Goal: Task Accomplishment & Management: Use online tool/utility

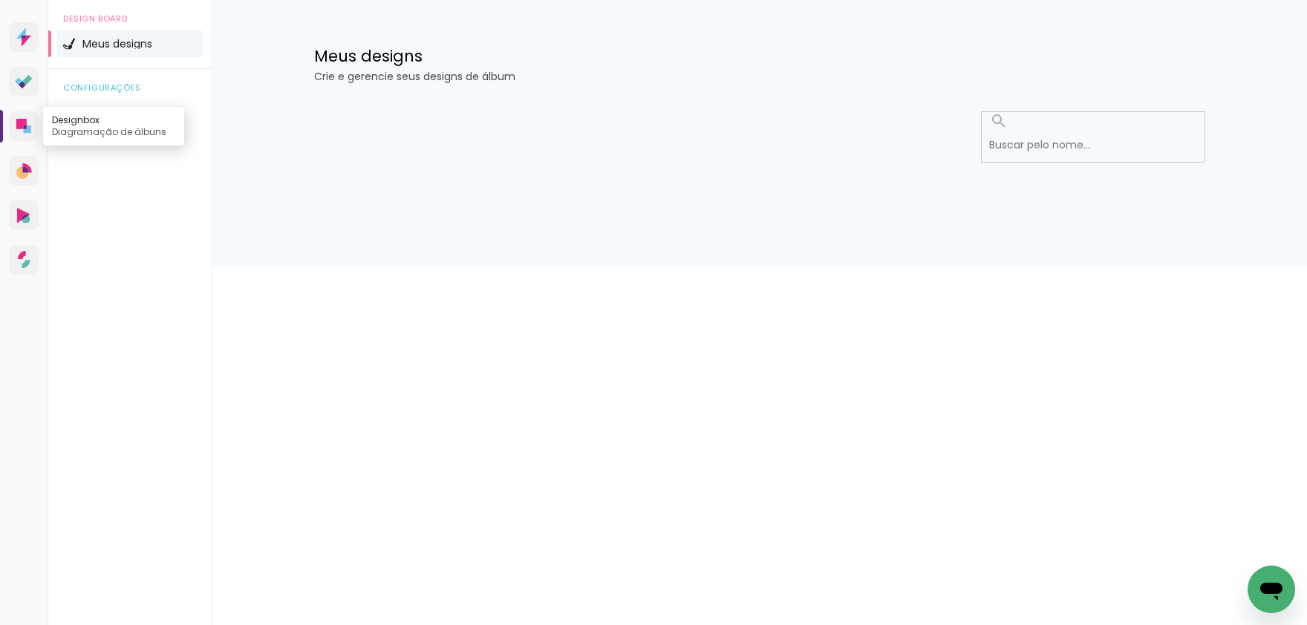
click at [22, 129] on icon at bounding box center [21, 124] width 10 height 10
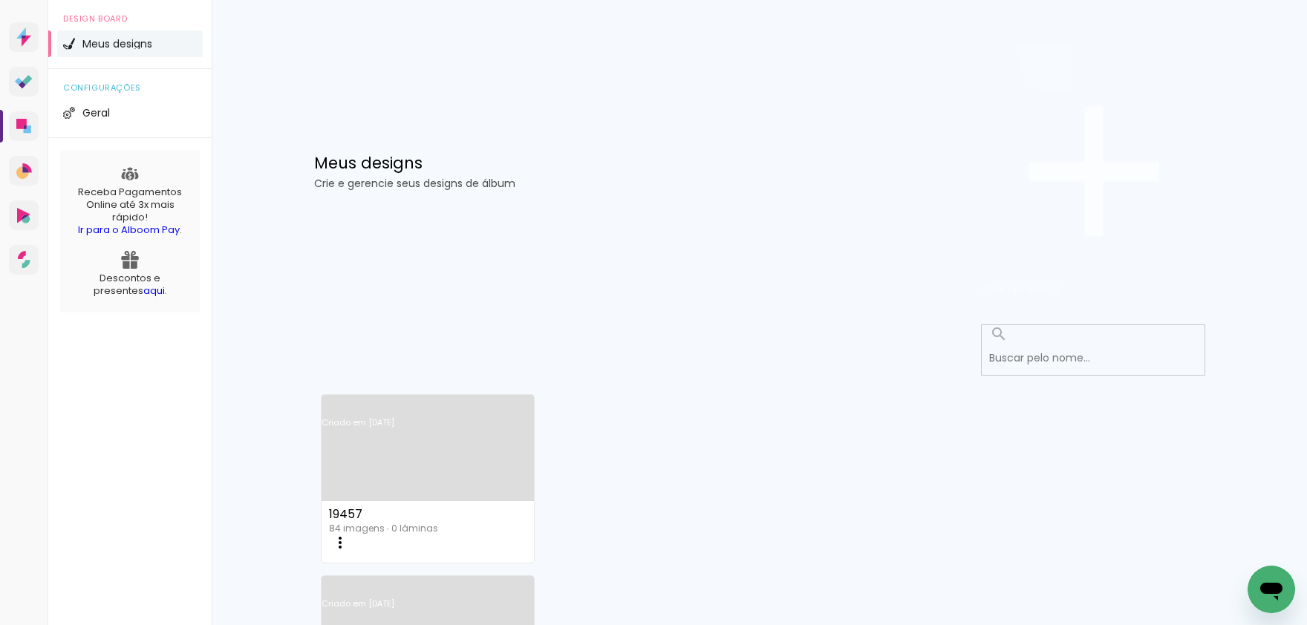
click at [1060, 282] on span "Criar um design" at bounding box center [1021, 289] width 77 height 14
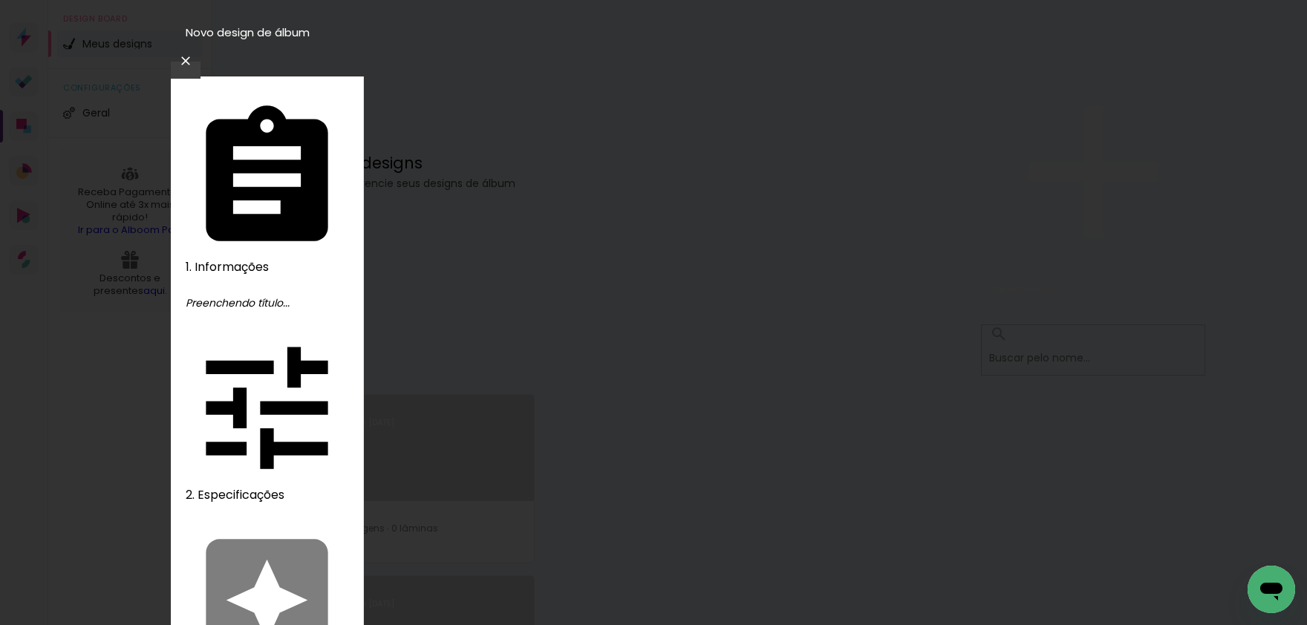
type input "19458"
type paper-input "19458"
click at [0, 0] on slot "Avançar" at bounding box center [0, 0] width 0 height 0
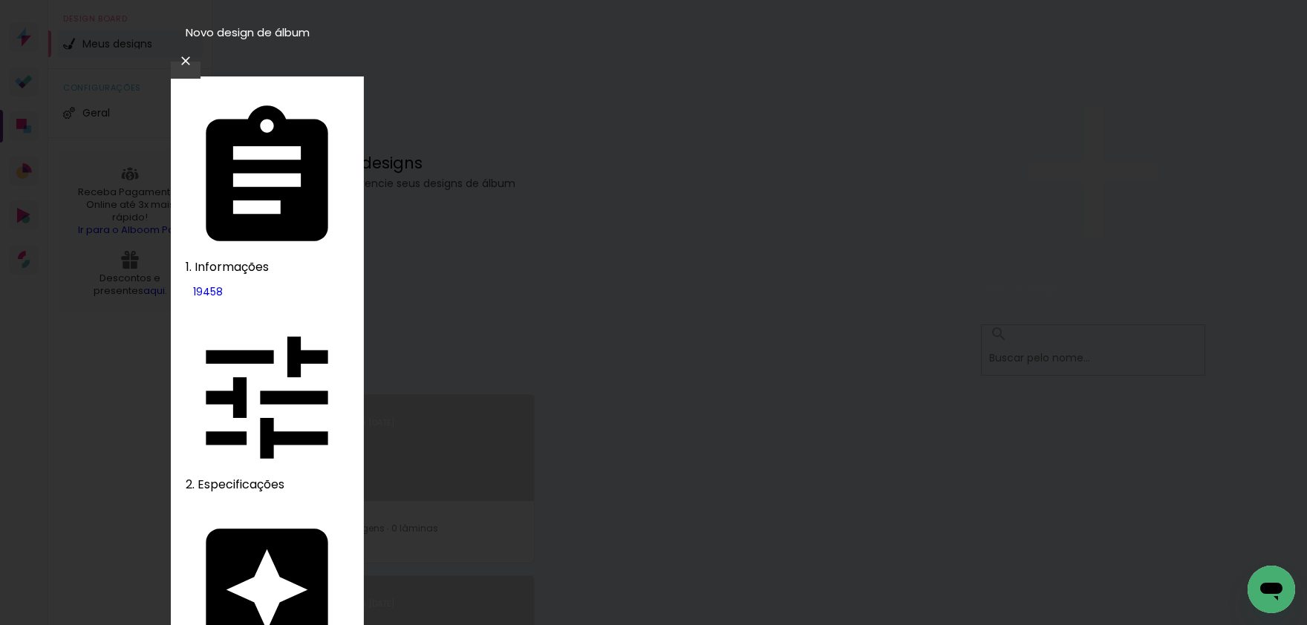
drag, startPoint x: 1005, startPoint y: 217, endPoint x: 1044, endPoint y: 129, distance: 96.1
click at [0, 0] on slot "Avançar" at bounding box center [0, 0] width 0 height 0
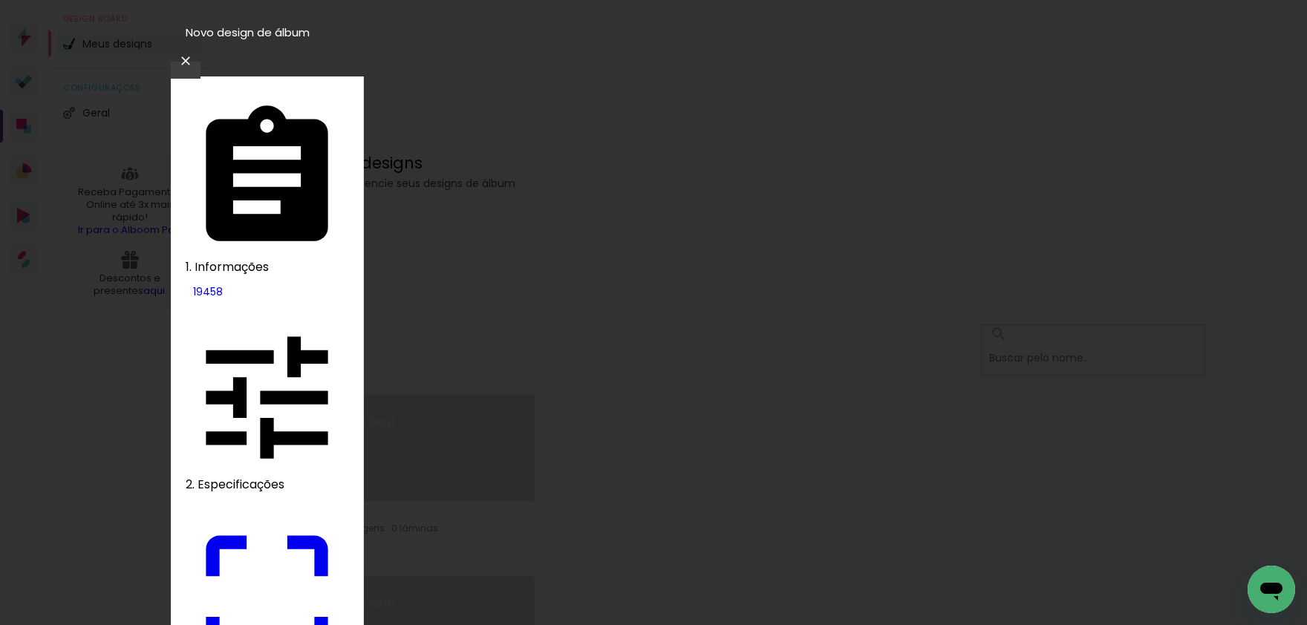
type paper-checkbox "on"
drag, startPoint x: 382, startPoint y: 421, endPoint x: 416, endPoint y: 434, distance: 36.4
type input "22"
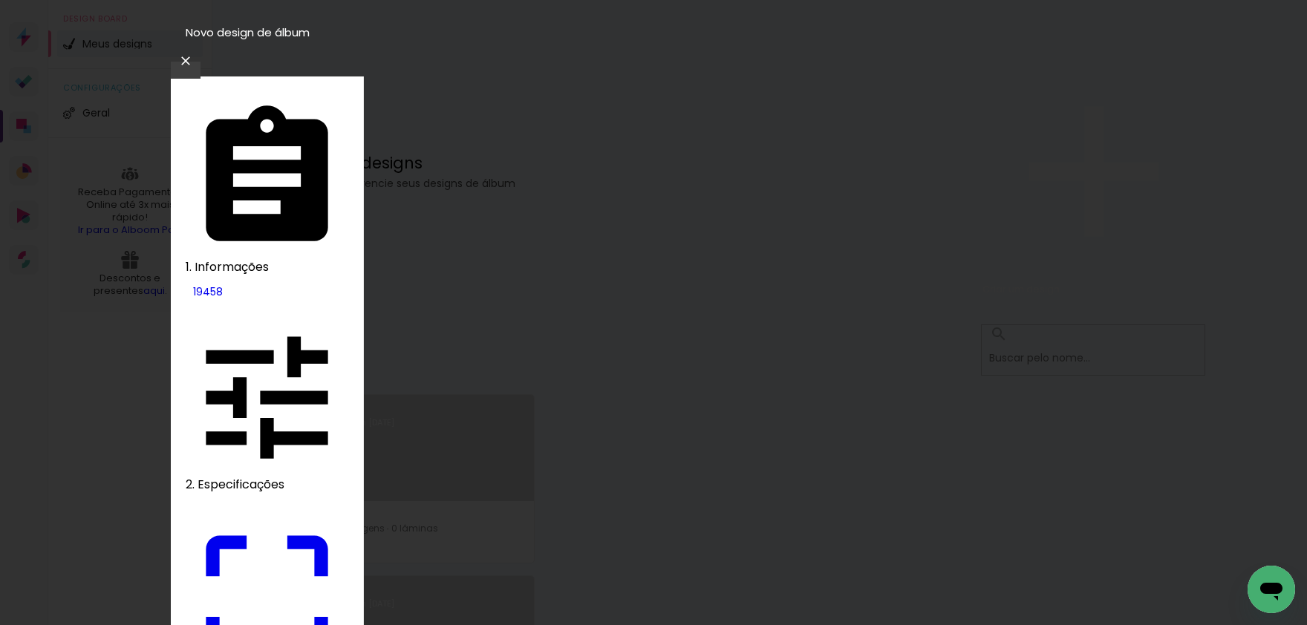
type paper-input "22"
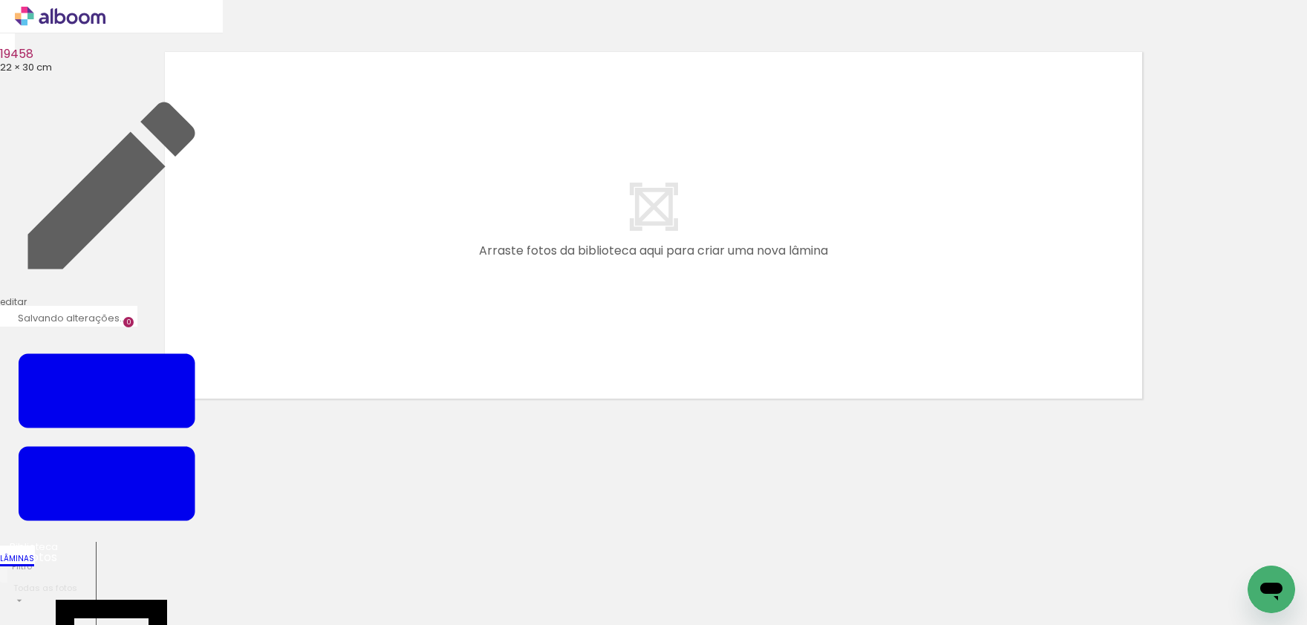
scroll to position [0, 65]
click at [1018, 367] on quentale-layouter at bounding box center [653, 225] width 995 height 365
drag, startPoint x: 525, startPoint y: 583, endPoint x: 764, endPoint y: 336, distance: 344.0
click at [764, 336] on quentale-workspace at bounding box center [653, 312] width 1307 height 625
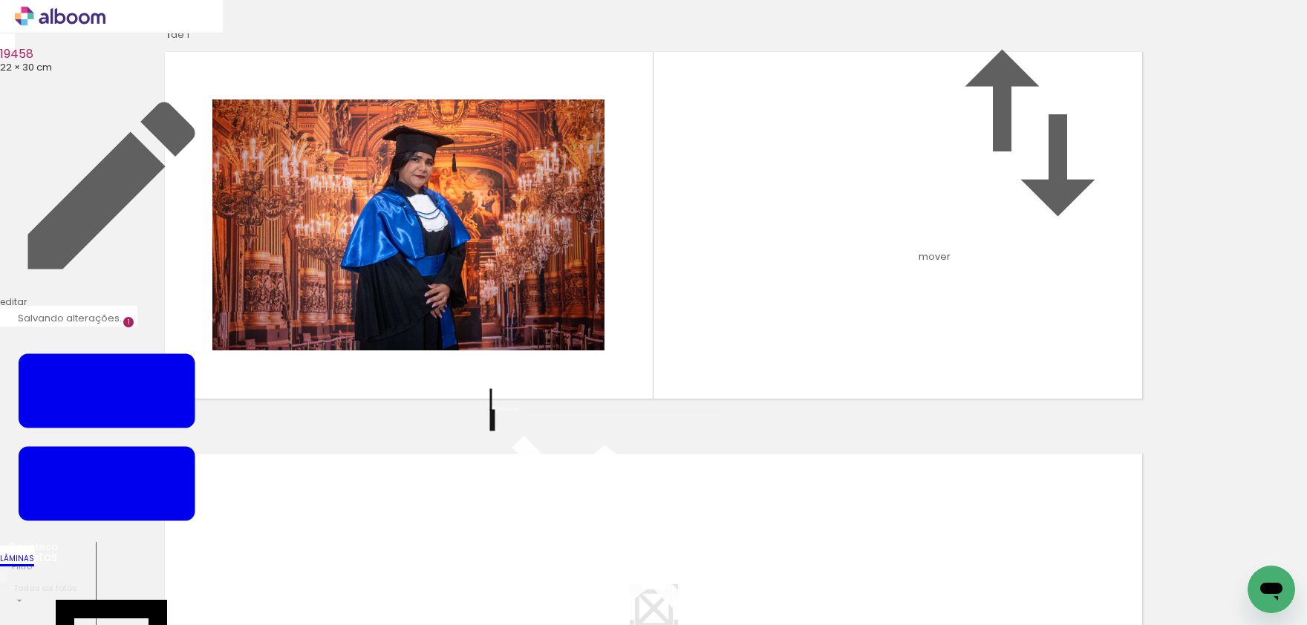
scroll to position [392, 0]
drag, startPoint x: 667, startPoint y: 565, endPoint x: 504, endPoint y: 414, distance: 222.8
click at [504, 414] on quentale-workspace at bounding box center [653, 312] width 1307 height 625
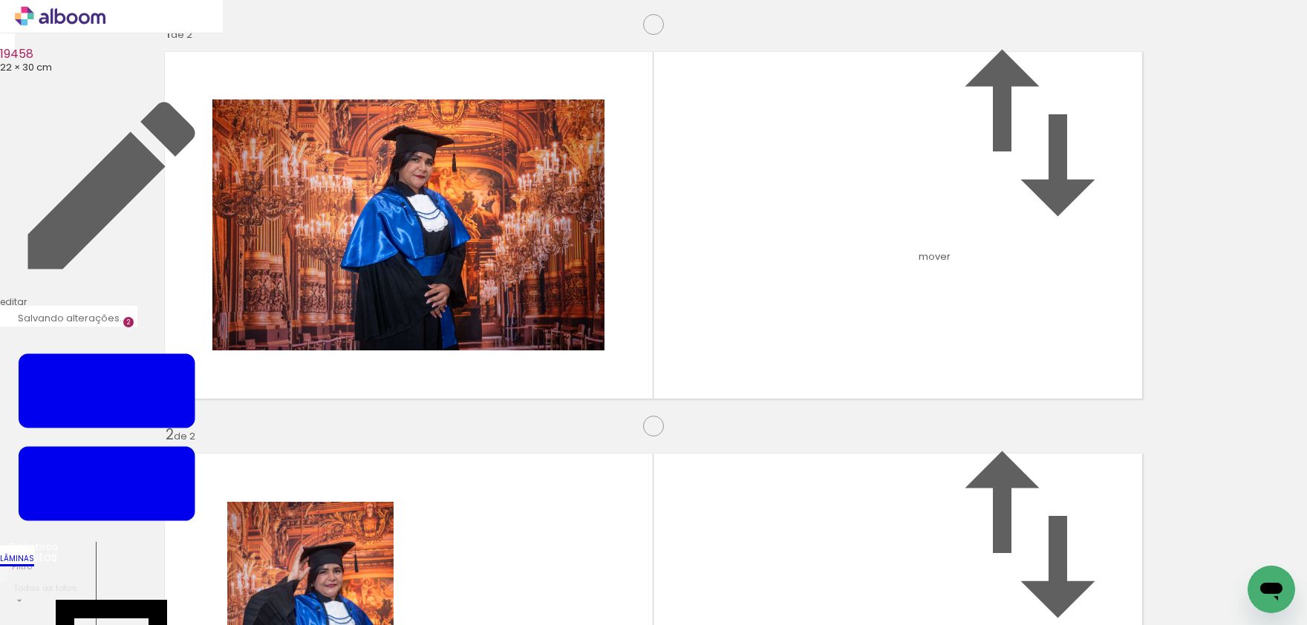
scroll to position [398, 0]
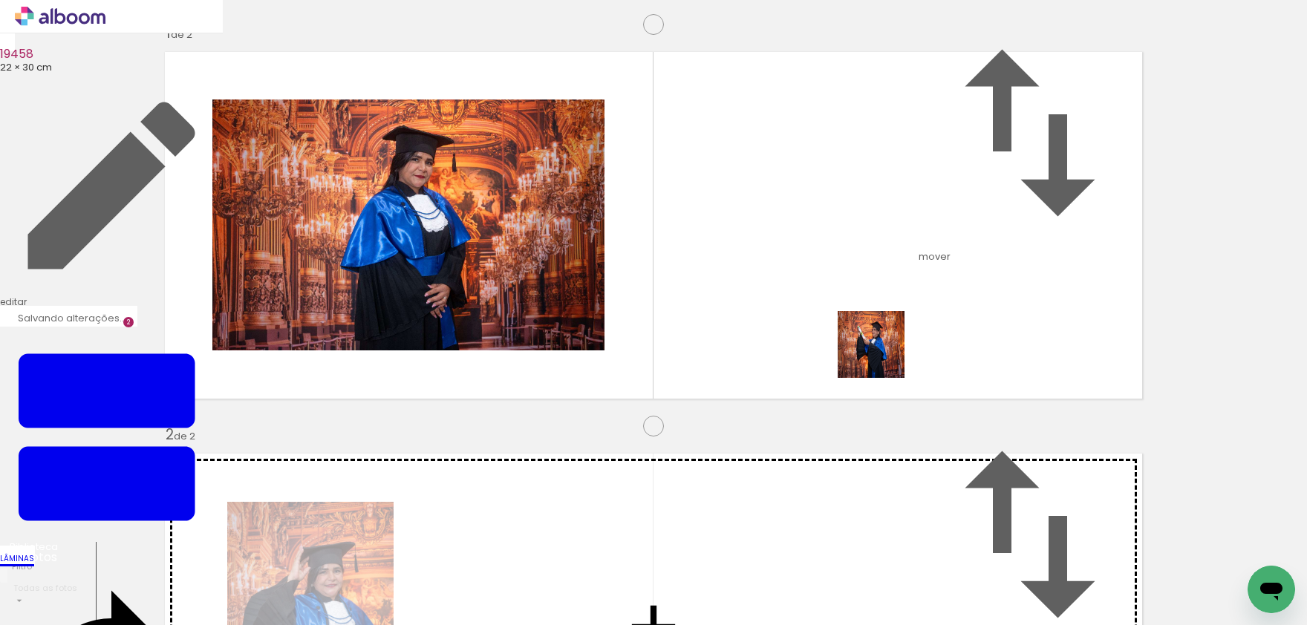
drag, startPoint x: 891, startPoint y: 377, endPoint x: 882, endPoint y: 356, distance: 23.0
click at [882, 356] on quentale-workspace at bounding box center [653, 312] width 1307 height 625
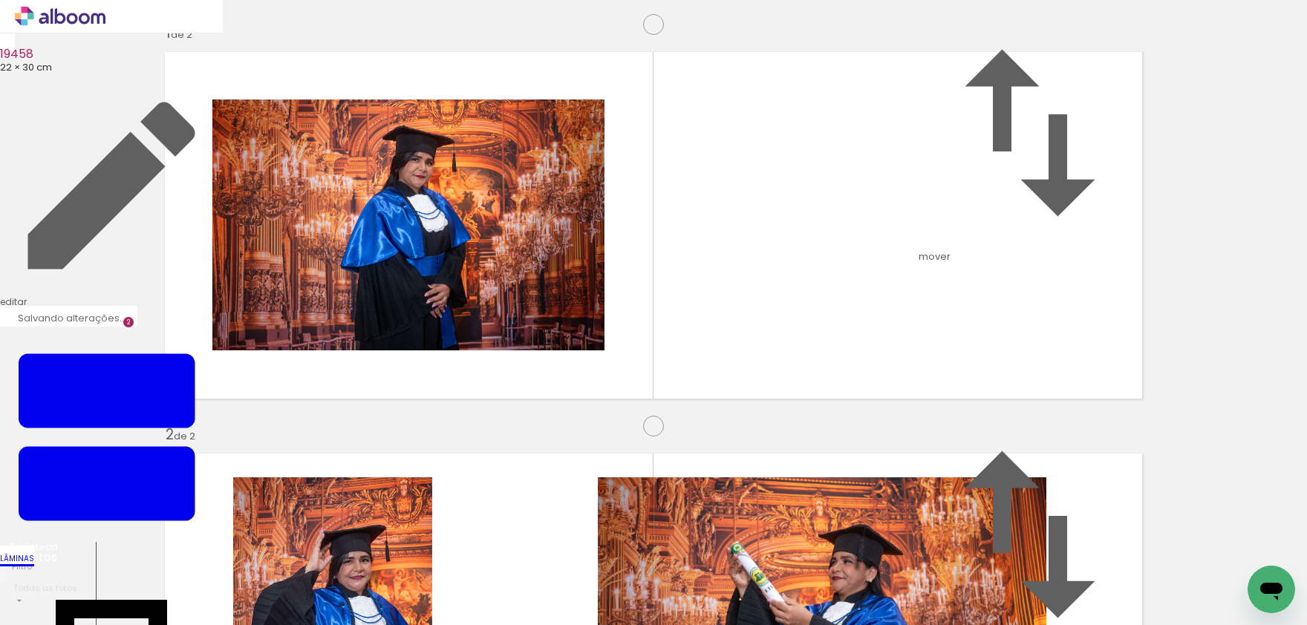
scroll to position [0, 504]
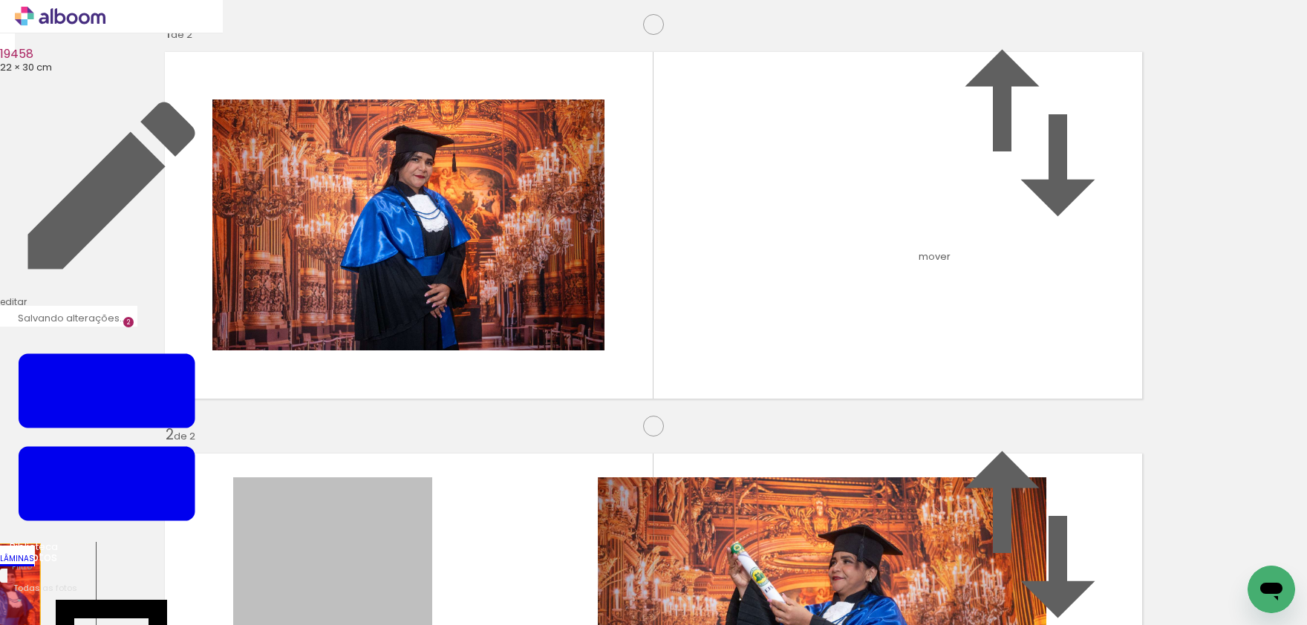
drag, startPoint x: 366, startPoint y: 347, endPoint x: 128, endPoint y: 290, distance: 245.0
click at [0, 276] on div "Inserir lâmina 1 de 2 Inserir lâmina 2 de 2" at bounding box center [653, 608] width 1307 height 1206
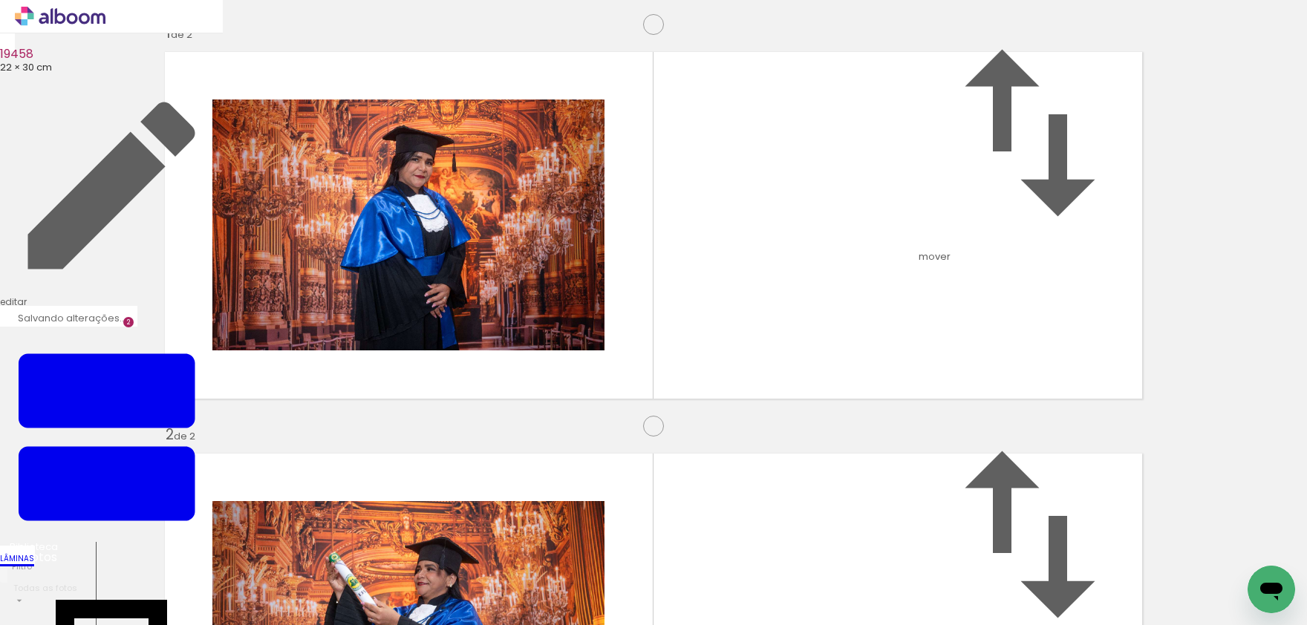
click at [957, 202] on quentale-workspace at bounding box center [653, 312] width 1307 height 625
drag, startPoint x: 699, startPoint y: 503, endPoint x: 920, endPoint y: 300, distance: 300.2
click at [920, 300] on quentale-workspace at bounding box center [653, 312] width 1307 height 625
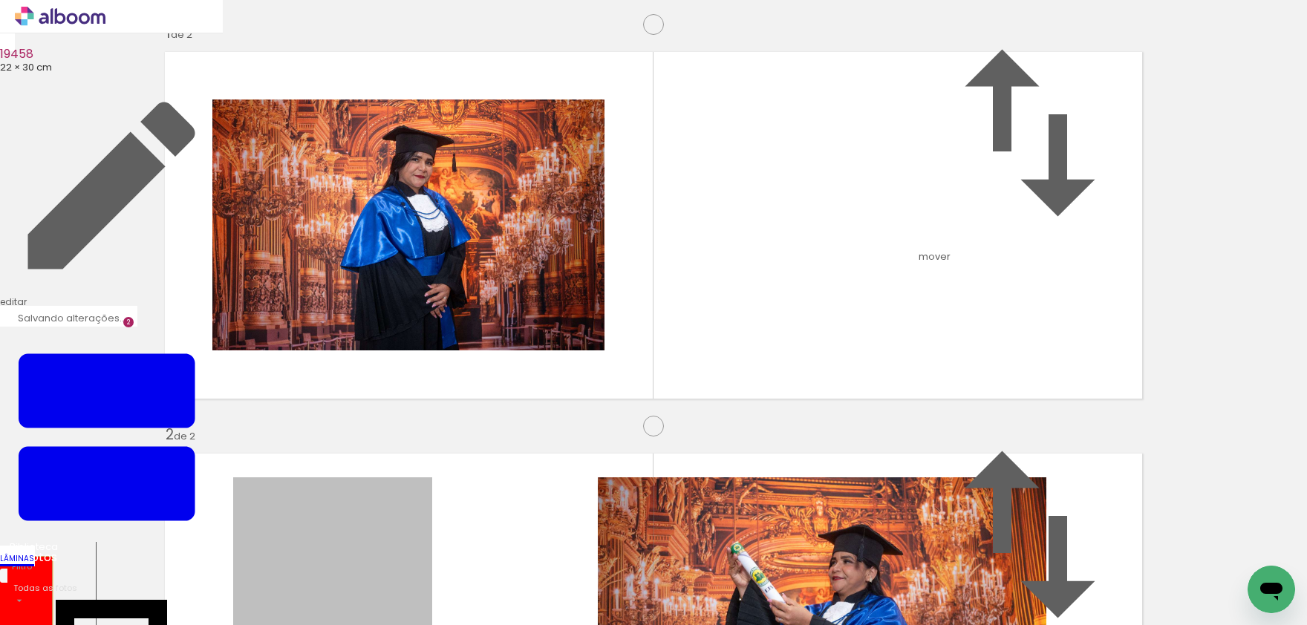
drag, startPoint x: 323, startPoint y: 282, endPoint x: 171, endPoint y: 311, distance: 155.0
click at [13, 292] on div "Inserir lâmina 1 de 2 Inserir lâmina 2 de 2" at bounding box center [653, 608] width 1307 height 1206
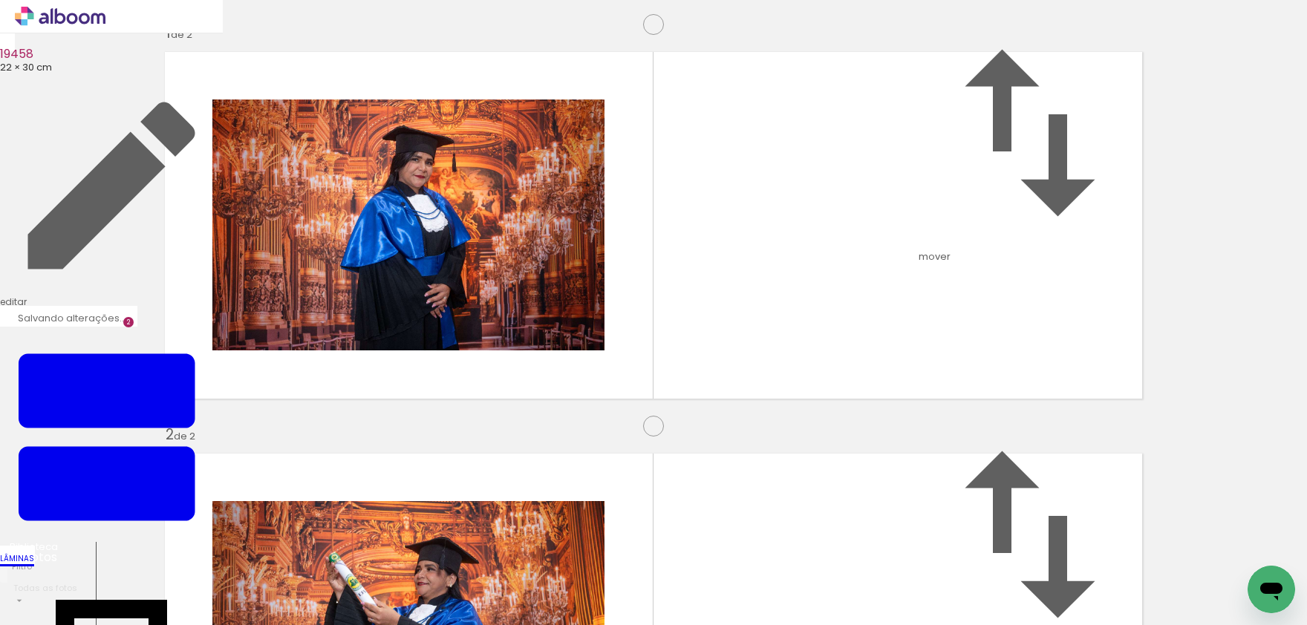
click at [871, 445] on quentale-layouter at bounding box center [653, 627] width 995 height 365
click at [1002, 253] on quentale-workspace at bounding box center [653, 312] width 1307 height 625
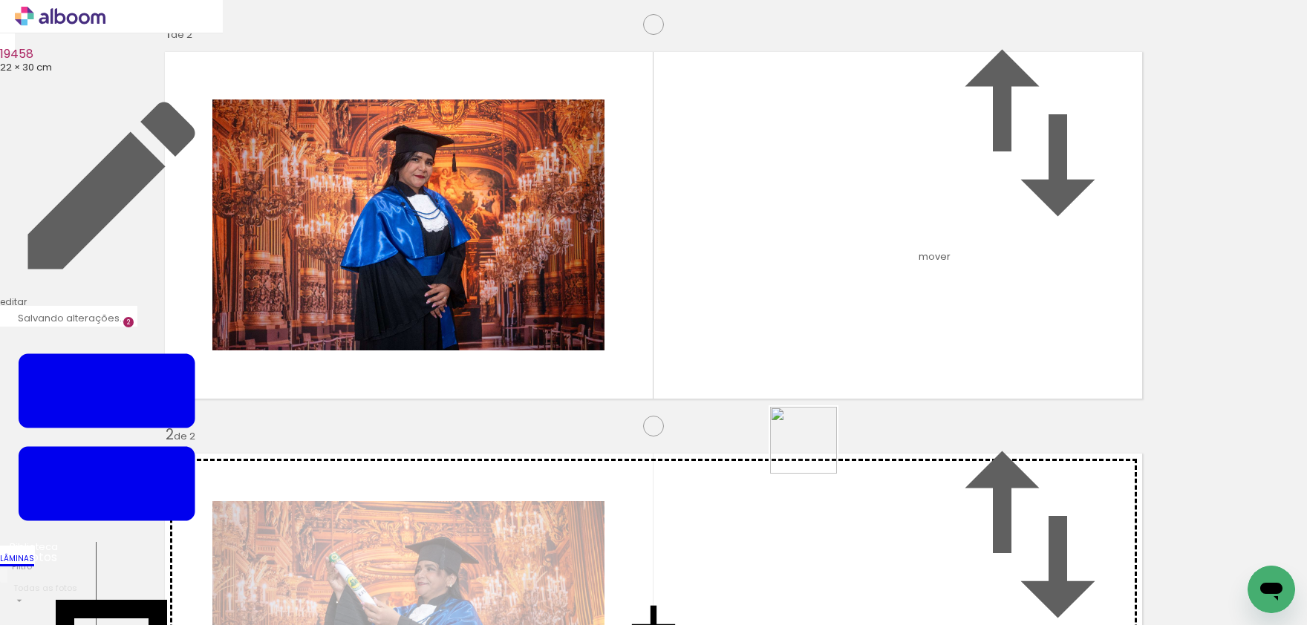
drag, startPoint x: 742, startPoint y: 573, endPoint x: 893, endPoint y: 331, distance: 285.2
click at [893, 331] on quentale-workspace at bounding box center [653, 312] width 1307 height 625
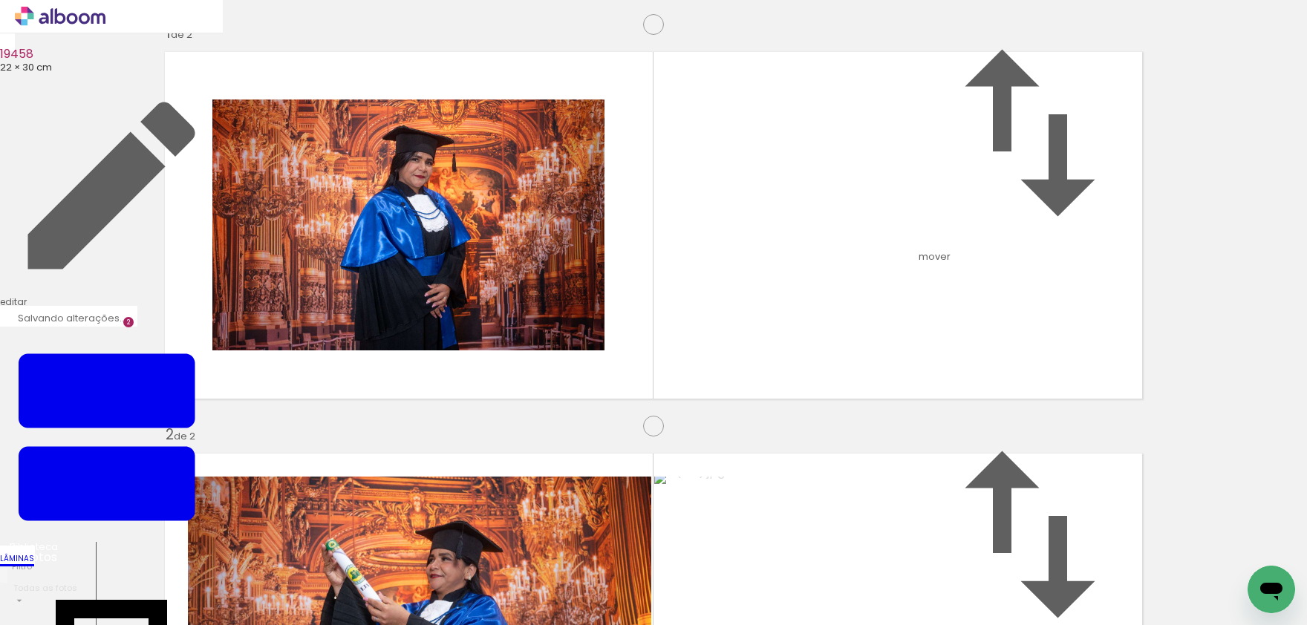
click at [1210, 307] on div "Inserir lâmina 1 de 2 Inserir lâmina 2 de 2" at bounding box center [653, 608] width 1307 height 1206
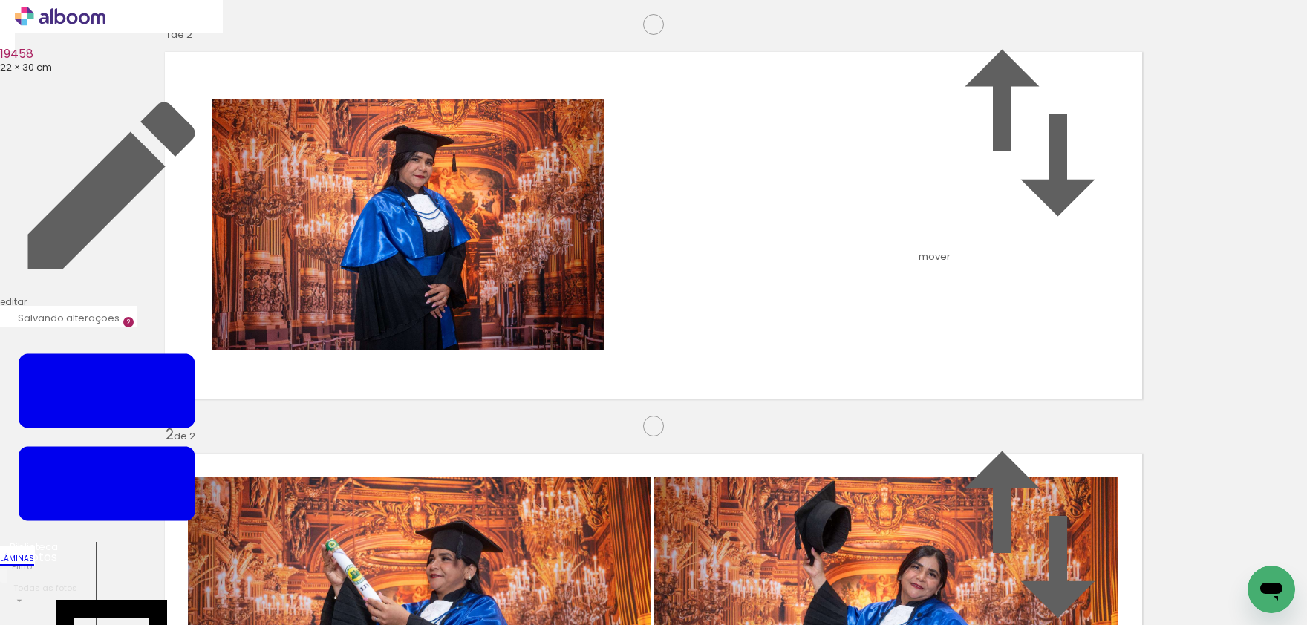
scroll to position [0, 0]
drag, startPoint x: 488, startPoint y: 575, endPoint x: 451, endPoint y: 387, distance: 191.5
click at [449, 387] on quentale-workspace at bounding box center [653, 312] width 1307 height 625
drag, startPoint x: 495, startPoint y: 559, endPoint x: 429, endPoint y: 348, distance: 221.0
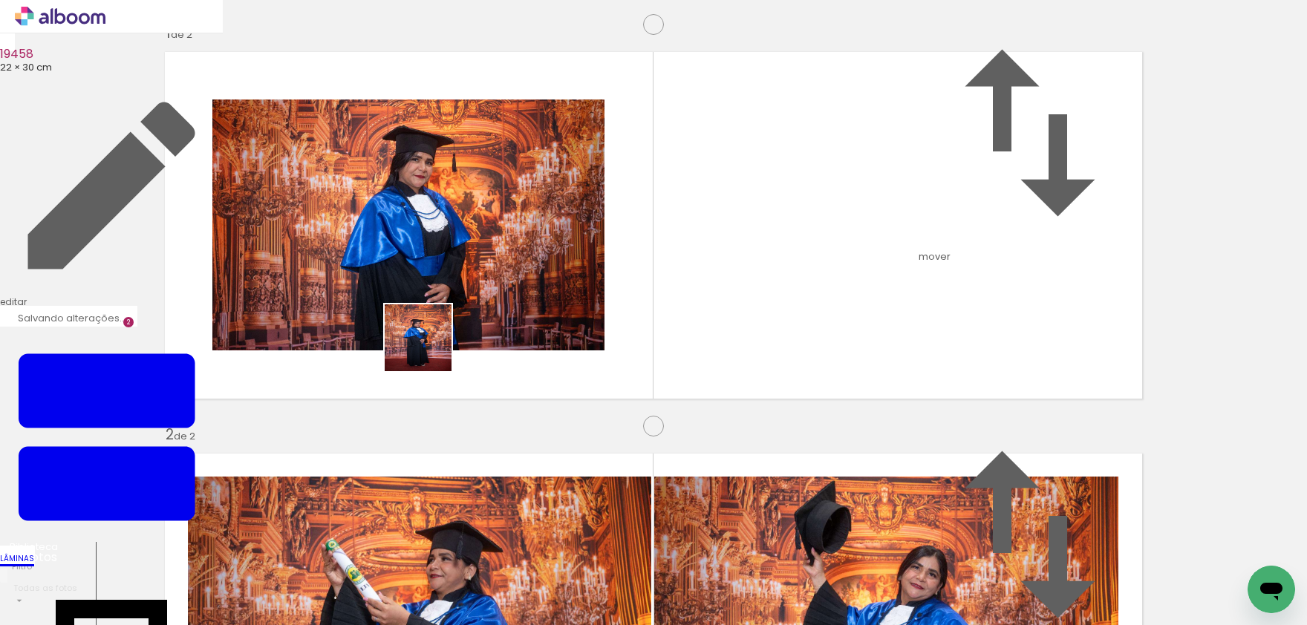
click at [429, 348] on quentale-workspace at bounding box center [653, 312] width 1307 height 625
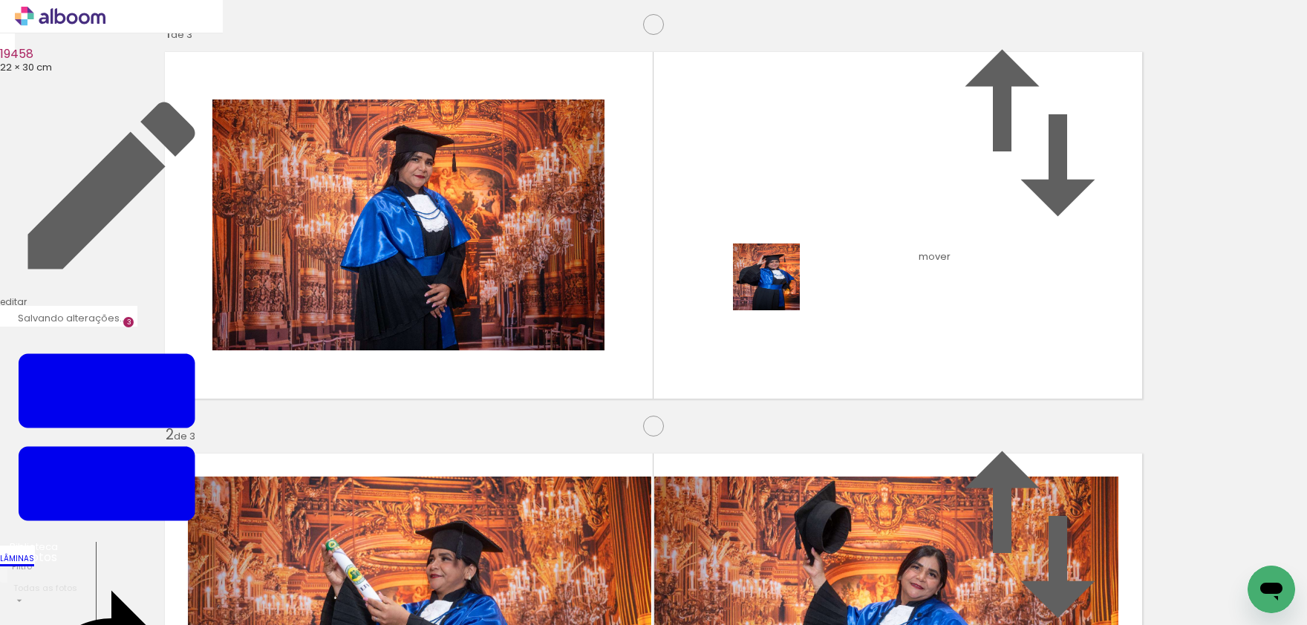
drag, startPoint x: 722, startPoint y: 581, endPoint x: 778, endPoint y: 288, distance: 297.9
click at [778, 288] on quentale-workspace at bounding box center [653, 312] width 1307 height 625
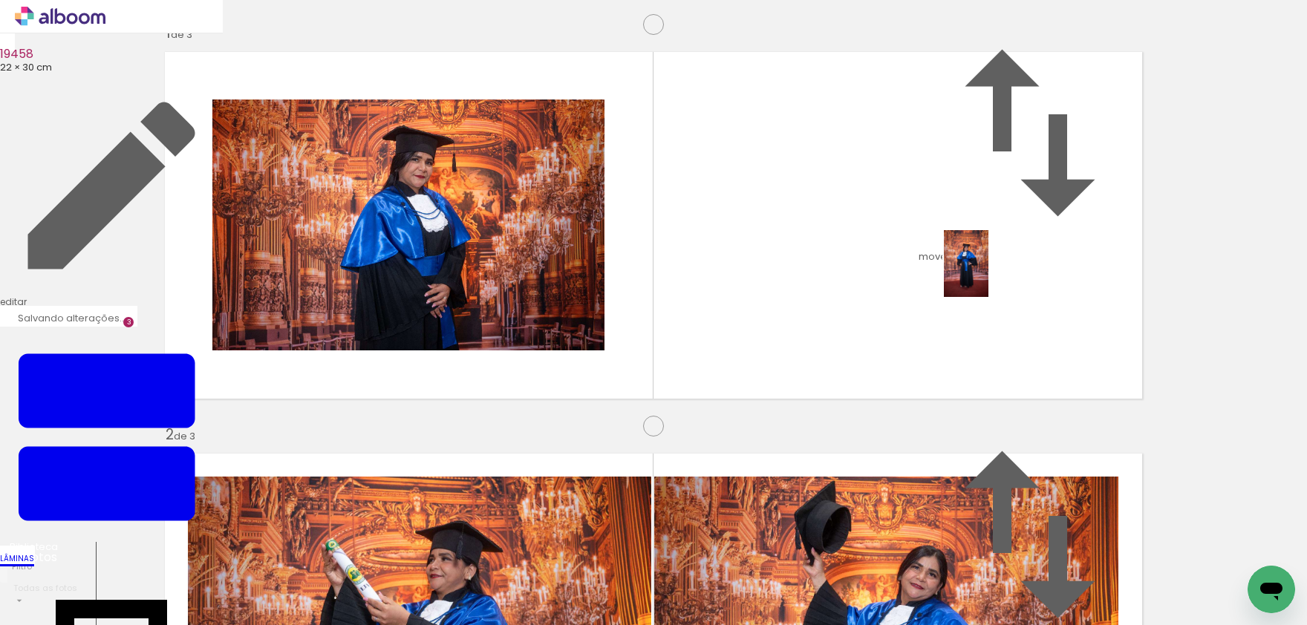
drag, startPoint x: 1081, startPoint y: 560, endPoint x: 989, endPoint y: 275, distance: 299.7
click at [989, 275] on quentale-workspace at bounding box center [653, 312] width 1307 height 625
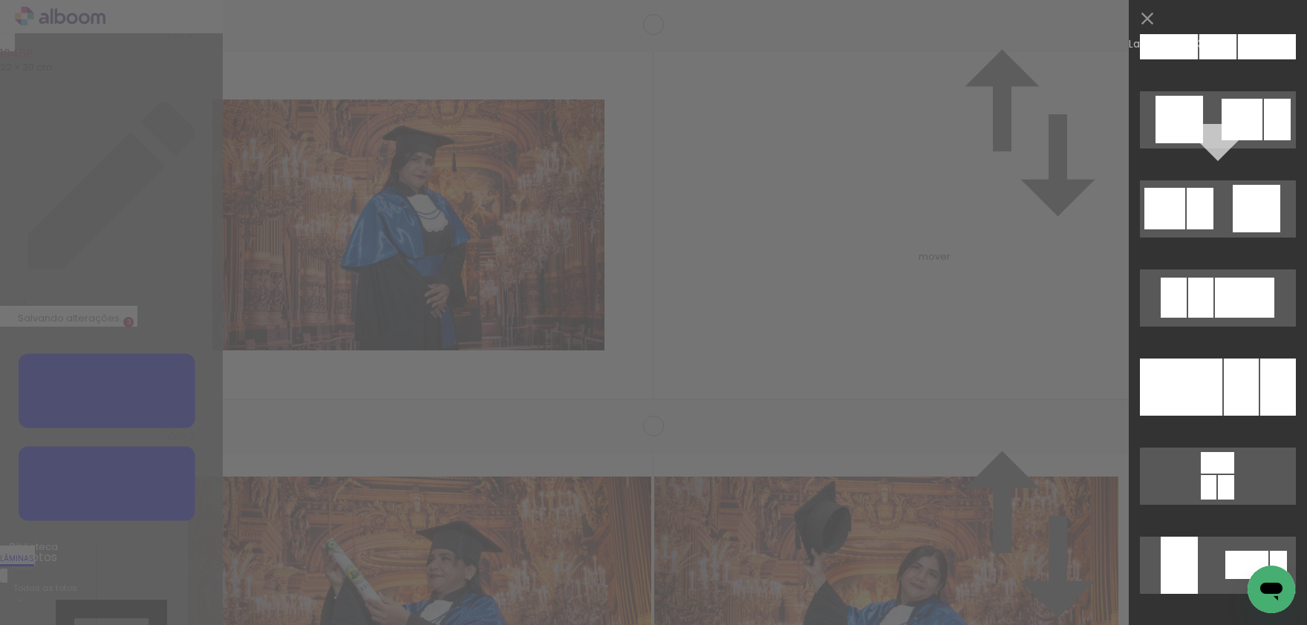
scroll to position [2295, 0]
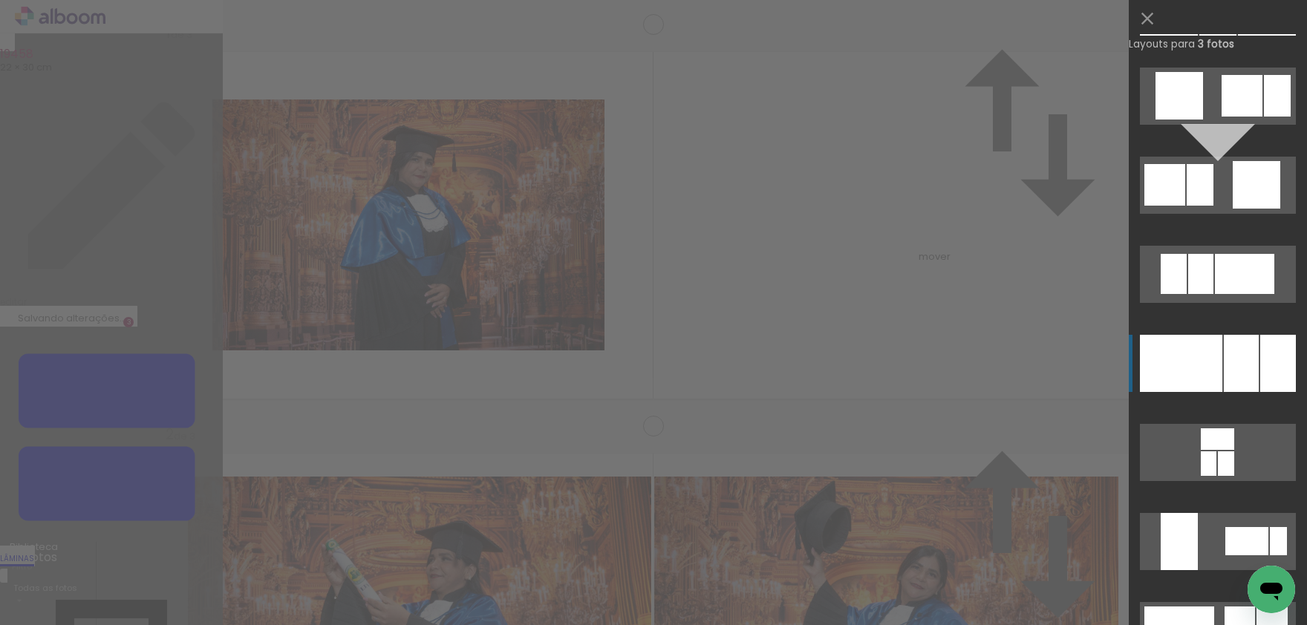
click at [1211, 355] on div at bounding box center [1181, 363] width 82 height 57
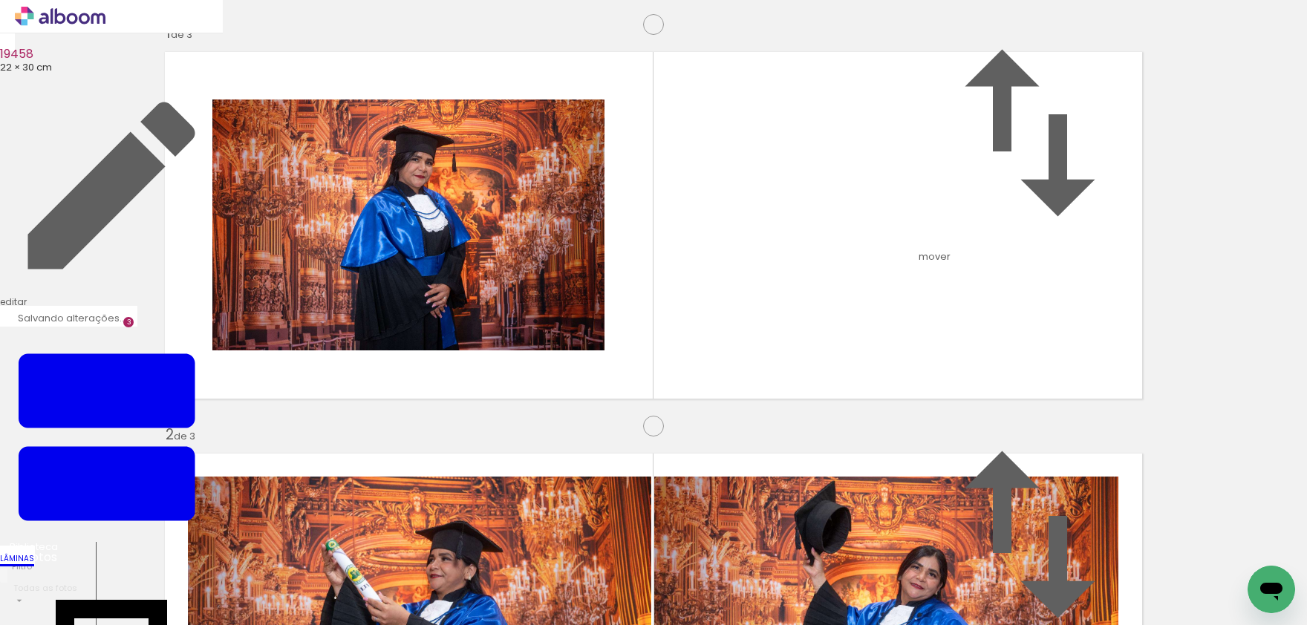
drag, startPoint x: 544, startPoint y: 227, endPoint x: 550, endPoint y: 231, distance: 7.6
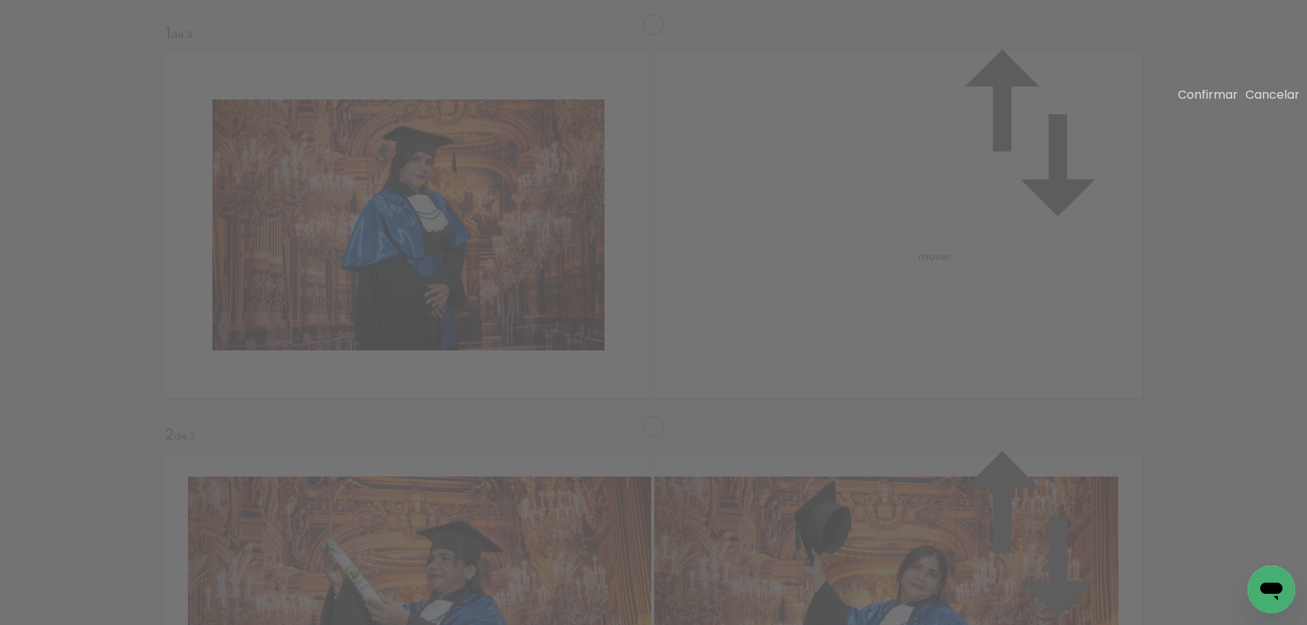
drag, startPoint x: 683, startPoint y: 305, endPoint x: 657, endPoint y: 303, distance: 26.0
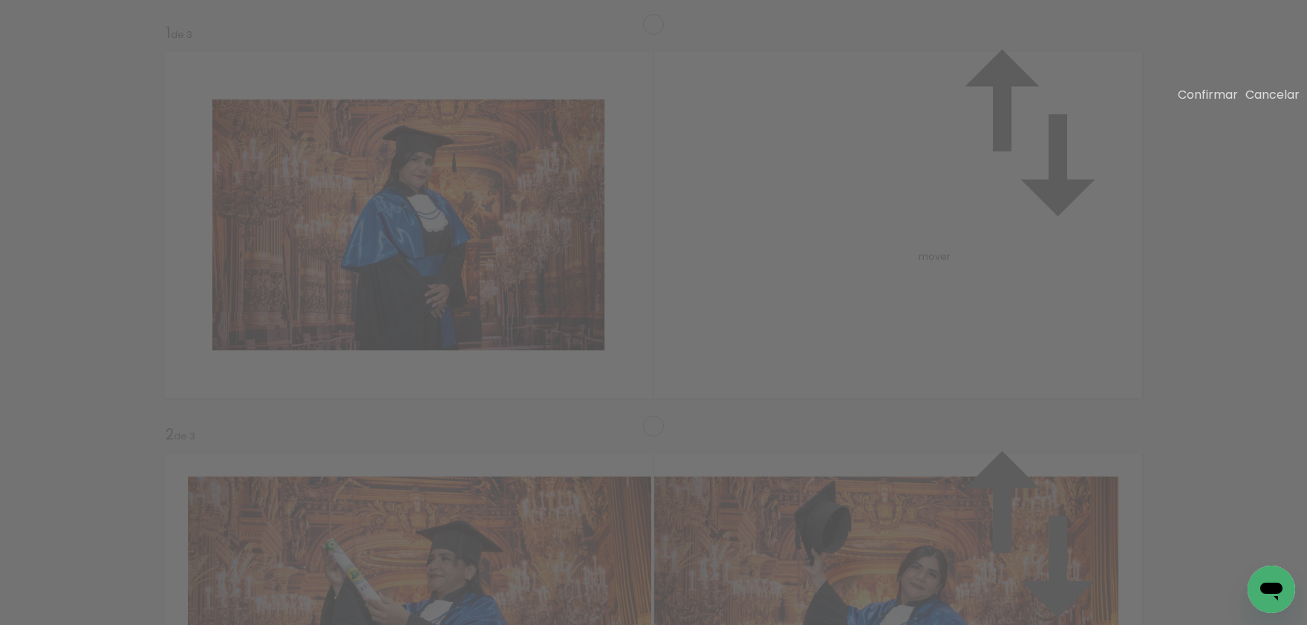
click at [0, 0] on slot "Confirmar" at bounding box center [0, 0] width 0 height 0
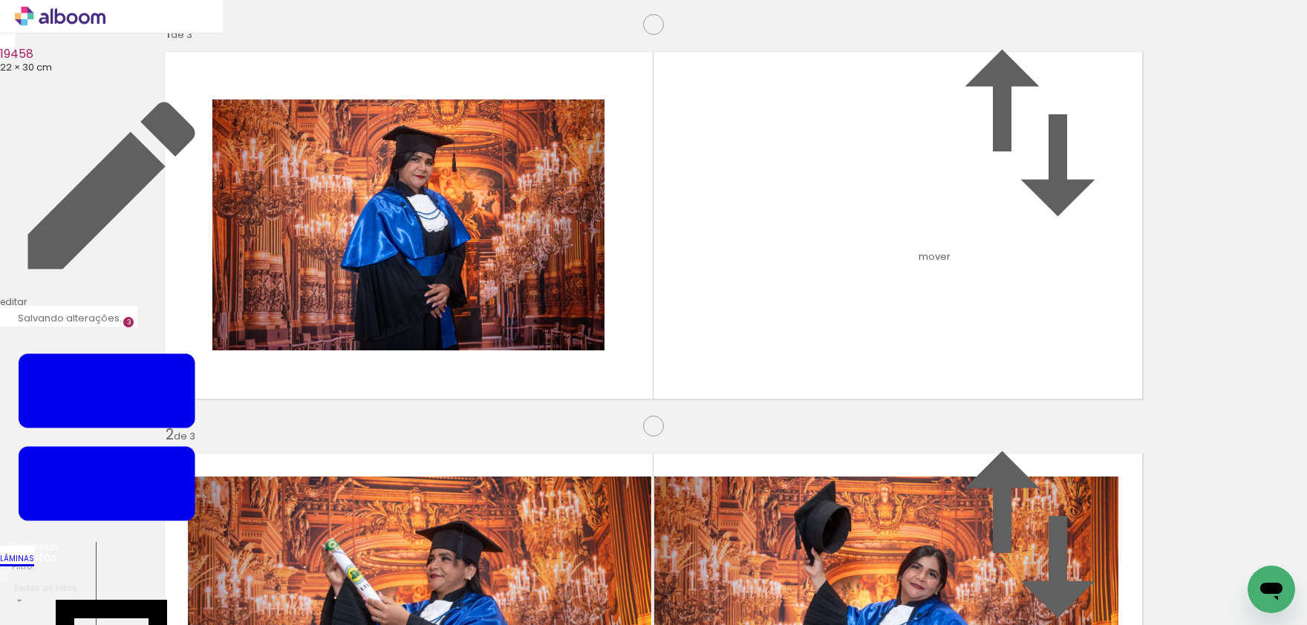
drag, startPoint x: 440, startPoint y: 195, endPoint x: 442, endPoint y: 279, distance: 83.2
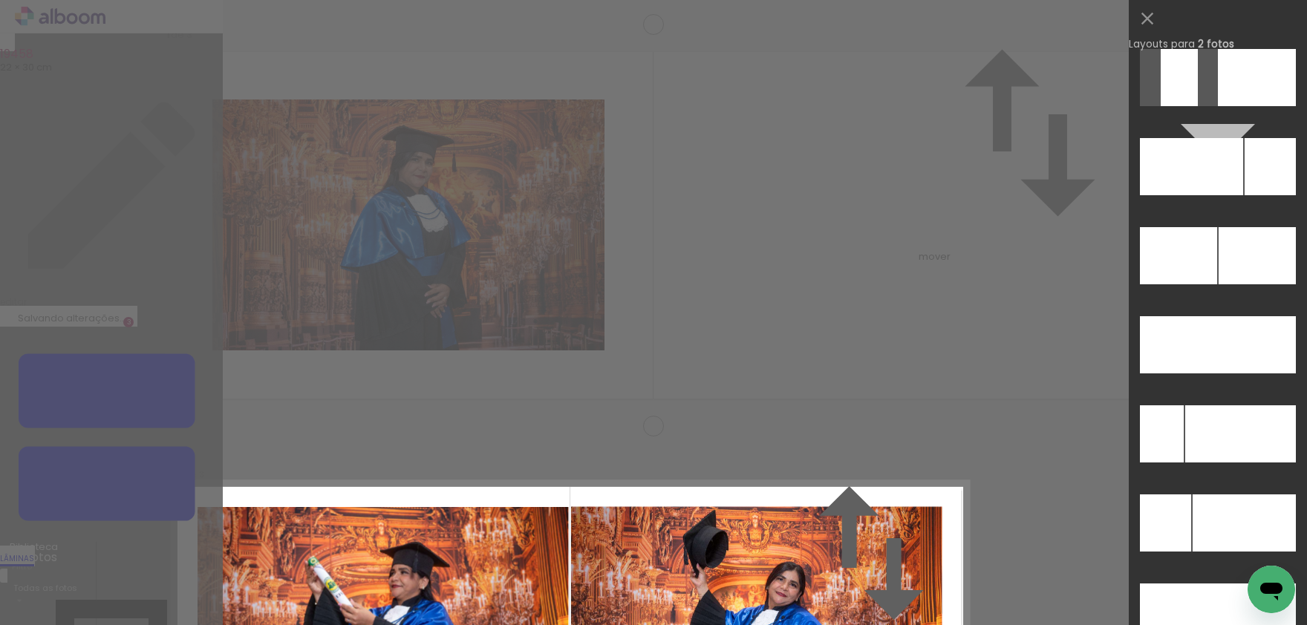
scroll to position [6423, 0]
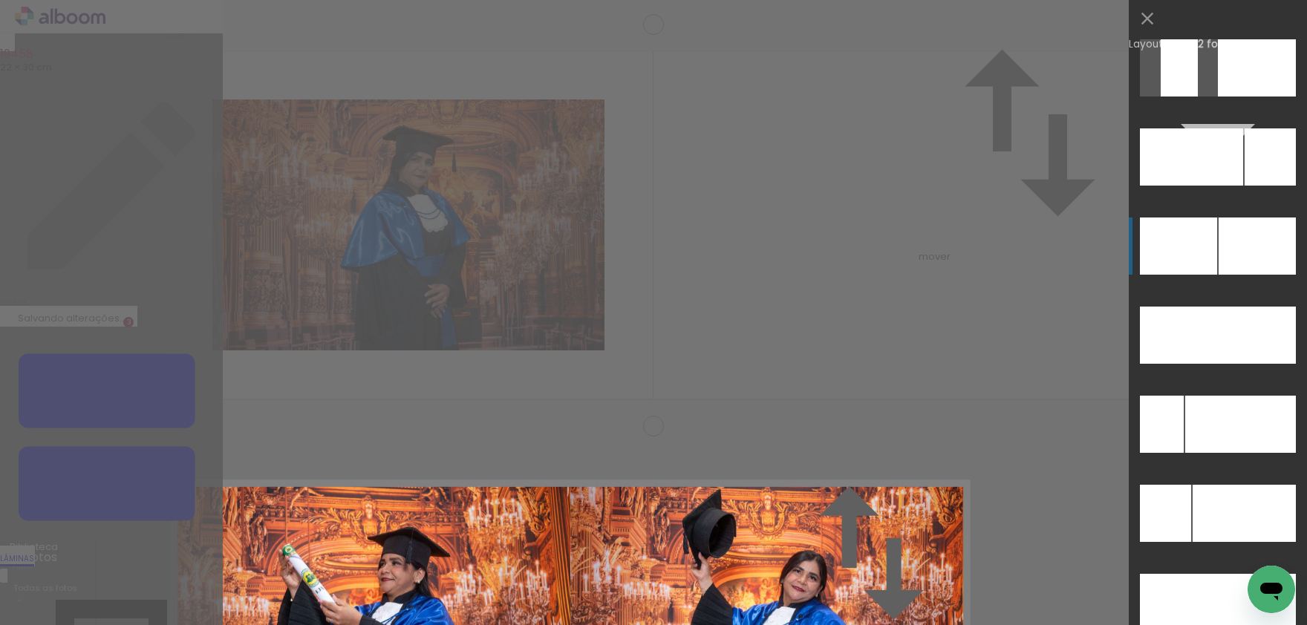
click at [1254, 255] on div at bounding box center [1257, 246] width 77 height 57
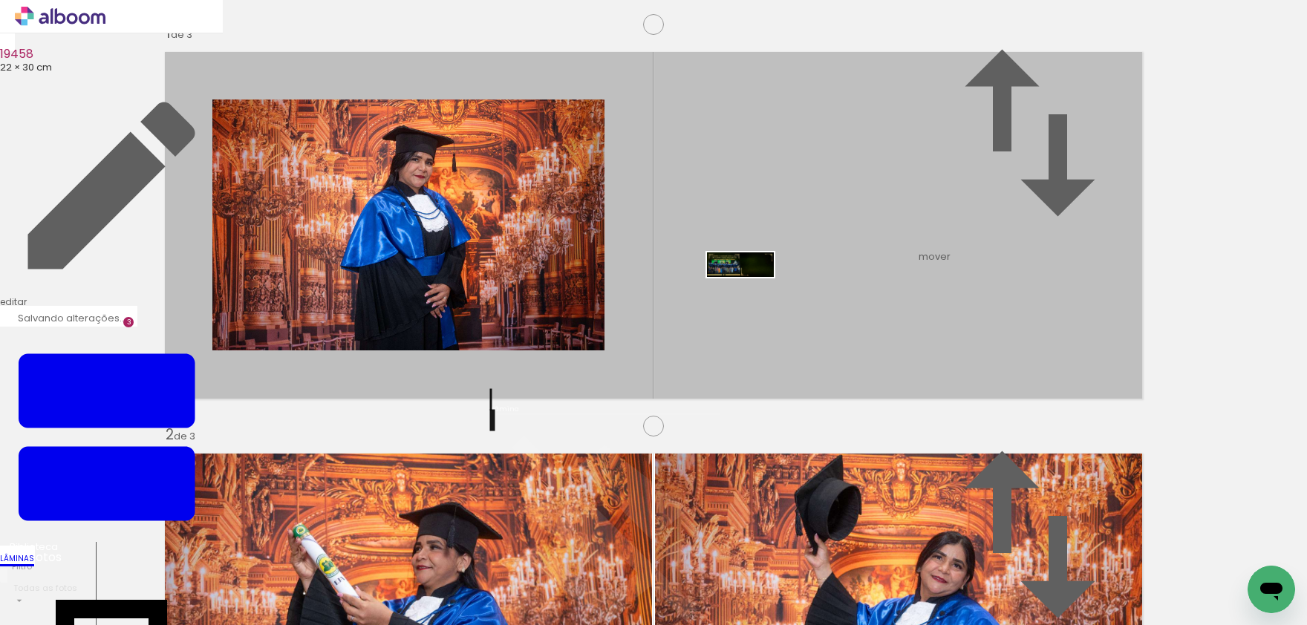
drag, startPoint x: 524, startPoint y: 407, endPoint x: 752, endPoint y: 297, distance: 253.1
click at [752, 297] on quentale-workspace at bounding box center [653, 312] width 1307 height 625
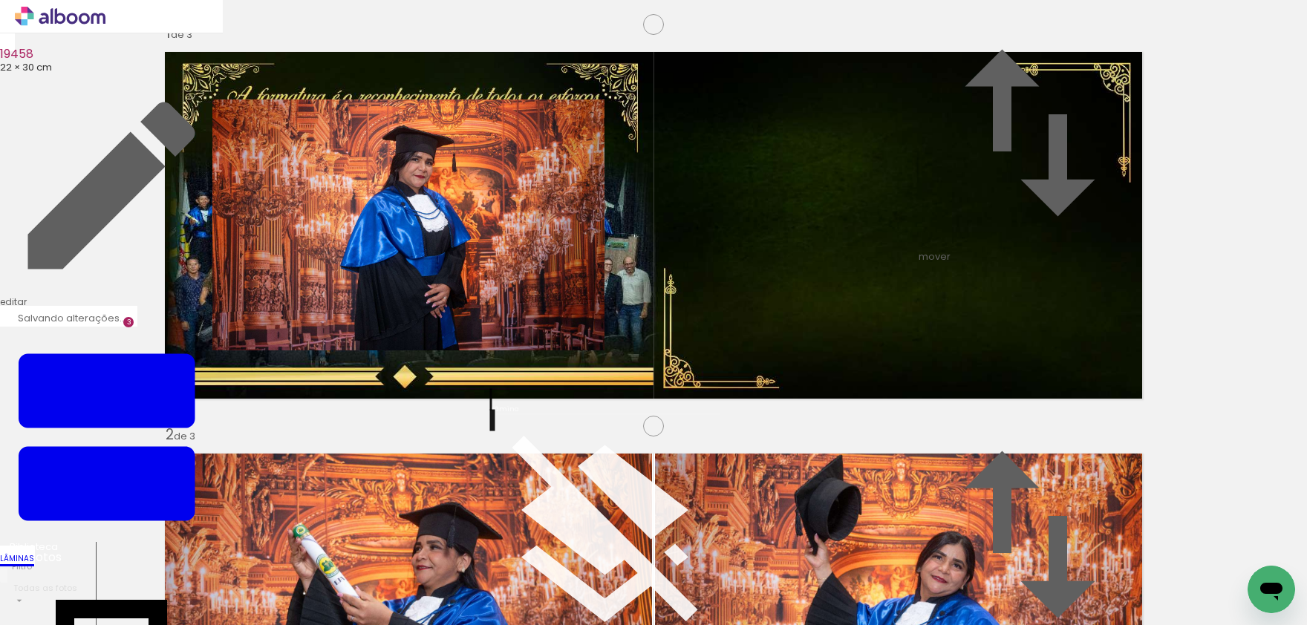
scroll to position [0, 0]
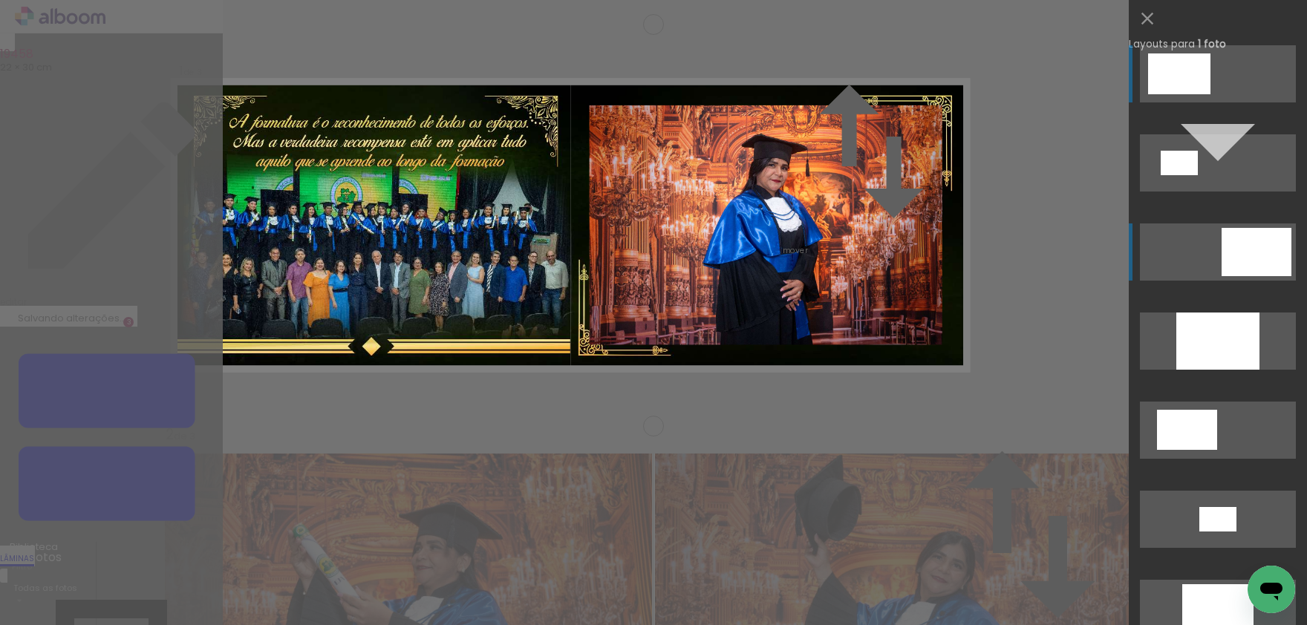
click at [1264, 248] on div at bounding box center [1257, 252] width 70 height 48
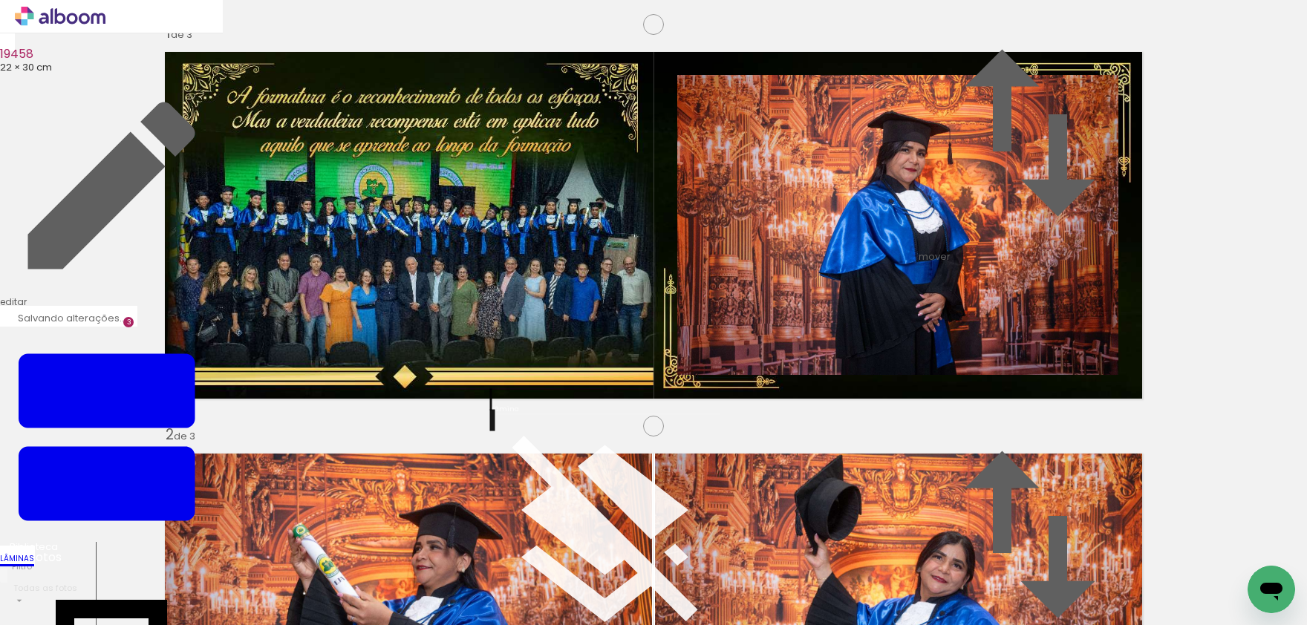
click at [819, 113] on paper-item at bounding box center [819, 113] width 0 height 0
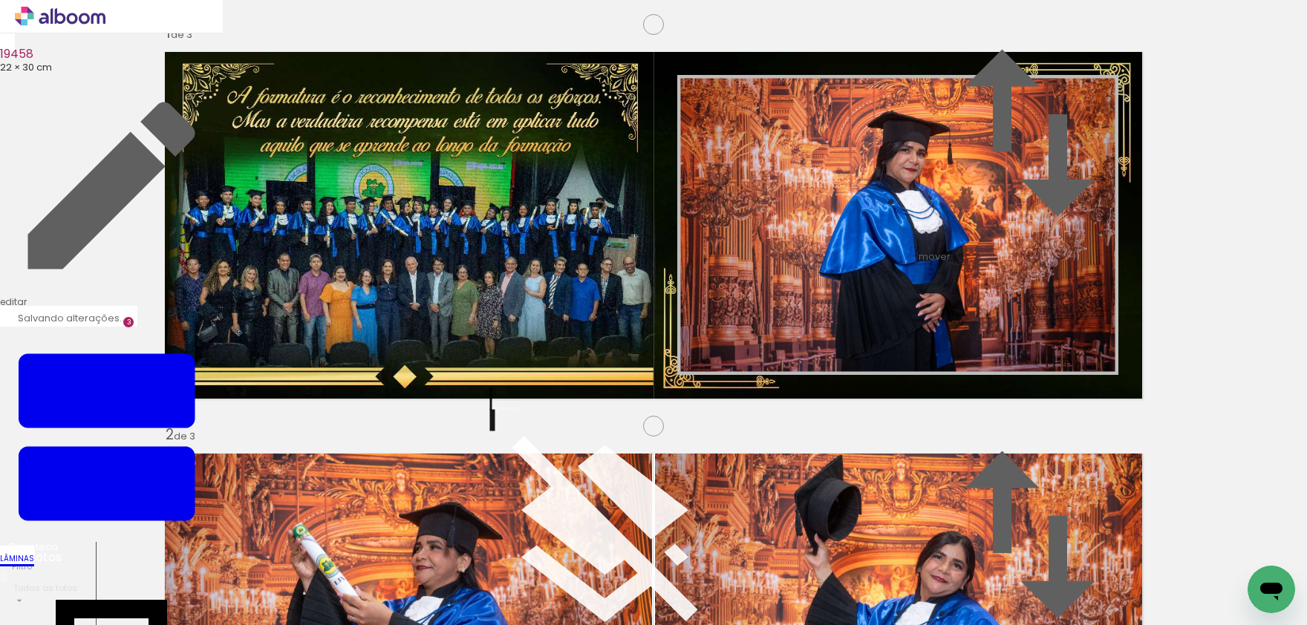
click at [826, 133] on iron-icon "color picker" at bounding box center [834, 126] width 18 height 14
click at [593, 306] on paper-item "#fdd835" at bounding box center [585, 313] width 15 height 15
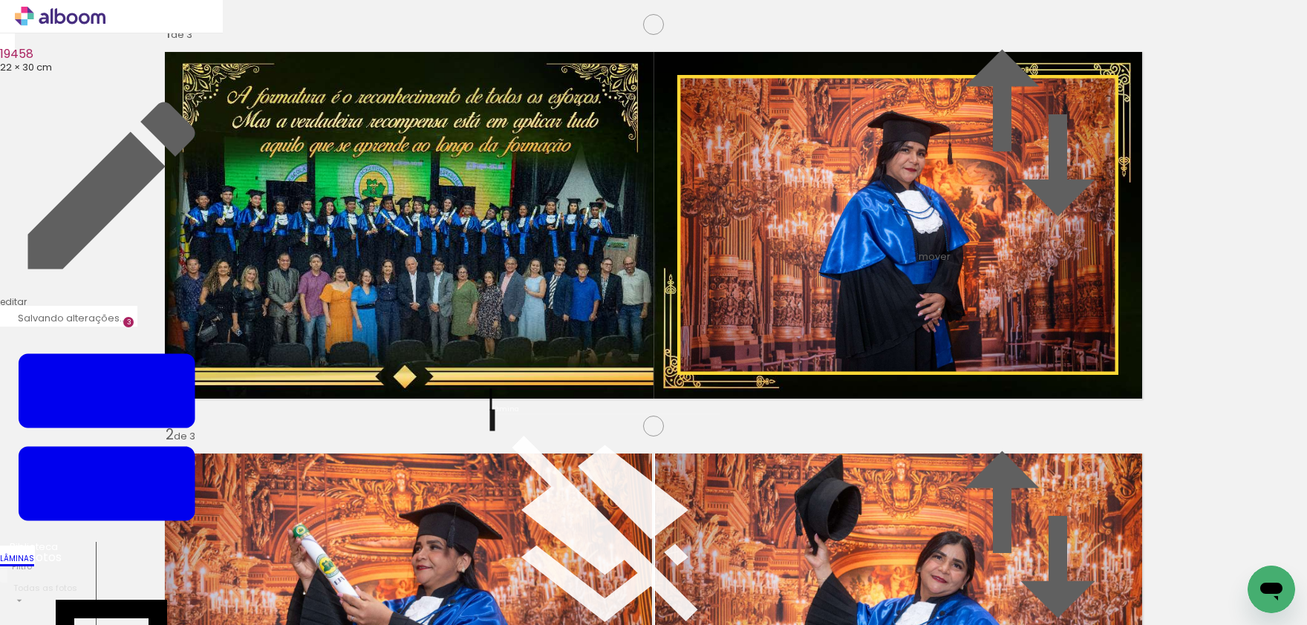
click at [830, 133] on iron-icon "color picker" at bounding box center [834, 126] width 18 height 14
click at [816, 281] on paper-item "#ffee58" at bounding box center [823, 288] width 15 height 15
click at [819, 113] on paper-item at bounding box center [819, 113] width 0 height 0
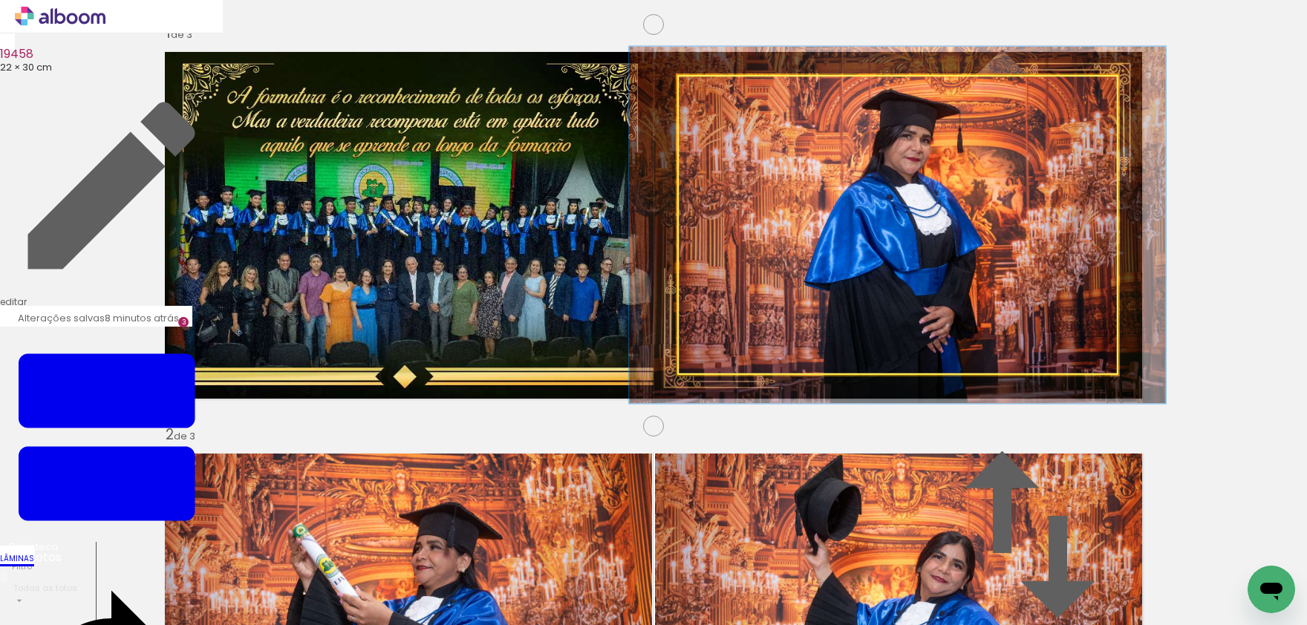
drag, startPoint x: 712, startPoint y: 166, endPoint x: 722, endPoint y: 165, distance: 9.7
type paper-slider "119"
click at [722, 98] on div at bounding box center [721, 91] width 13 height 13
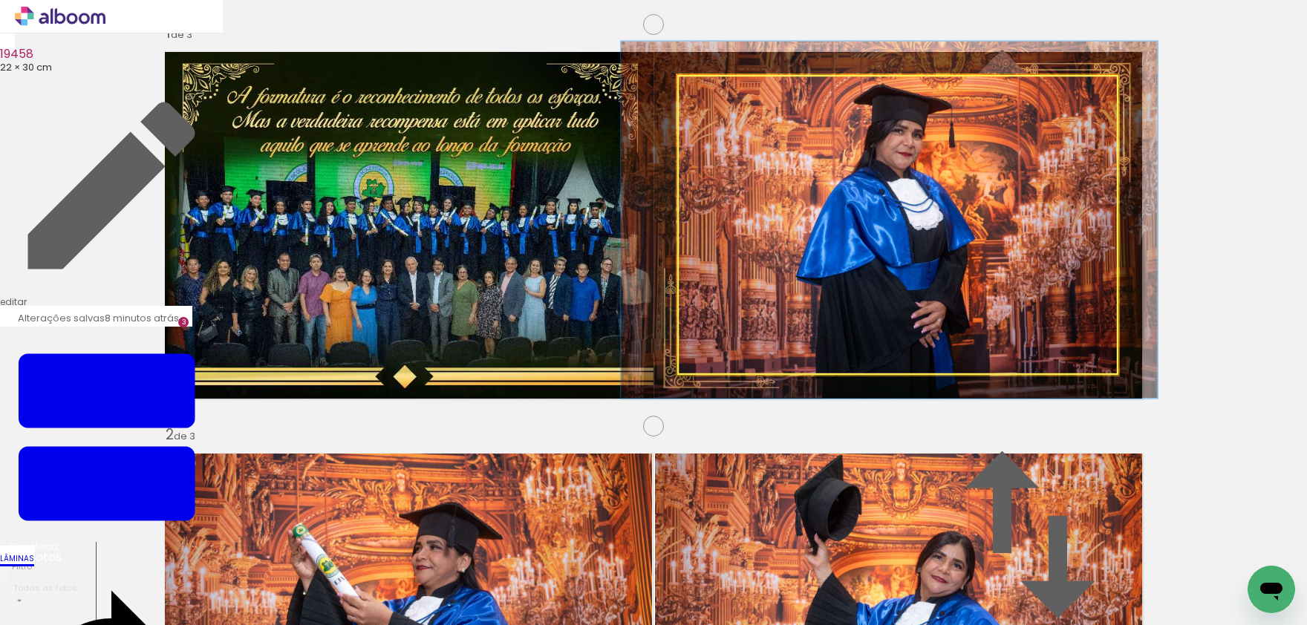
click at [983, 239] on album-spread "1 de 3" at bounding box center [653, 225] width 995 height 365
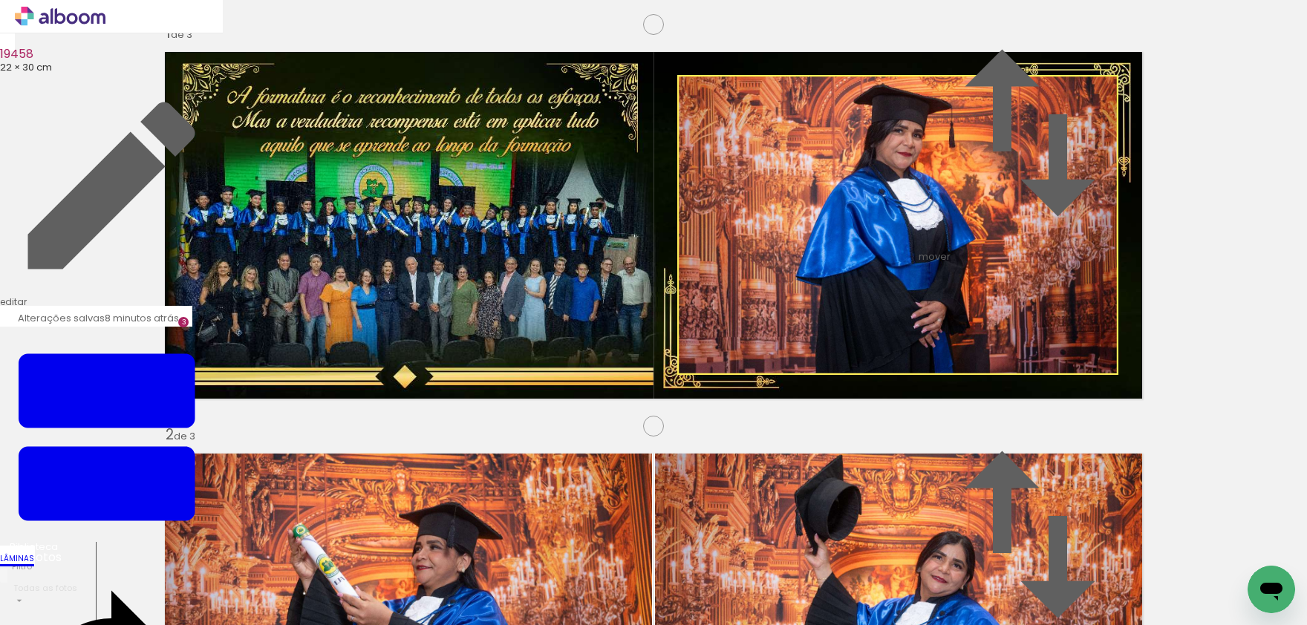
scroll to position [392, 0]
click at [512, 202] on quentale-workspace at bounding box center [653, 312] width 1307 height 625
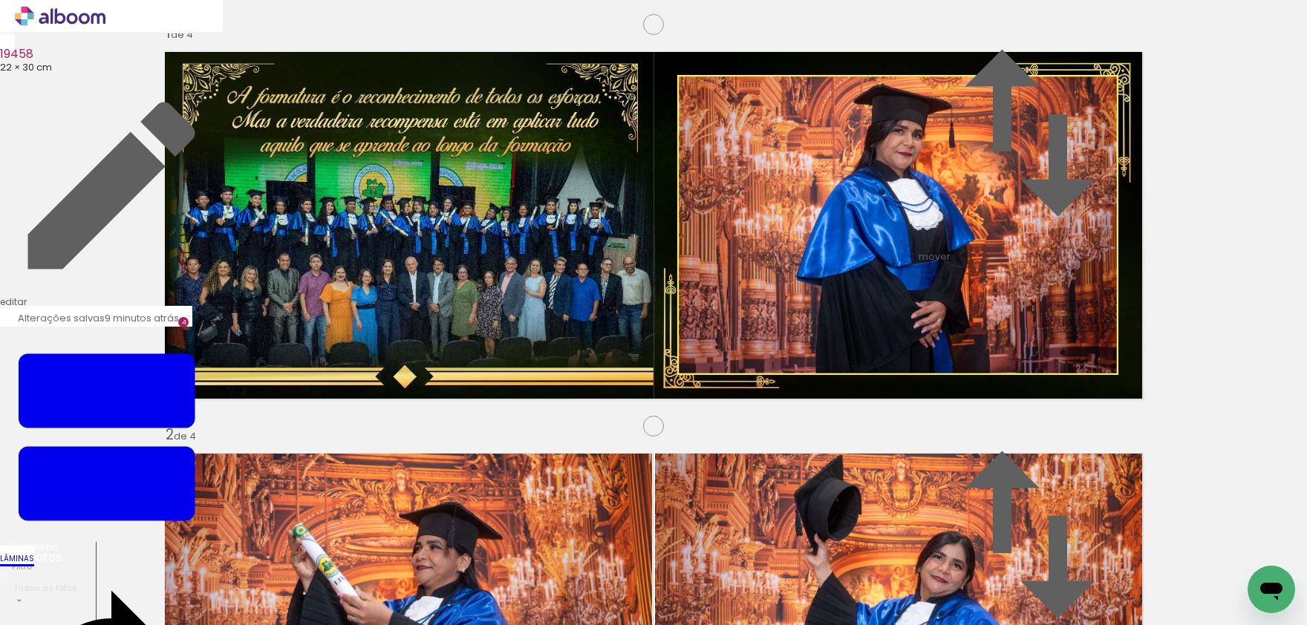
drag, startPoint x: 325, startPoint y: 310, endPoint x: 42, endPoint y: 232, distance: 294.4
drag, startPoint x: 1214, startPoint y: 553, endPoint x: 799, endPoint y: 322, distance: 474.5
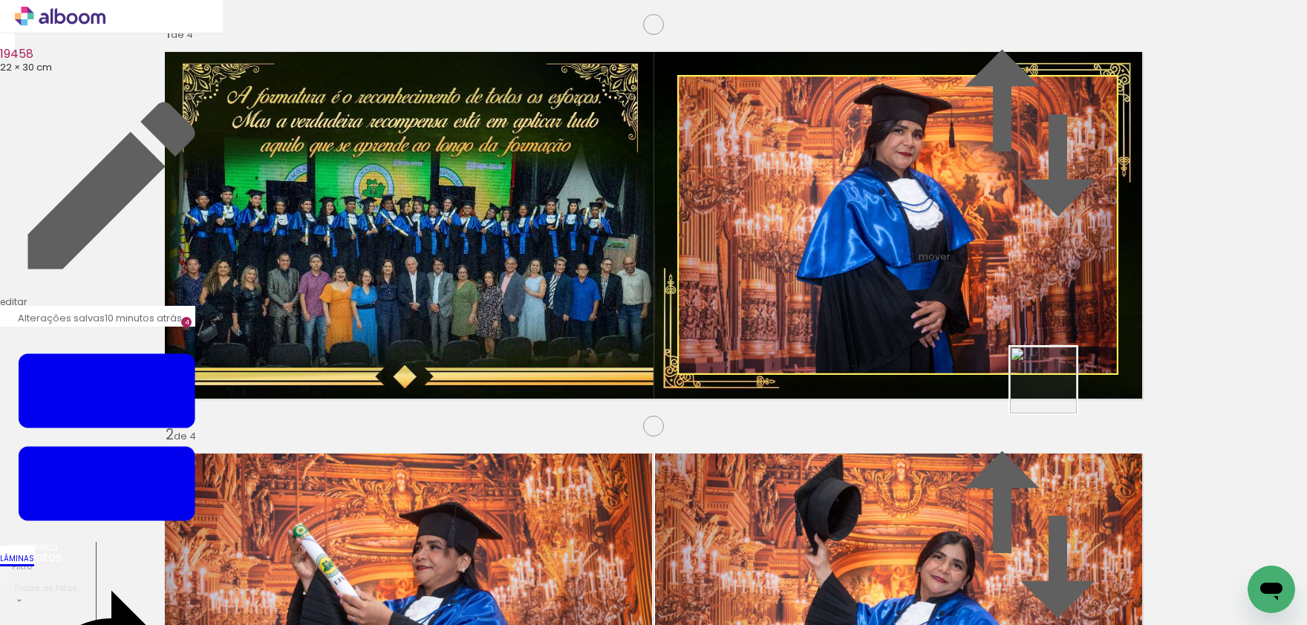
click at [799, 322] on quentale-workspace at bounding box center [653, 312] width 1307 height 625
drag, startPoint x: 518, startPoint y: 289, endPoint x: 0, endPoint y: 288, distance: 517.7
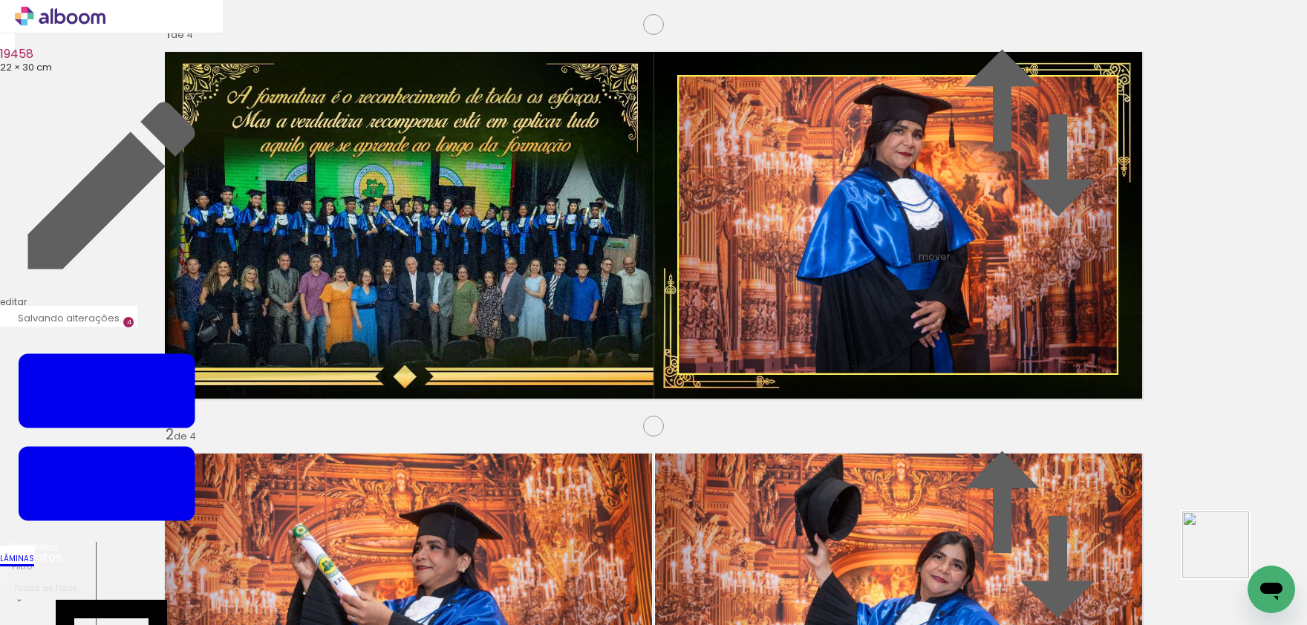
drag, startPoint x: 1227, startPoint y: 556, endPoint x: 620, endPoint y: 342, distance: 643.4
click at [620, 342] on quentale-workspace at bounding box center [653, 312] width 1307 height 625
drag, startPoint x: 514, startPoint y: 271, endPoint x: 0, endPoint y: 348, distance: 519.7
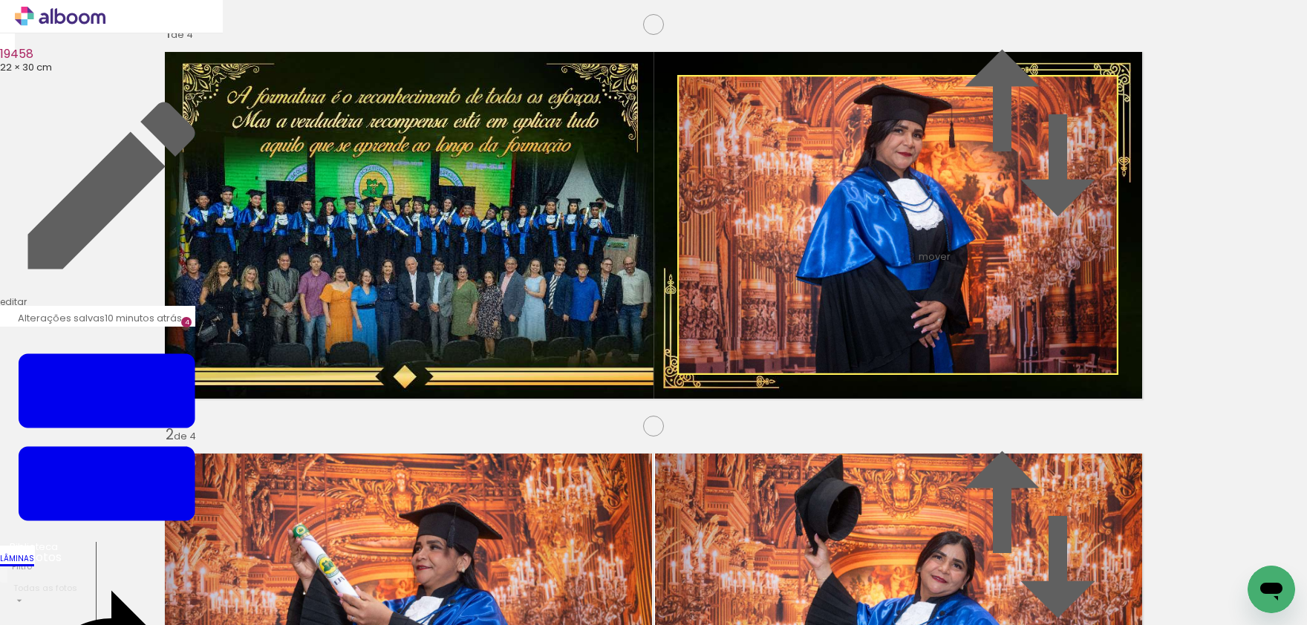
drag, startPoint x: 1236, startPoint y: 568, endPoint x: 737, endPoint y: 381, distance: 533.0
click at [737, 381] on quentale-workspace at bounding box center [653, 312] width 1307 height 625
drag, startPoint x: 566, startPoint y: 294, endPoint x: 0, endPoint y: 292, distance: 566.0
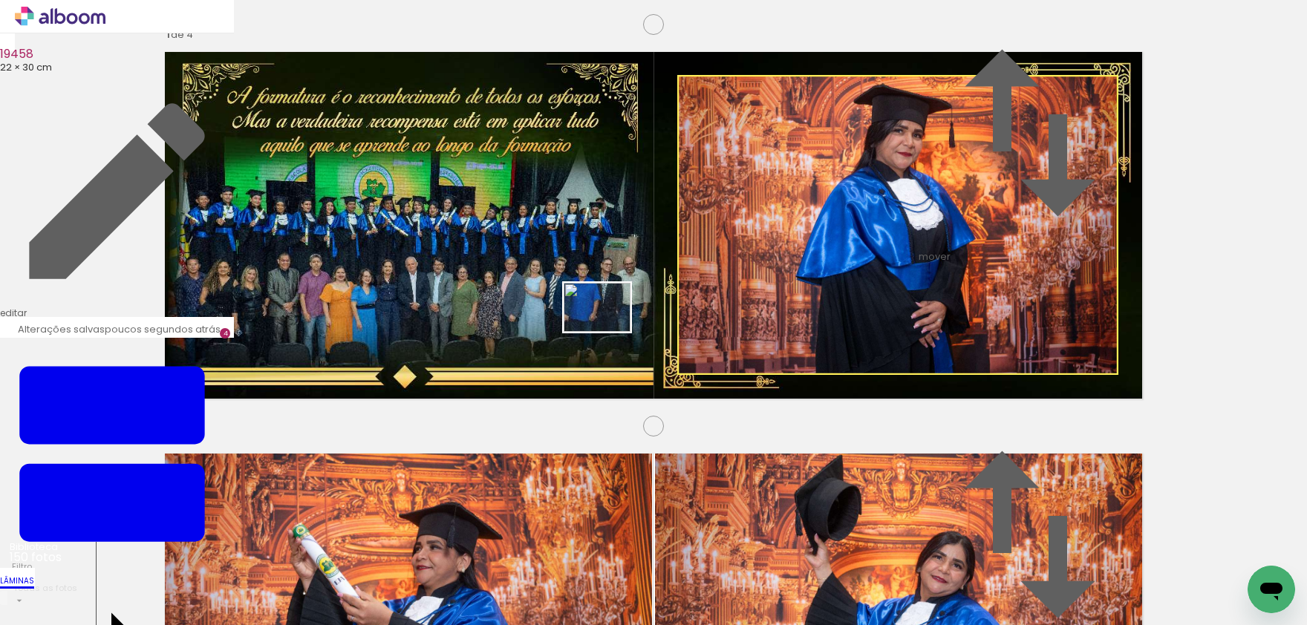
drag, startPoint x: 1231, startPoint y: 547, endPoint x: 601, endPoint y: 328, distance: 666.8
click at [601, 328] on quentale-workspace at bounding box center [653, 312] width 1307 height 625
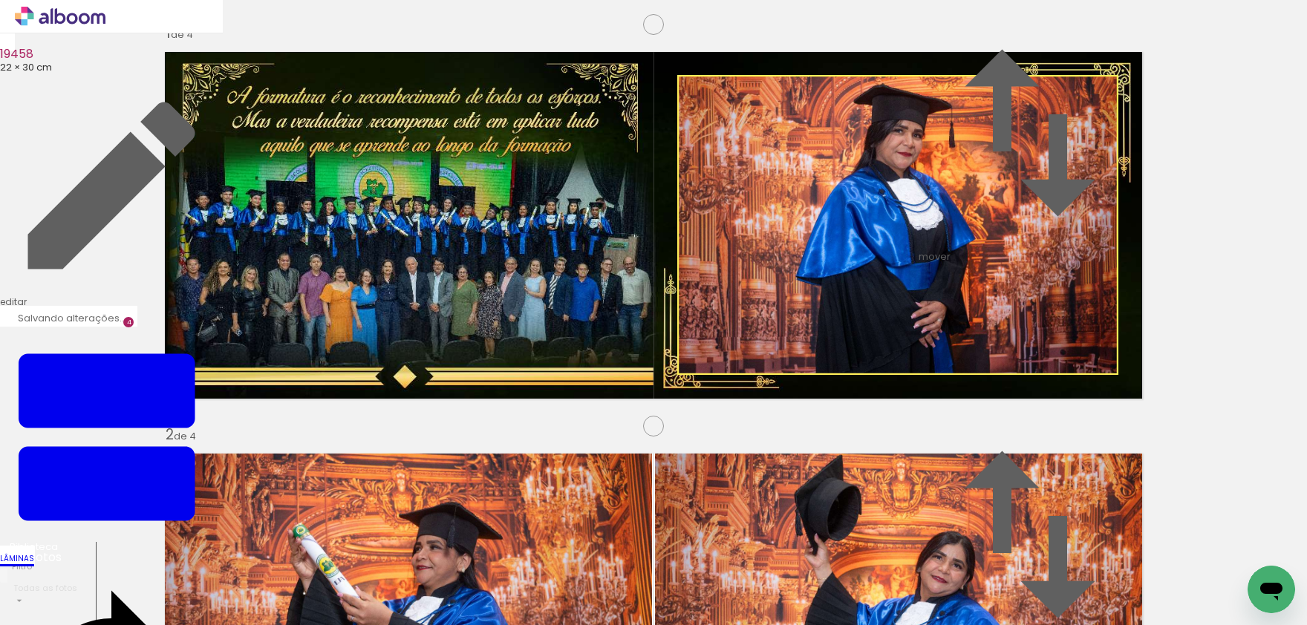
drag, startPoint x: 768, startPoint y: 336, endPoint x: 1262, endPoint y: 386, distance: 496.5
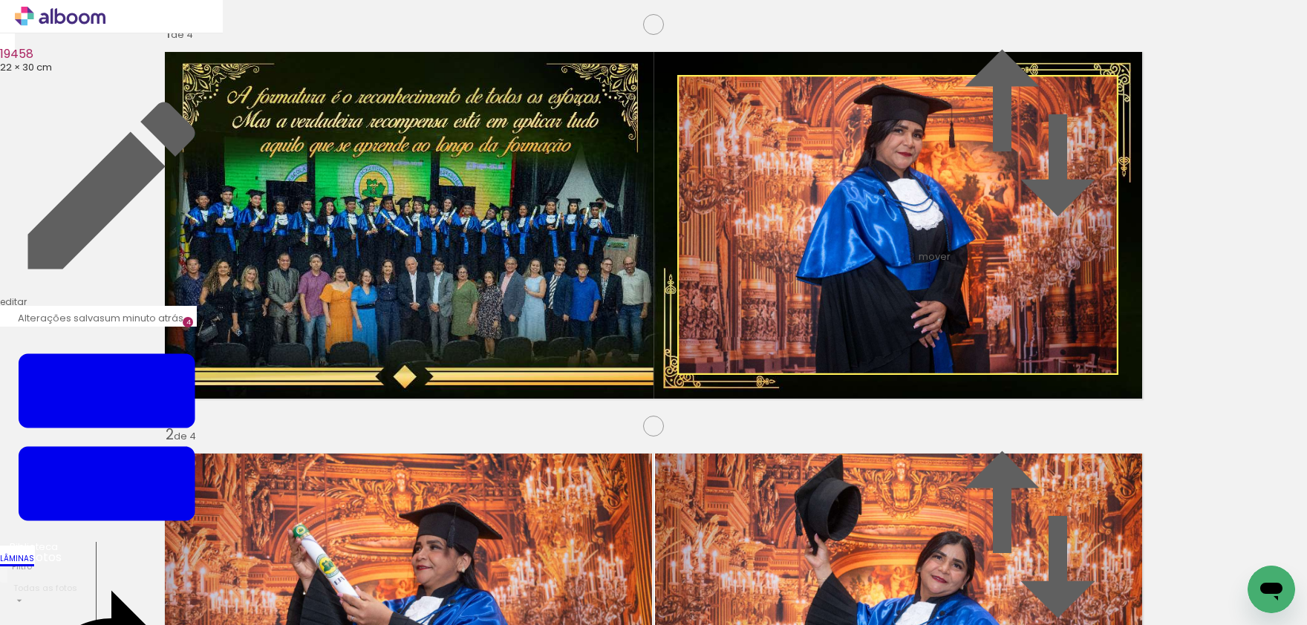
scroll to position [1275, 0]
drag, startPoint x: 809, startPoint y: 565, endPoint x: 648, endPoint y: 307, distance: 303.6
click at [498, 229] on quentale-workspace at bounding box center [653, 312] width 1307 height 625
drag, startPoint x: 892, startPoint y: 217, endPoint x: 887, endPoint y: 201, distance: 16.4
click at [887, 201] on quentale-workspace at bounding box center [653, 312] width 1307 height 625
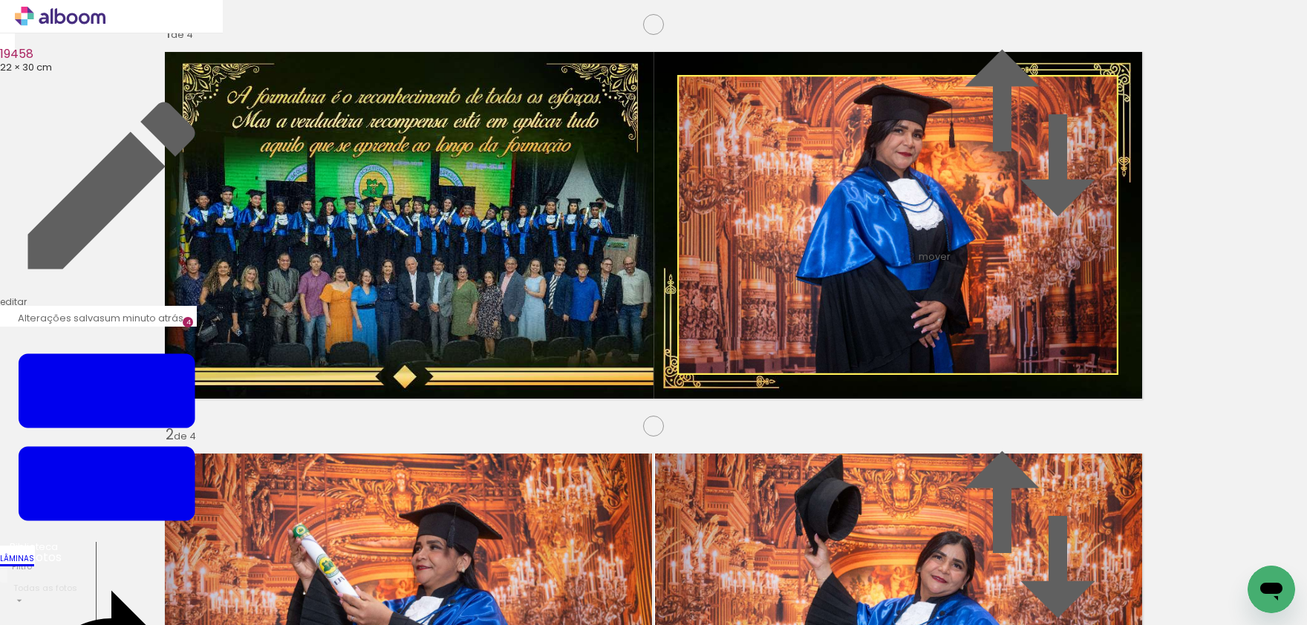
scroll to position [1176, 0]
drag, startPoint x: 611, startPoint y: 524, endPoint x: 899, endPoint y: 391, distance: 317.7
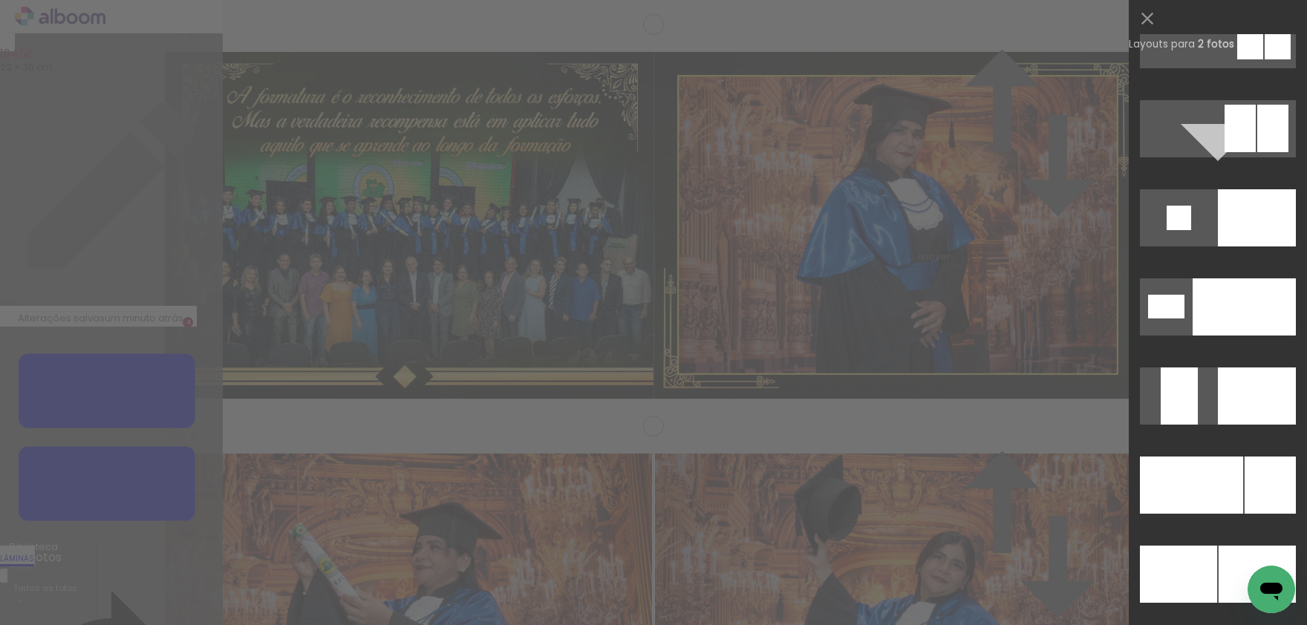
scroll to position [6323, 0]
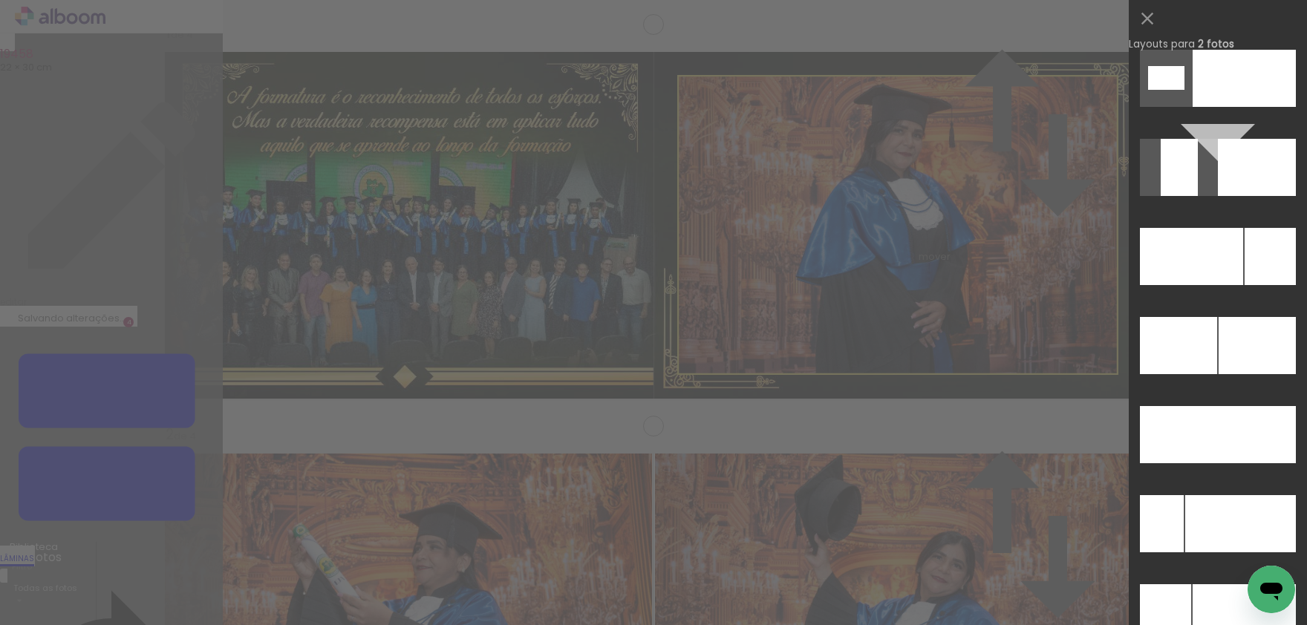
drag, startPoint x: 1241, startPoint y: 356, endPoint x: 1191, endPoint y: 297, distance: 76.9
click at [1239, 348] on div at bounding box center [1257, 345] width 77 height 57
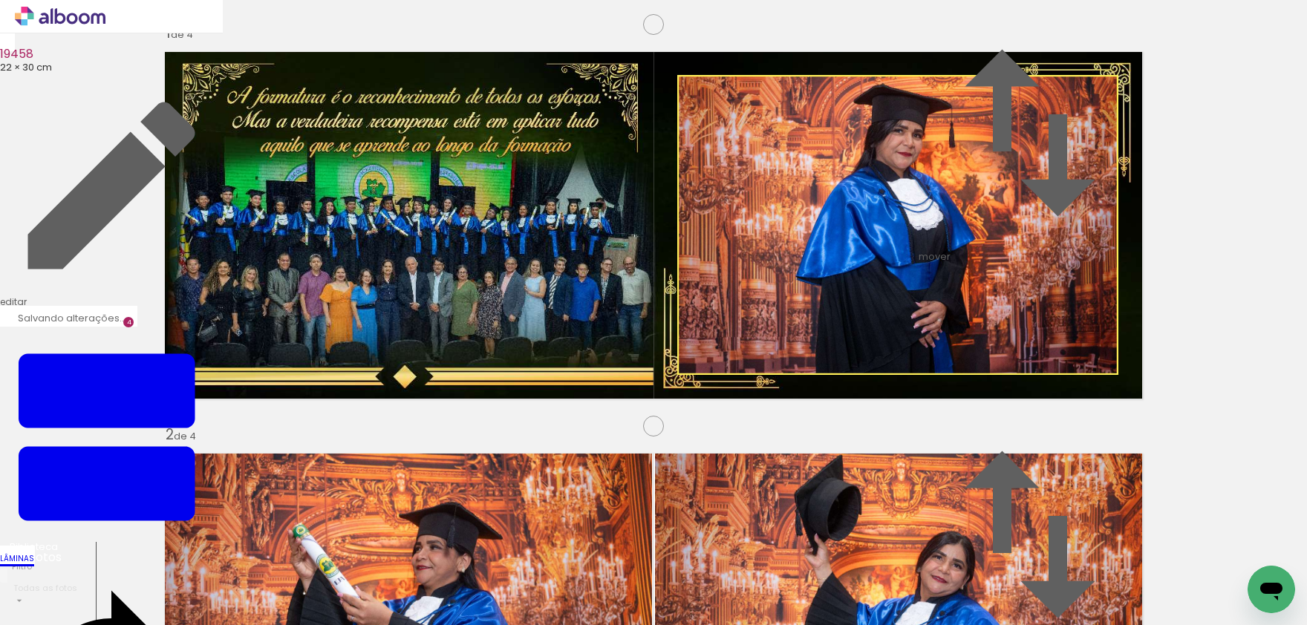
drag, startPoint x: 165, startPoint y: 575, endPoint x: 431, endPoint y: 247, distance: 421.9
click at [431, 247] on quentale-workspace at bounding box center [653, 312] width 1307 height 625
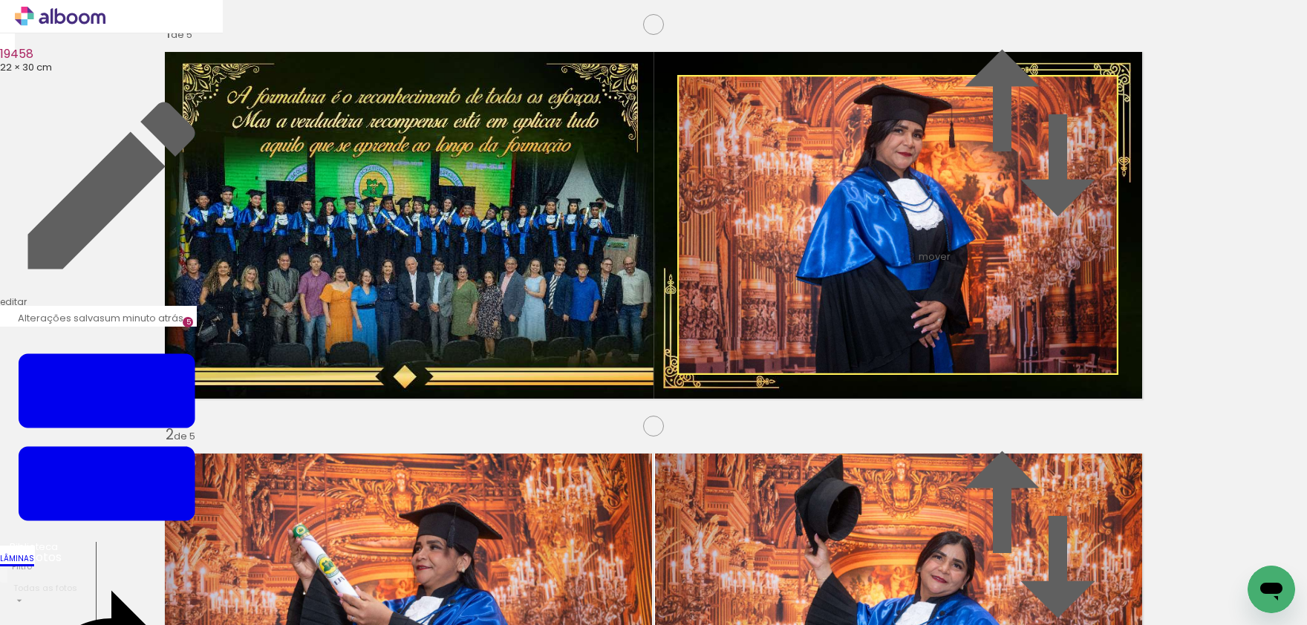
scroll to position [1604, 0]
drag, startPoint x: 268, startPoint y: 580, endPoint x: 888, endPoint y: 276, distance: 690.9
click at [888, 276] on quentale-workspace at bounding box center [653, 312] width 1307 height 625
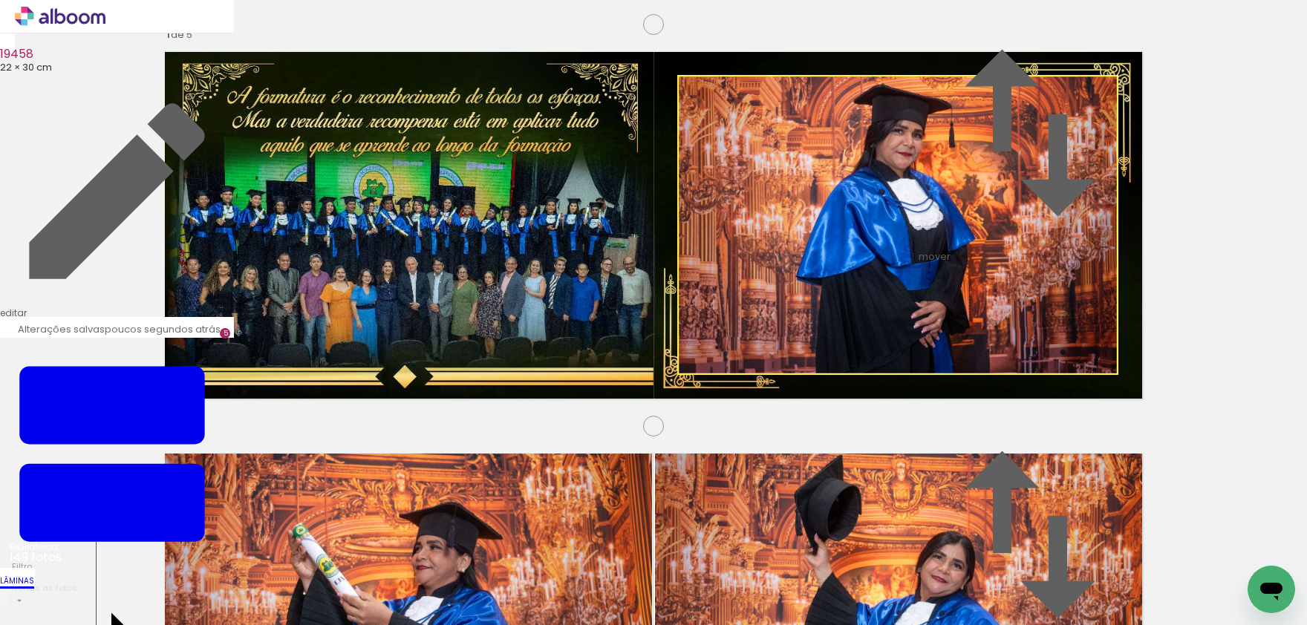
drag, startPoint x: 527, startPoint y: 246, endPoint x: 488, endPoint y: 266, distance: 43.5
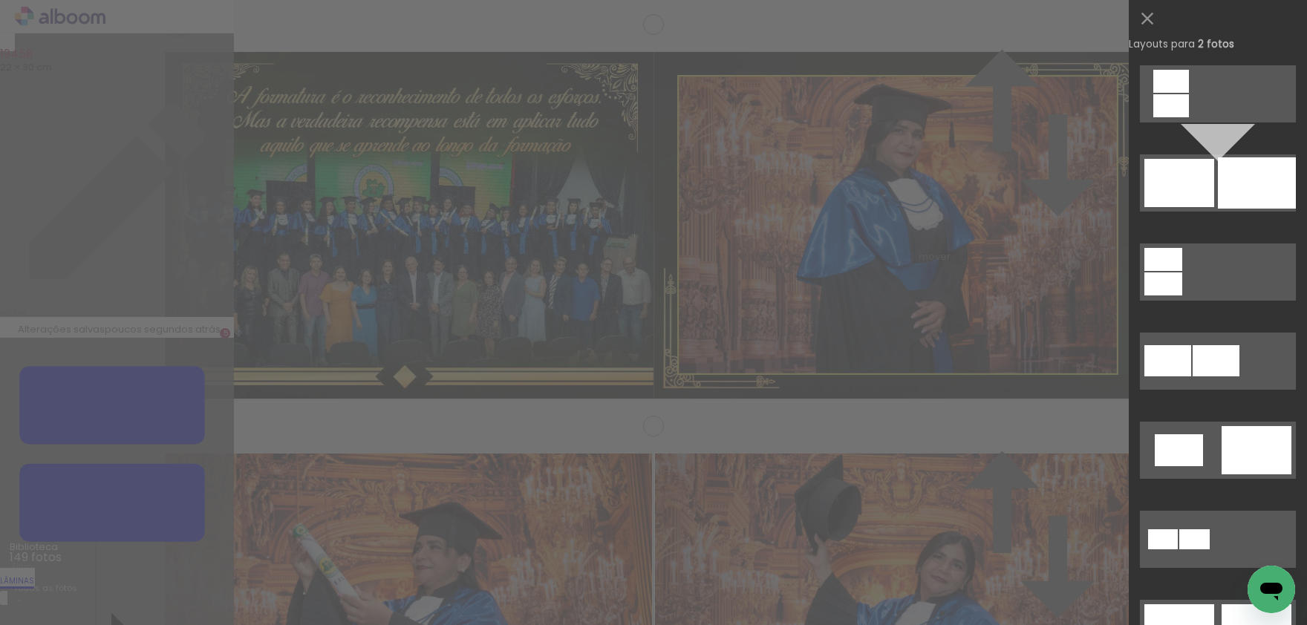
scroll to position [0, 0]
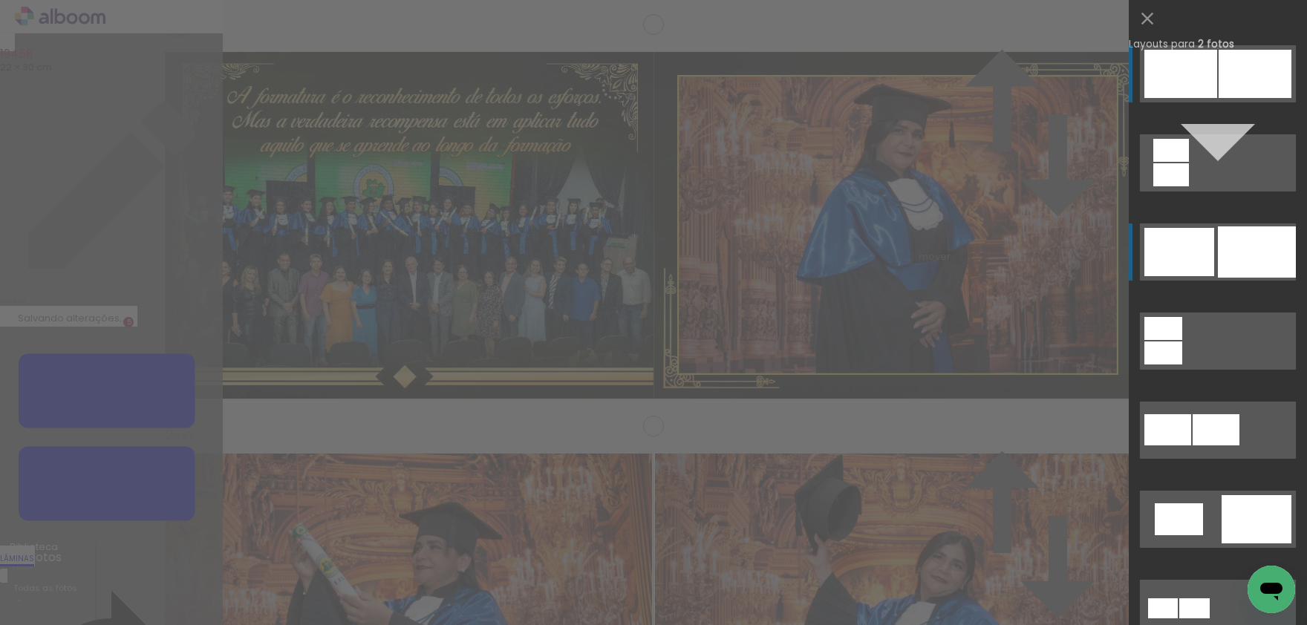
click at [1228, 243] on div at bounding box center [1257, 252] width 78 height 51
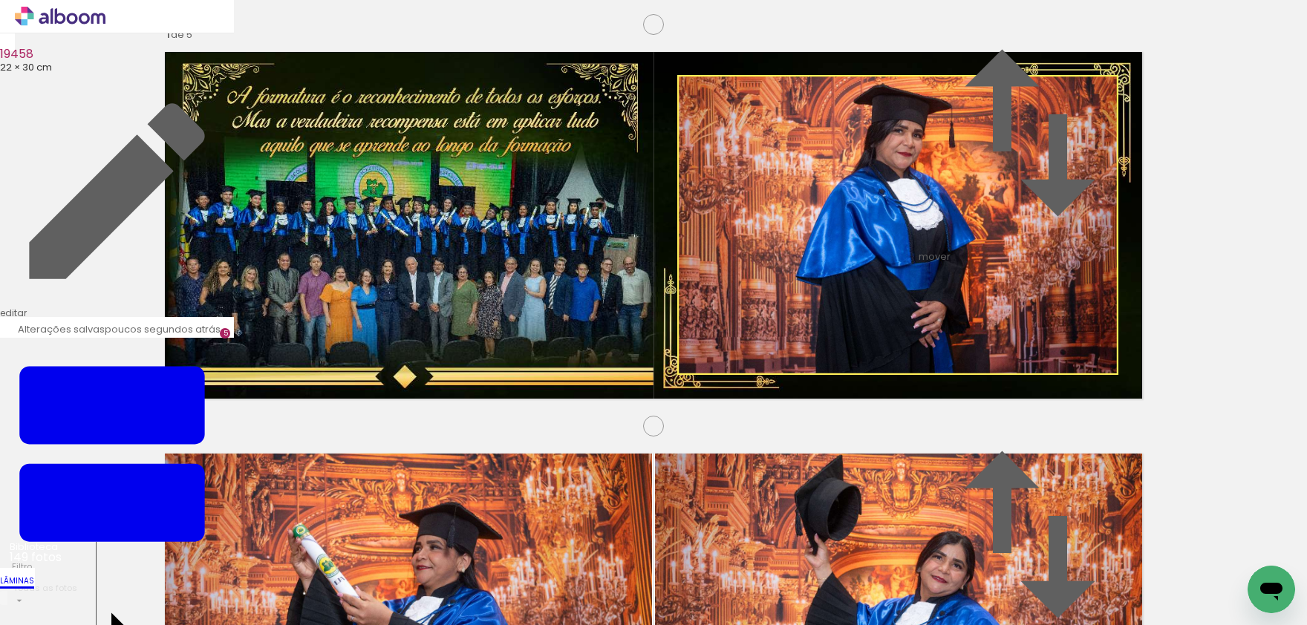
drag, startPoint x: 752, startPoint y: 311, endPoint x: 850, endPoint y: 316, distance: 98.2
click at [0, 0] on slot at bounding box center [0, 0] width 0 height 0
drag, startPoint x: 691, startPoint y: 153, endPoint x: 699, endPoint y: 155, distance: 8.5
type paper-slider "116"
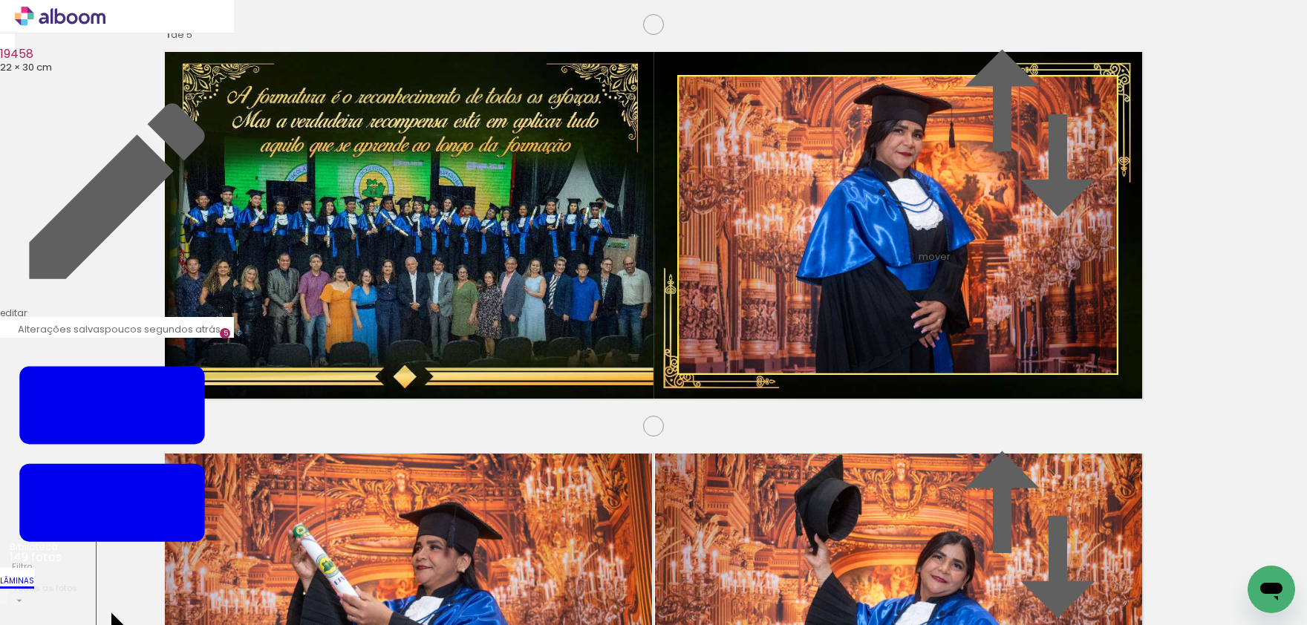
drag, startPoint x: 885, startPoint y: 212, endPoint x: 853, endPoint y: 218, distance: 33.1
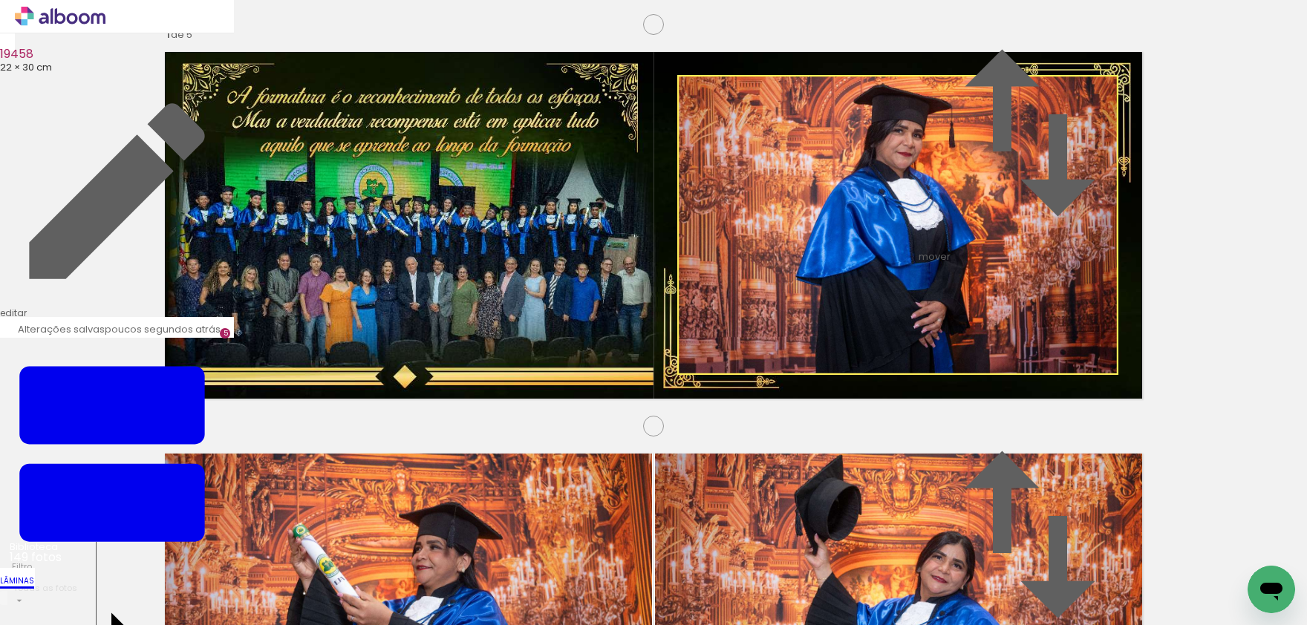
drag, startPoint x: 508, startPoint y: 582, endPoint x: 456, endPoint y: 337, distance: 249.8
click at [456, 337] on quentale-workspace at bounding box center [653, 312] width 1307 height 625
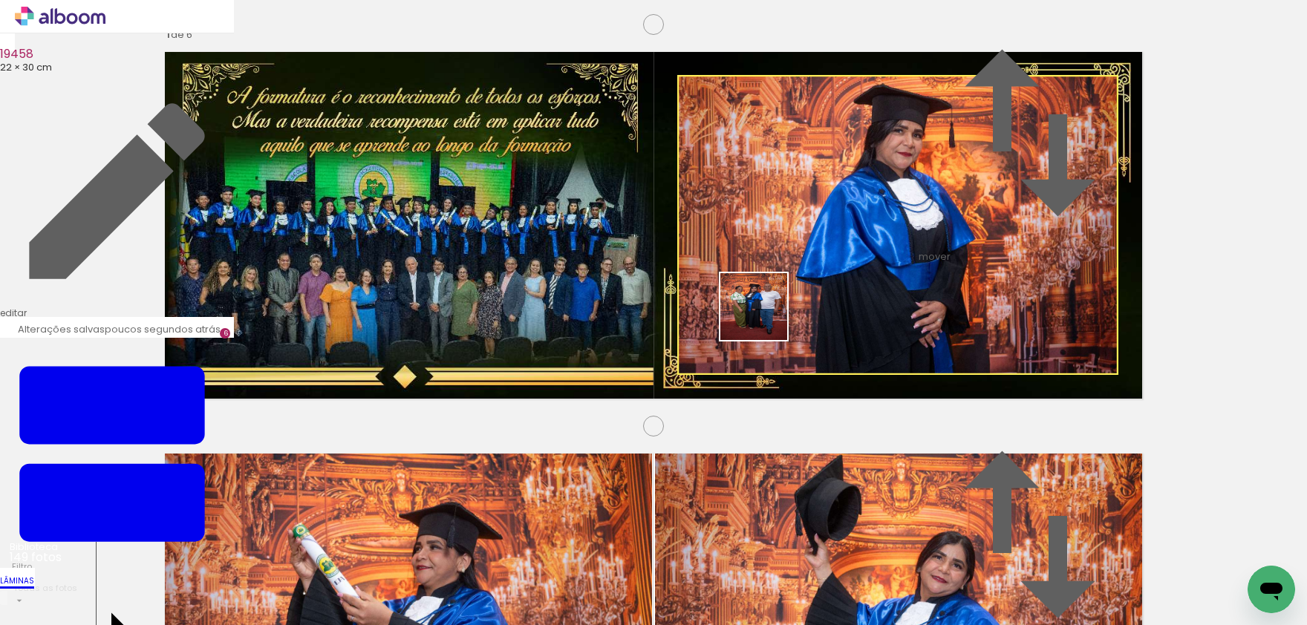
drag, startPoint x: 567, startPoint y: 579, endPoint x: 672, endPoint y: 504, distance: 128.4
click at [764, 315] on quentale-workspace at bounding box center [653, 312] width 1307 height 625
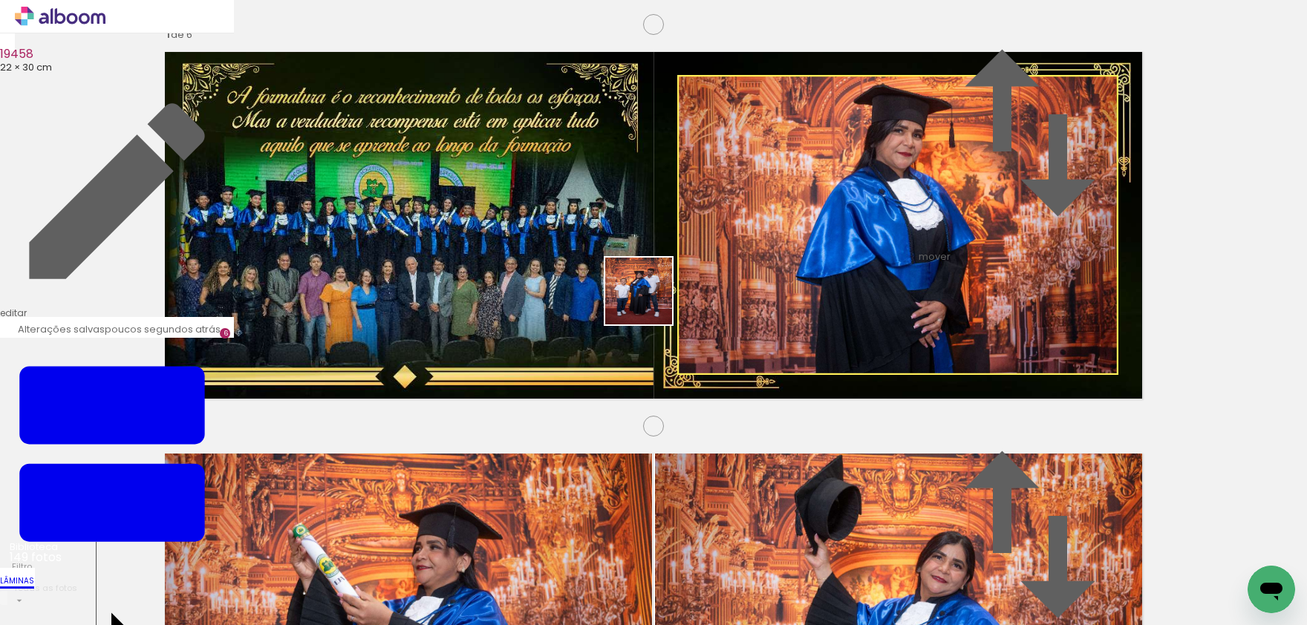
drag, startPoint x: 650, startPoint y: 302, endPoint x: 595, endPoint y: 293, distance: 55.7
click at [595, 293] on quentale-workspace at bounding box center [653, 312] width 1307 height 625
drag, startPoint x: 611, startPoint y: 508, endPoint x: 761, endPoint y: 398, distance: 185.4
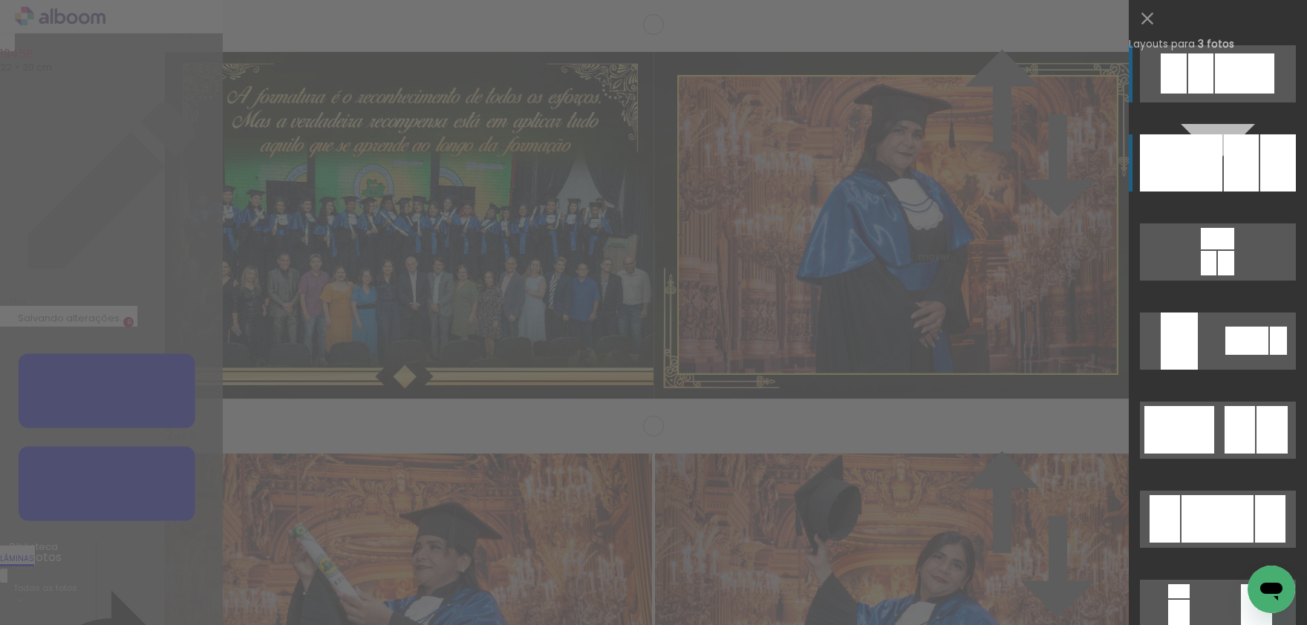
click at [1219, 183] on div at bounding box center [1181, 162] width 82 height 57
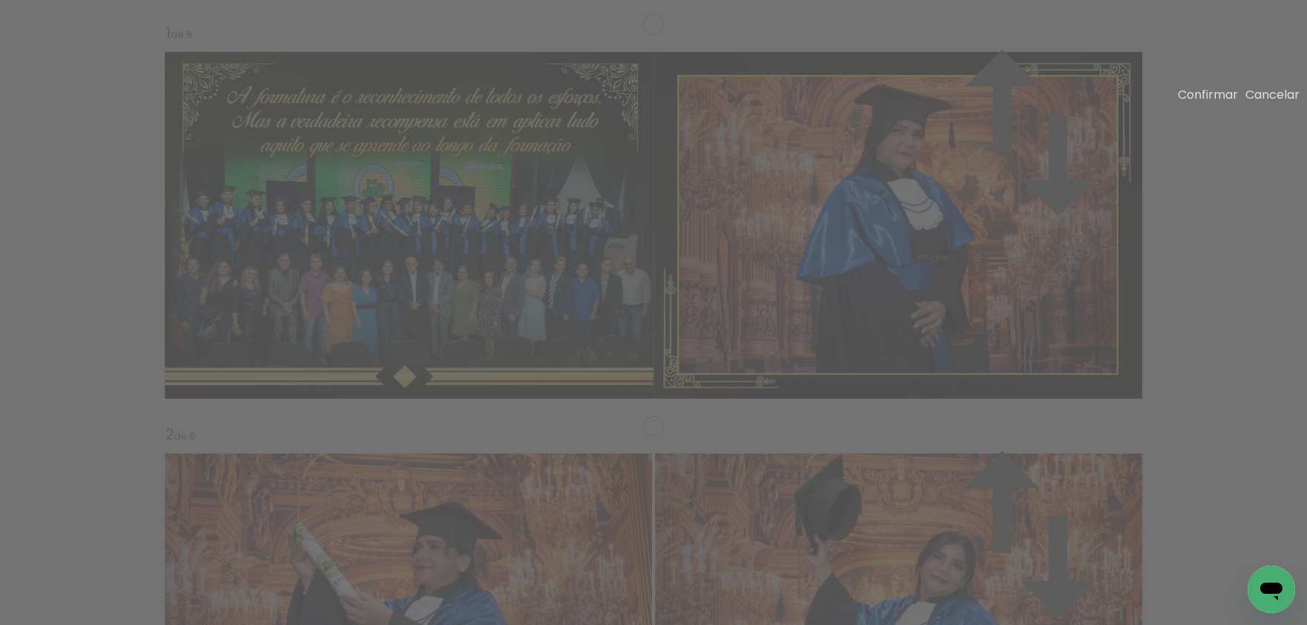
drag, startPoint x: 671, startPoint y: 302, endPoint x: 650, endPoint y: 296, distance: 21.6
drag, startPoint x: 681, startPoint y: 299, endPoint x: 661, endPoint y: 288, distance: 22.9
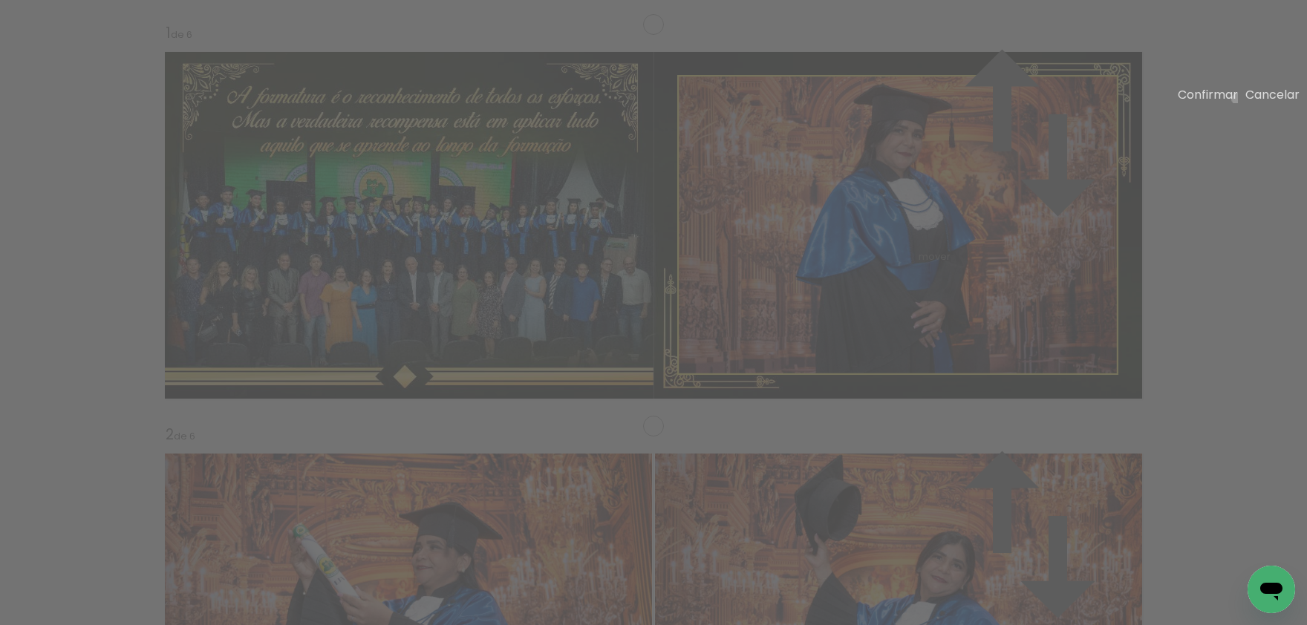
click at [0, 0] on slot "Confirmar" at bounding box center [0, 0] width 0 height 0
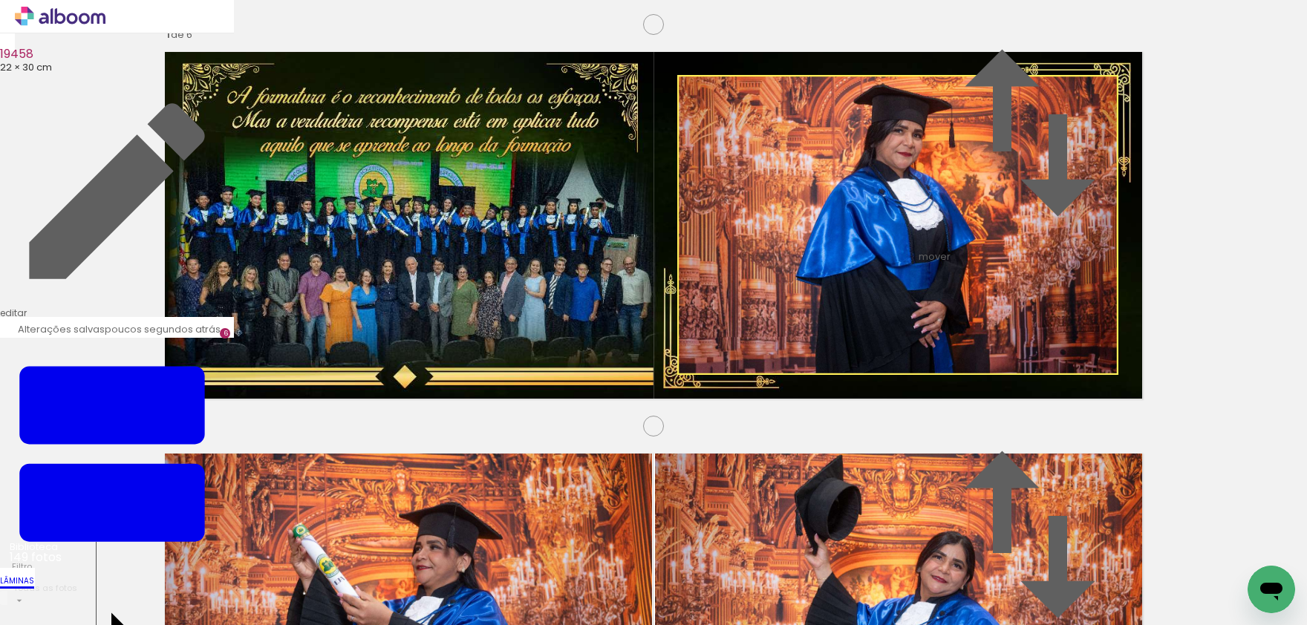
drag, startPoint x: 792, startPoint y: 217, endPoint x: 773, endPoint y: 216, distance: 19.3
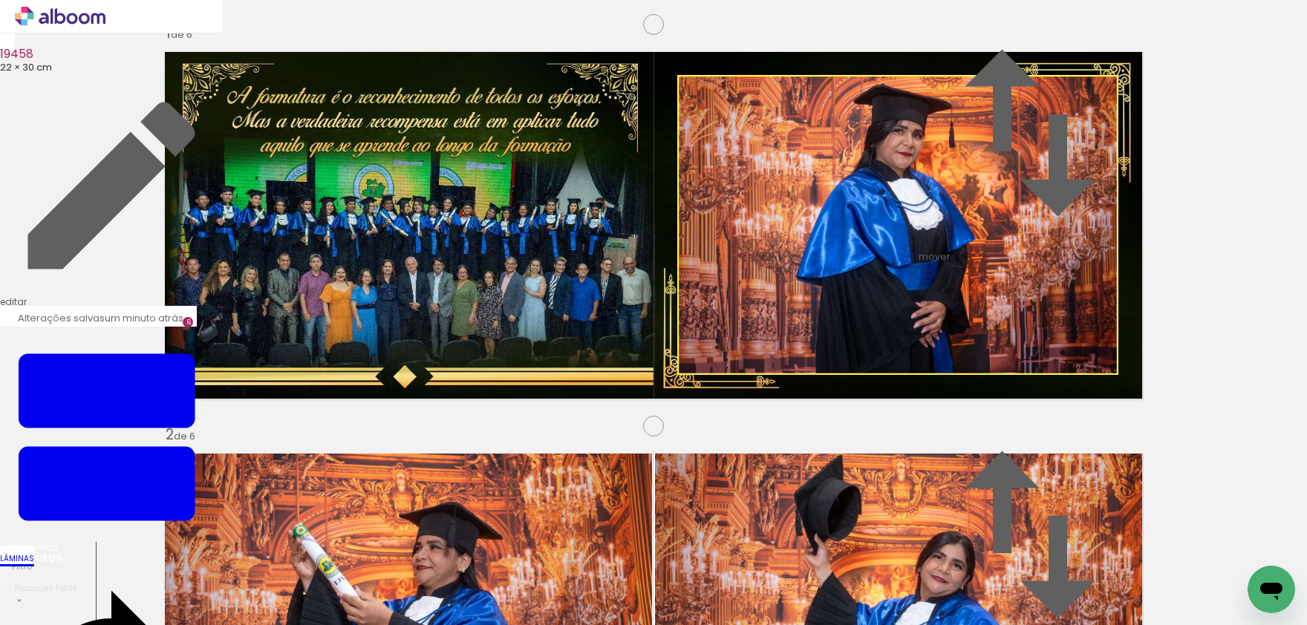
scroll to position [0, 1465]
drag, startPoint x: 351, startPoint y: 586, endPoint x: 406, endPoint y: 354, distance: 238.0
click at [406, 354] on quentale-workspace at bounding box center [653, 312] width 1307 height 625
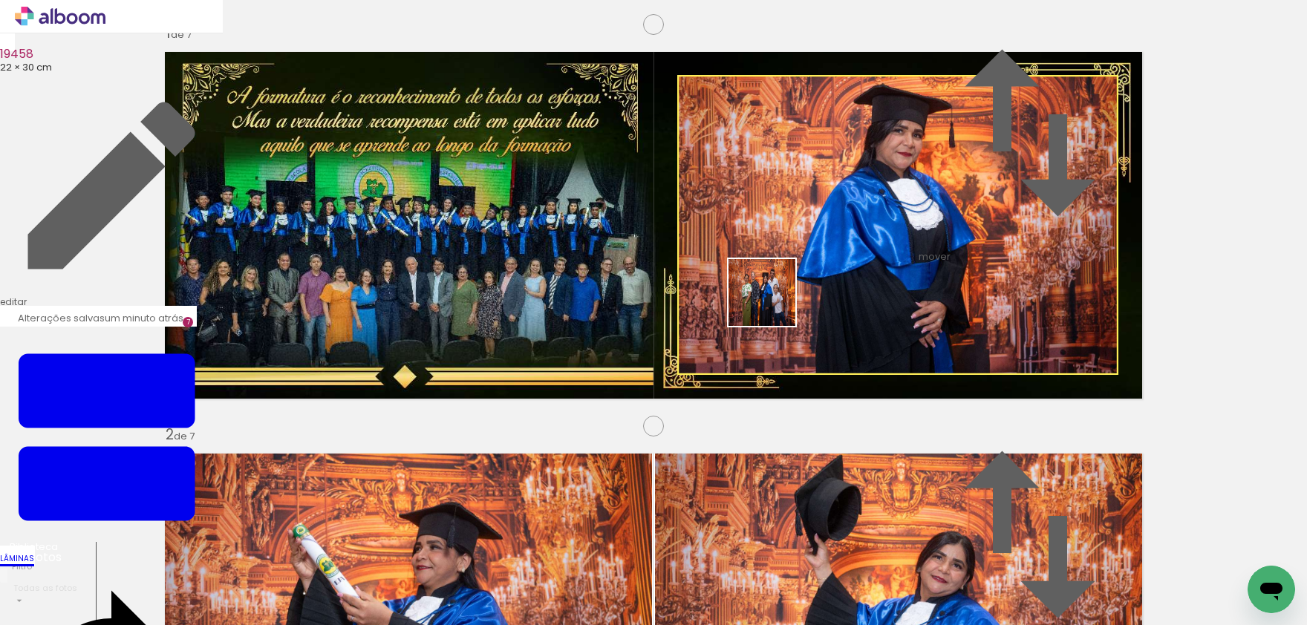
drag, startPoint x: 715, startPoint y: 354, endPoint x: 773, endPoint y: 303, distance: 77.3
click at [773, 303] on quentale-workspace at bounding box center [653, 312] width 1307 height 625
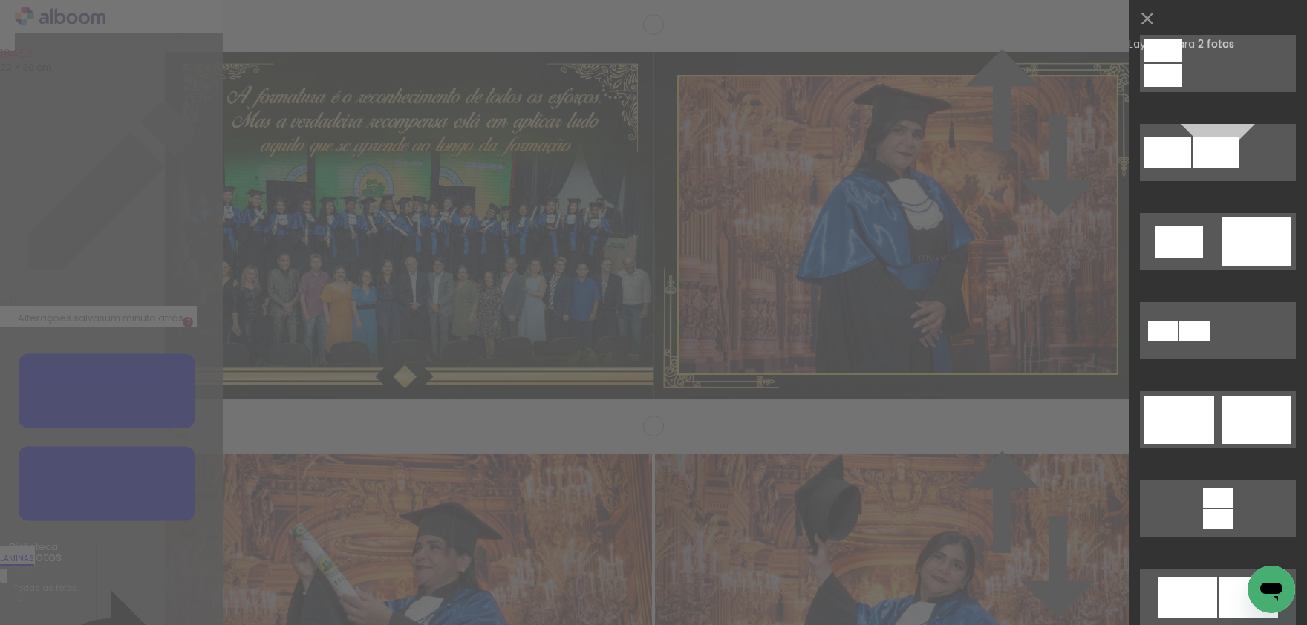
scroll to position [294, 0]
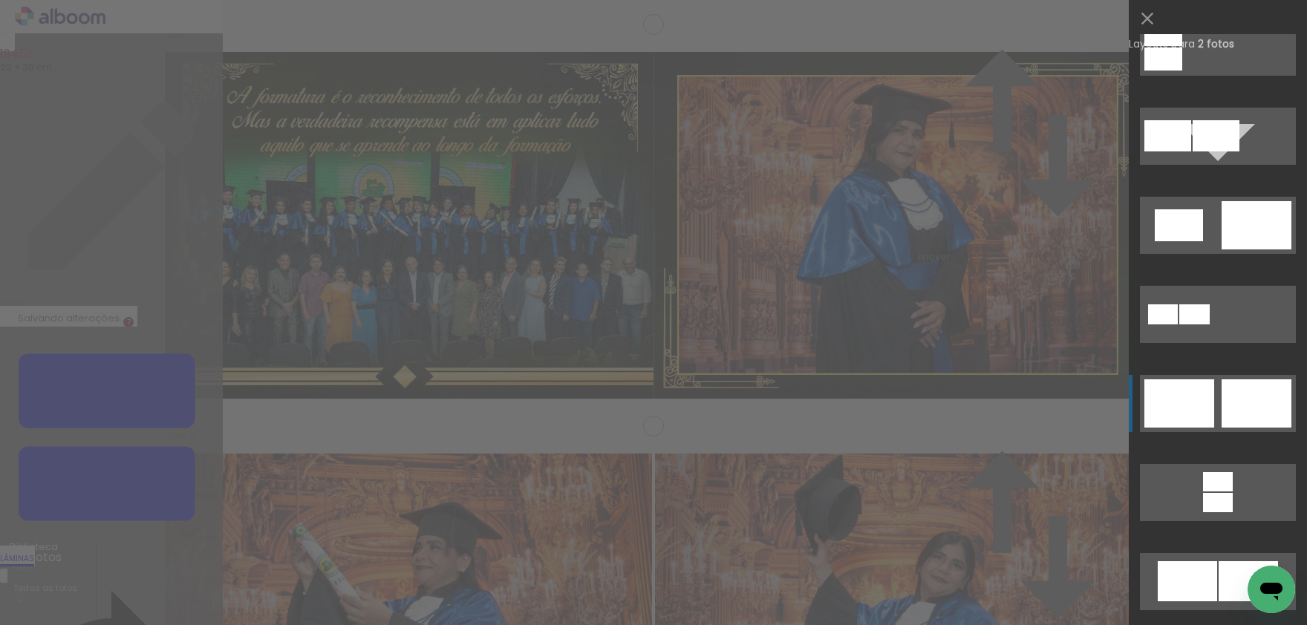
click at [1246, 390] on div at bounding box center [1257, 404] width 70 height 48
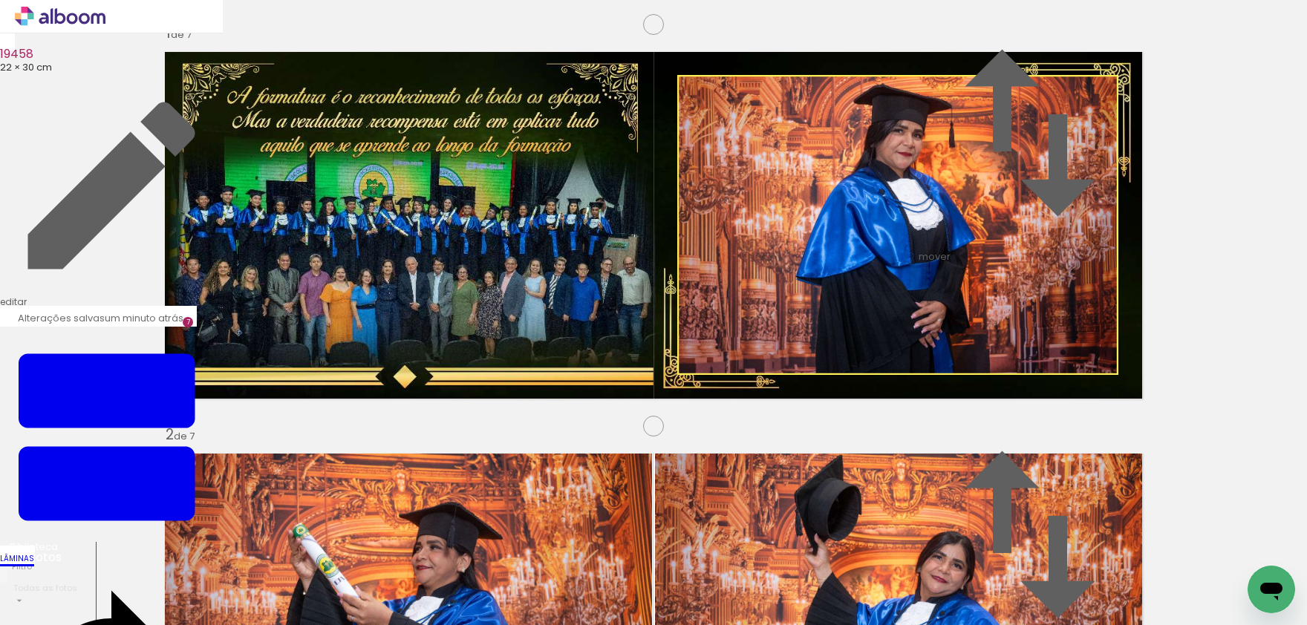
drag, startPoint x: 537, startPoint y: 490, endPoint x: 576, endPoint y: 528, distance: 54.6
click at [447, 423] on quentale-workspace at bounding box center [653, 312] width 1307 height 625
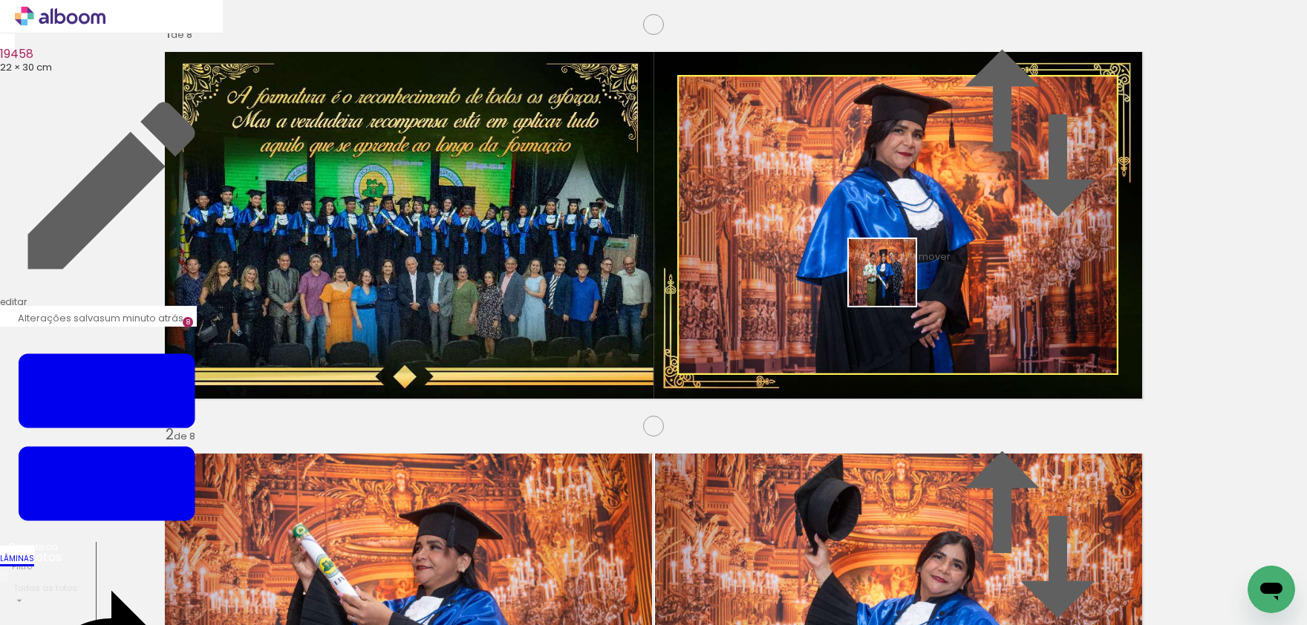
drag, startPoint x: 786, startPoint y: 443, endPoint x: 911, endPoint y: 247, distance: 232.4
click at [911, 247] on quentale-workspace at bounding box center [653, 312] width 1307 height 625
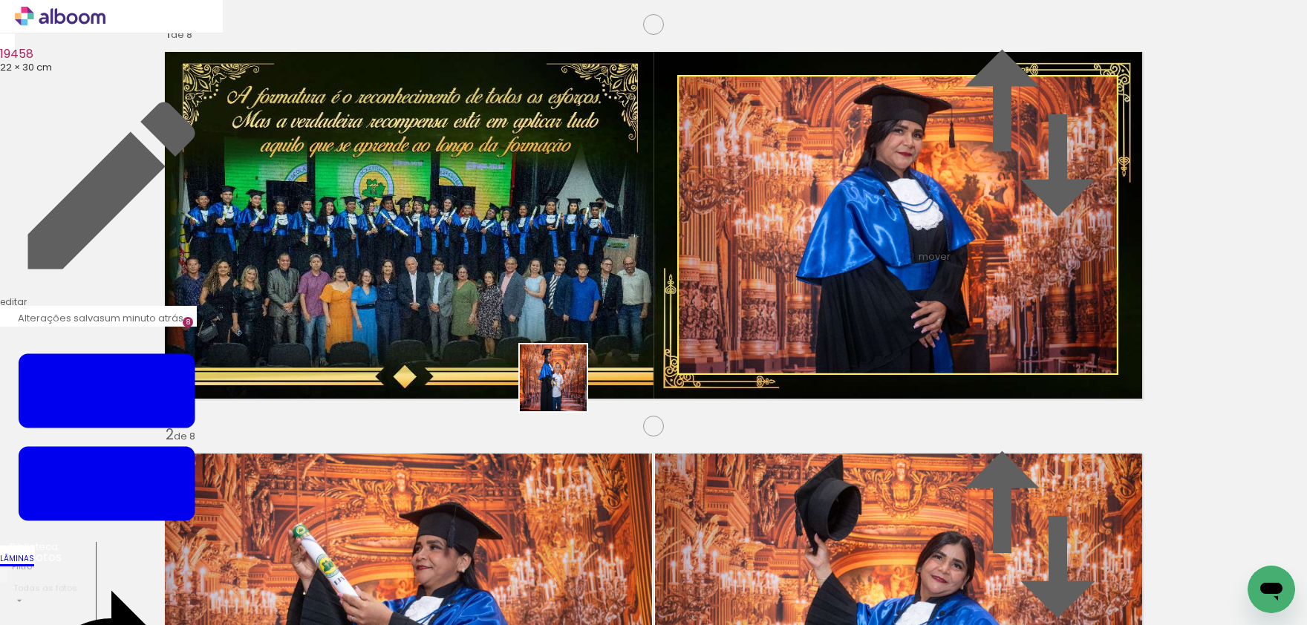
drag, startPoint x: 638, startPoint y: 433, endPoint x: 888, endPoint y: 549, distance: 275.1
click at [575, 389] on quentale-workspace at bounding box center [653, 312] width 1307 height 625
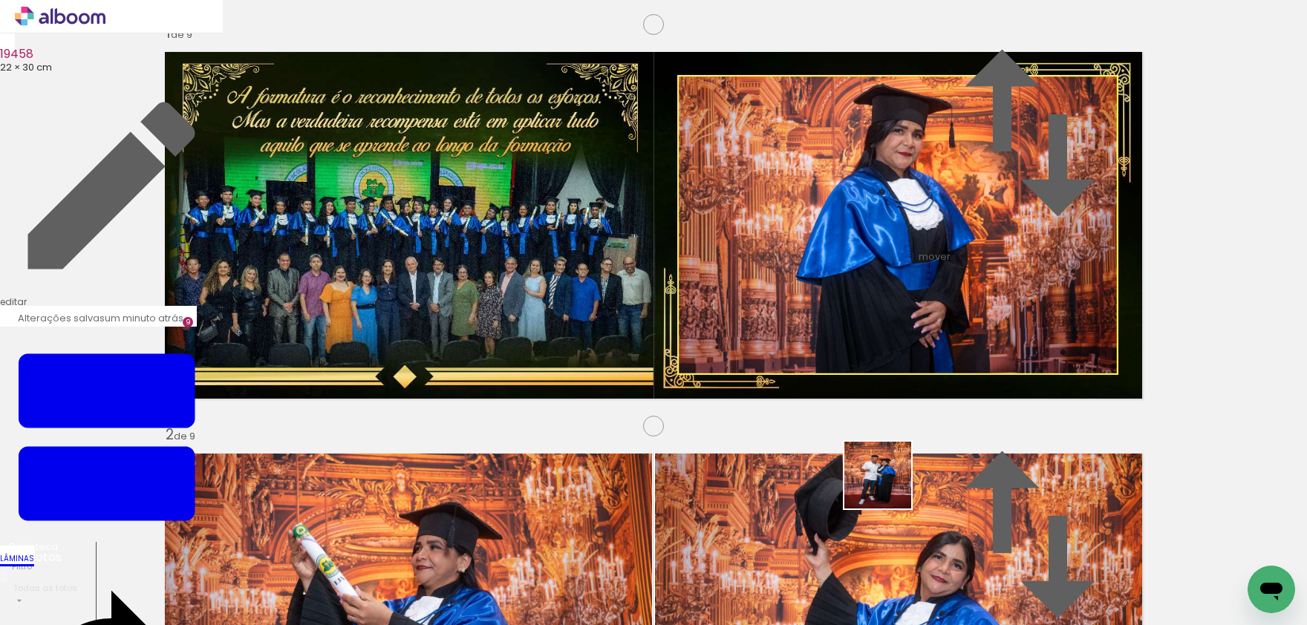
drag, startPoint x: 895, startPoint y: 568, endPoint x: 877, endPoint y: 366, distance: 202.8
click at [877, 366] on quentale-workspace at bounding box center [653, 312] width 1307 height 625
drag, startPoint x: 325, startPoint y: 255, endPoint x: 0, endPoint y: 278, distance: 325.3
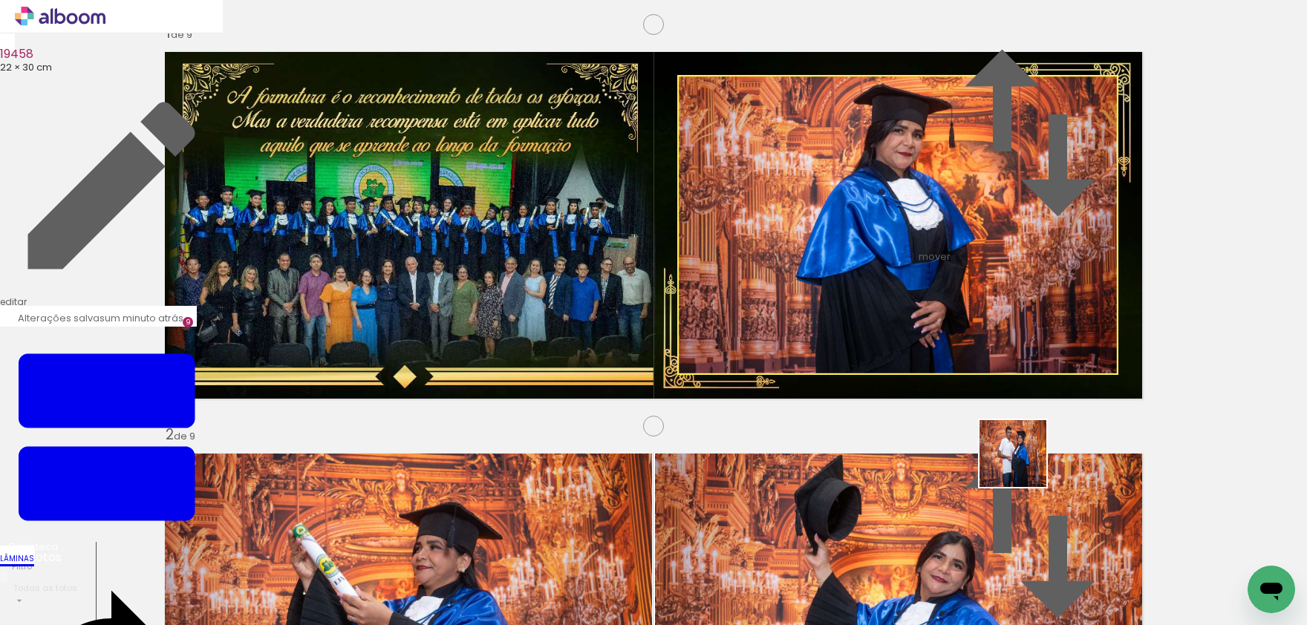
drag, startPoint x: 1024, startPoint y: 465, endPoint x: 993, endPoint y: 334, distance: 134.4
click at [993, 334] on quentale-workspace at bounding box center [653, 312] width 1307 height 625
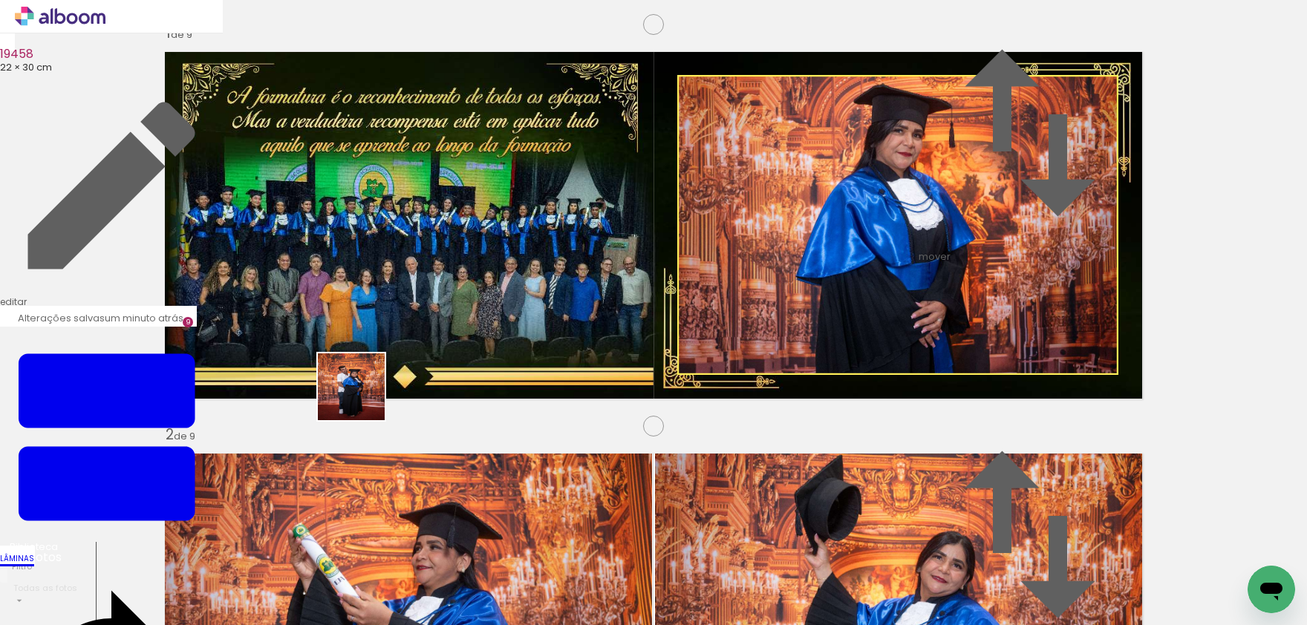
drag, startPoint x: 339, startPoint y: 440, endPoint x: 418, endPoint y: 331, distance: 134.0
click at [418, 331] on quentale-workspace at bounding box center [653, 312] width 1307 height 625
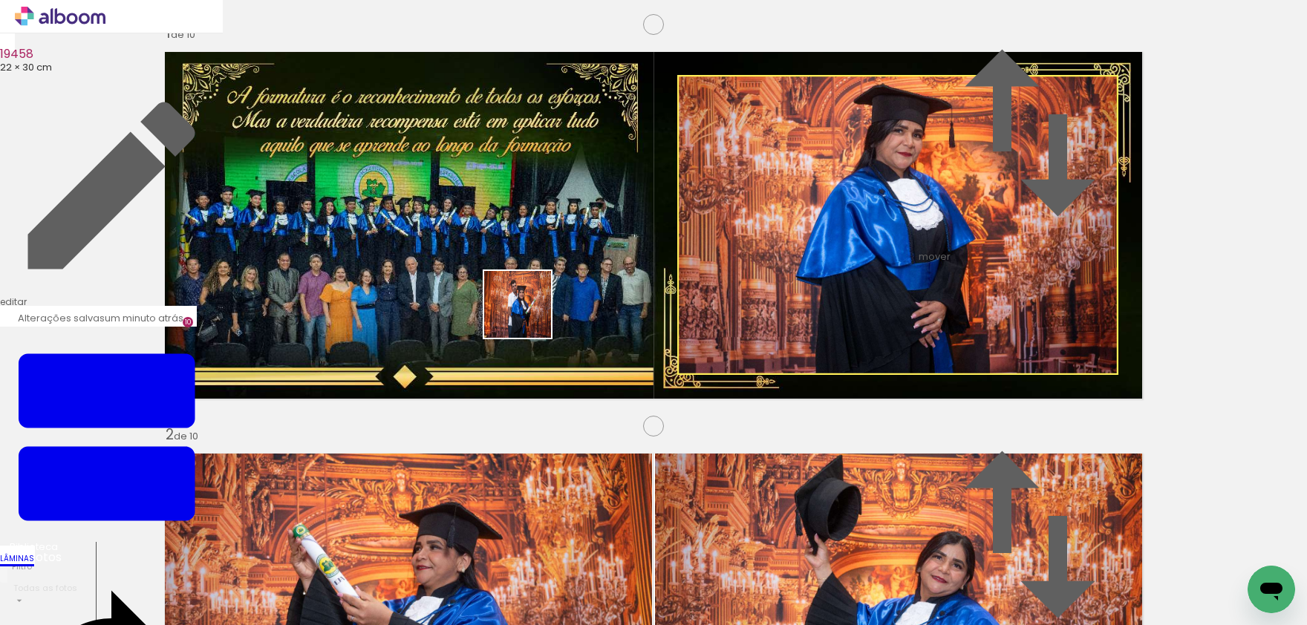
drag, startPoint x: 380, startPoint y: 564, endPoint x: 536, endPoint y: 295, distance: 310.8
click at [536, 295] on quentale-workspace at bounding box center [653, 312] width 1307 height 625
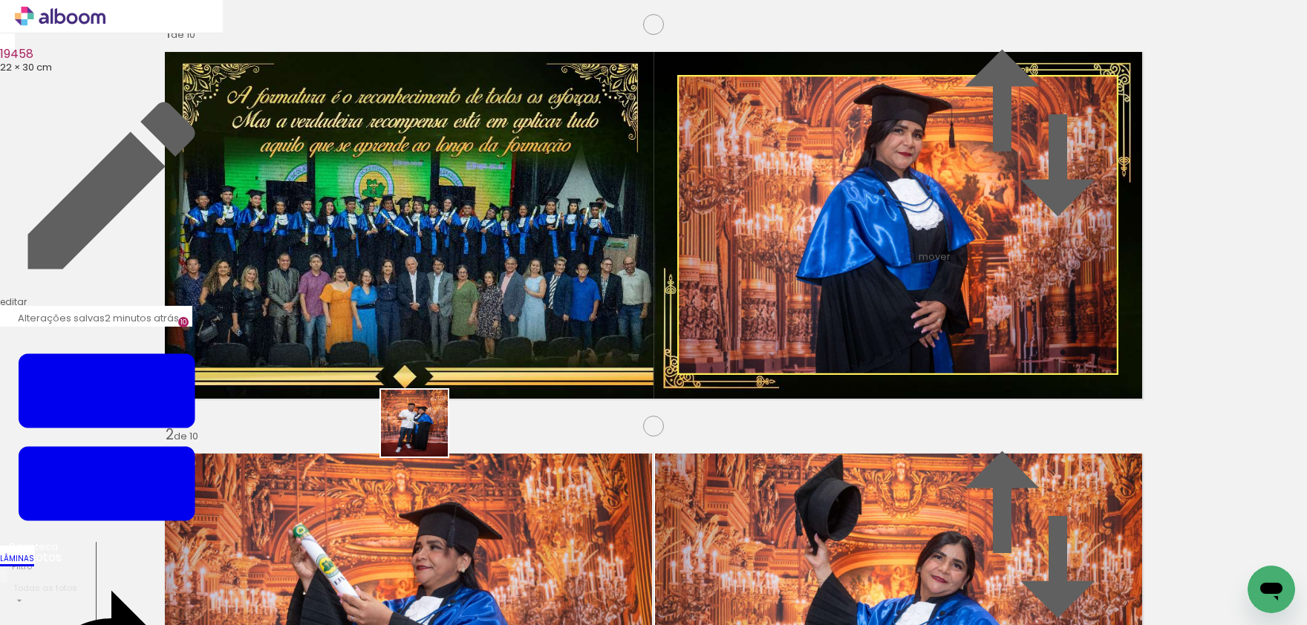
drag, startPoint x: 396, startPoint y: 507, endPoint x: 481, endPoint y: 326, distance: 200.0
click at [481, 326] on quentale-workspace at bounding box center [653, 312] width 1307 height 625
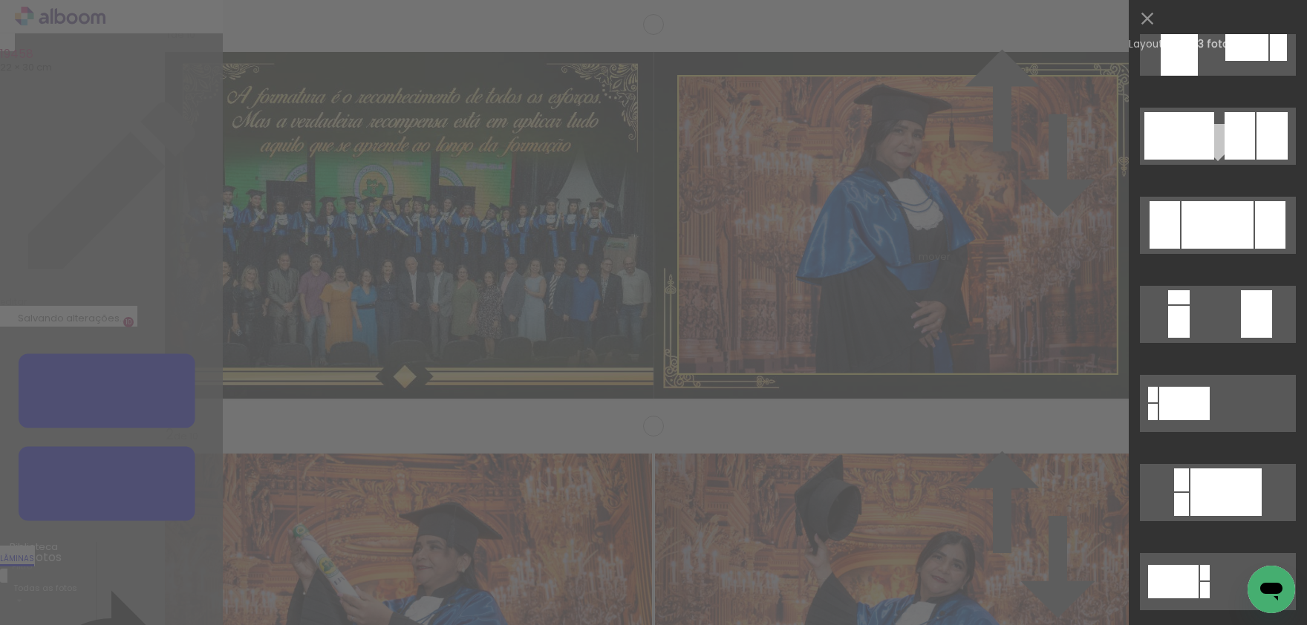
scroll to position [0, 0]
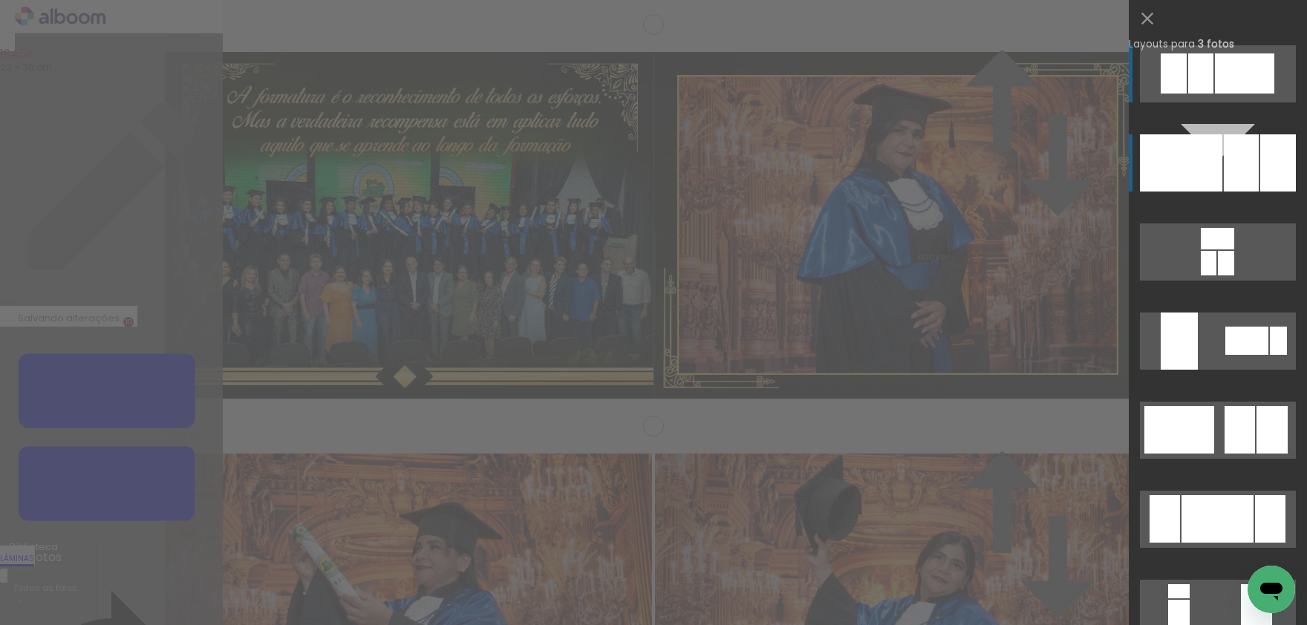
click at [1268, 166] on div at bounding box center [1278, 162] width 36 height 57
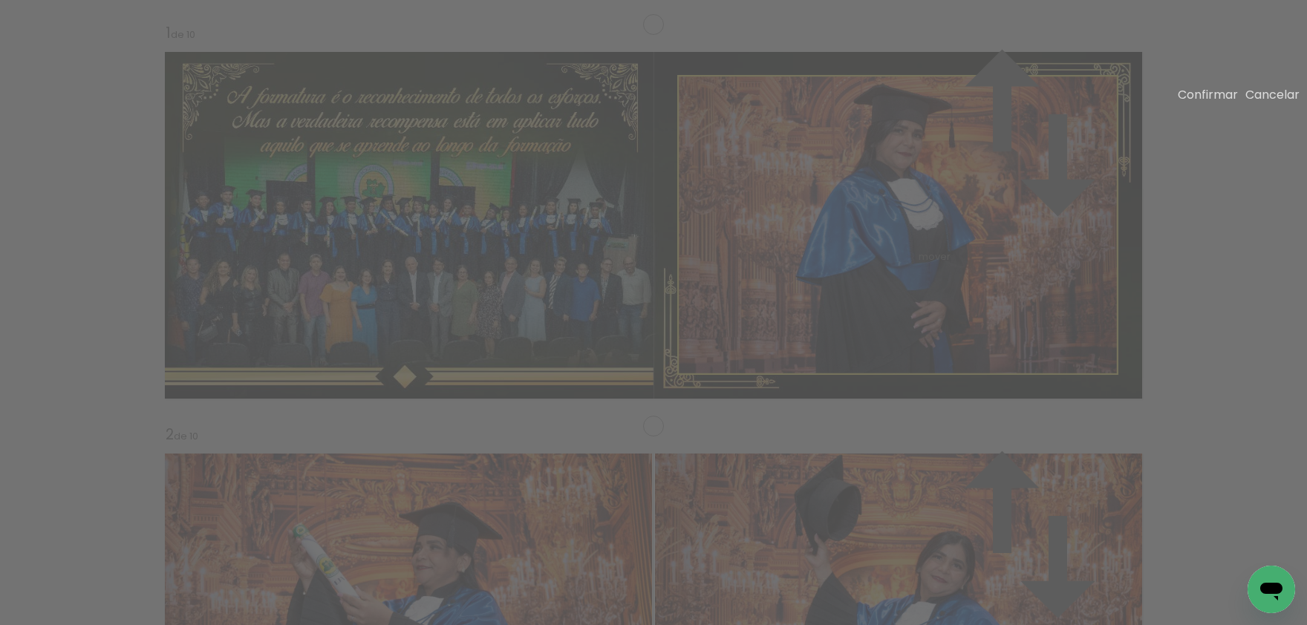
drag, startPoint x: 686, startPoint y: 302, endPoint x: 654, endPoint y: 303, distance: 31.2
drag, startPoint x: 684, startPoint y: 304, endPoint x: 657, endPoint y: 286, distance: 32.8
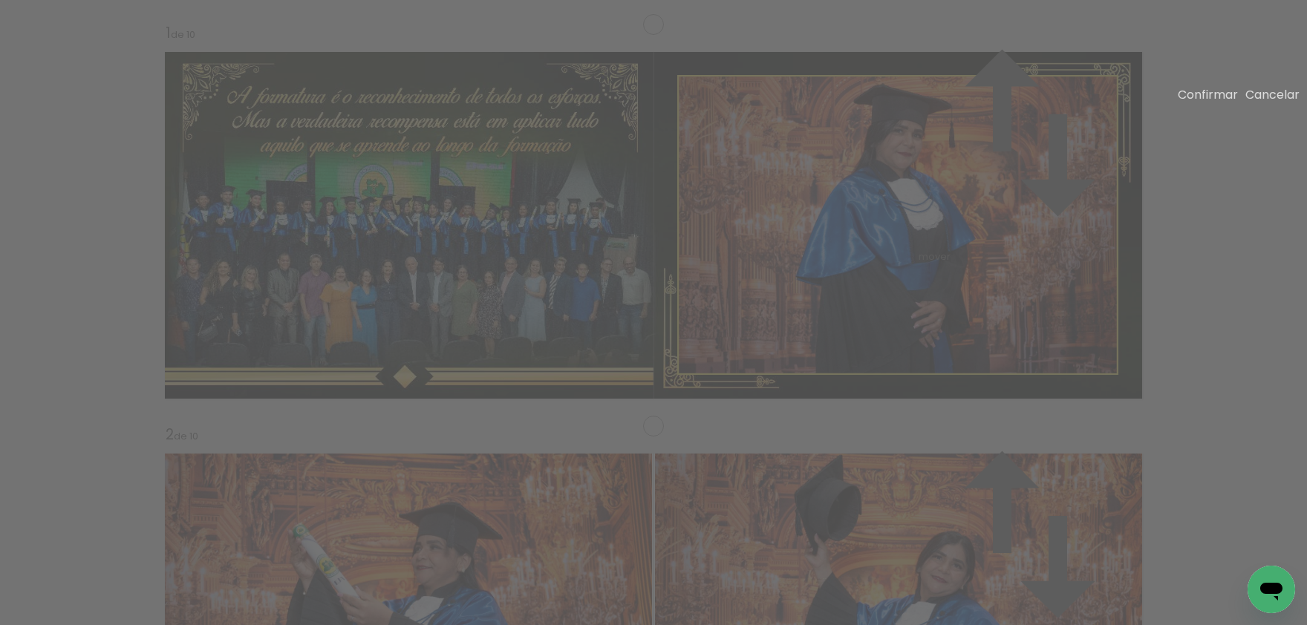
click at [0, 0] on slot "Confirmar" at bounding box center [0, 0] width 0 height 0
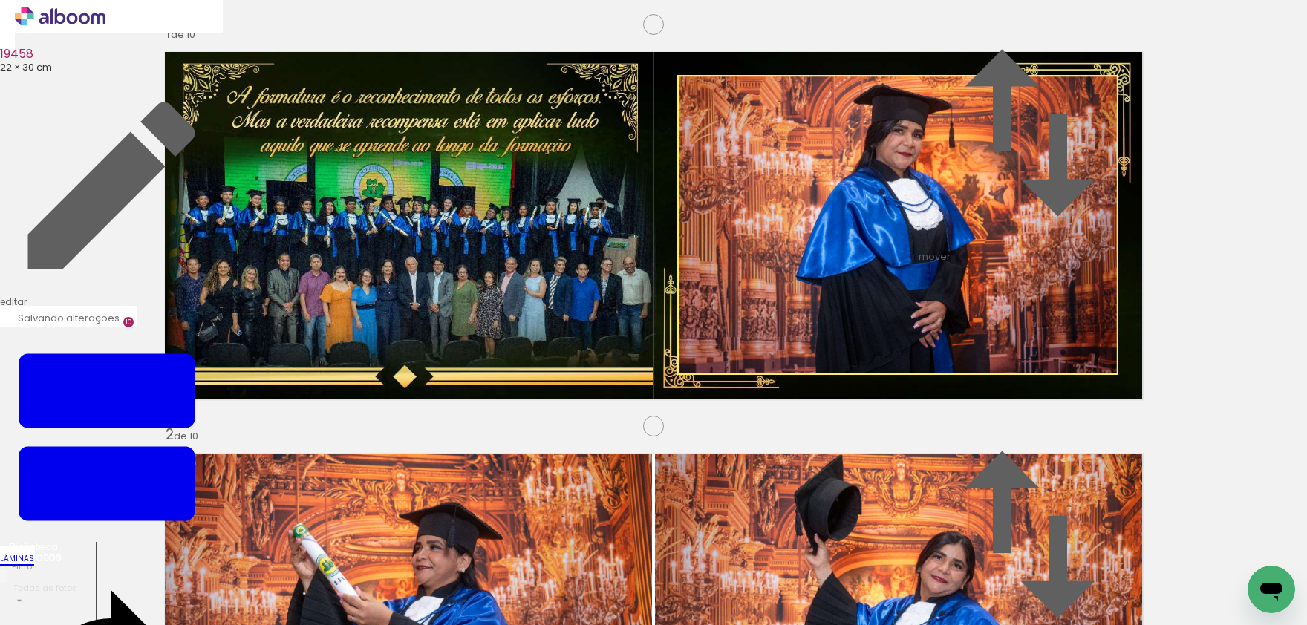
drag, startPoint x: 339, startPoint y: 485, endPoint x: 389, endPoint y: 373, distance: 122.7
click at [389, 373] on quentale-workspace at bounding box center [653, 312] width 1307 height 625
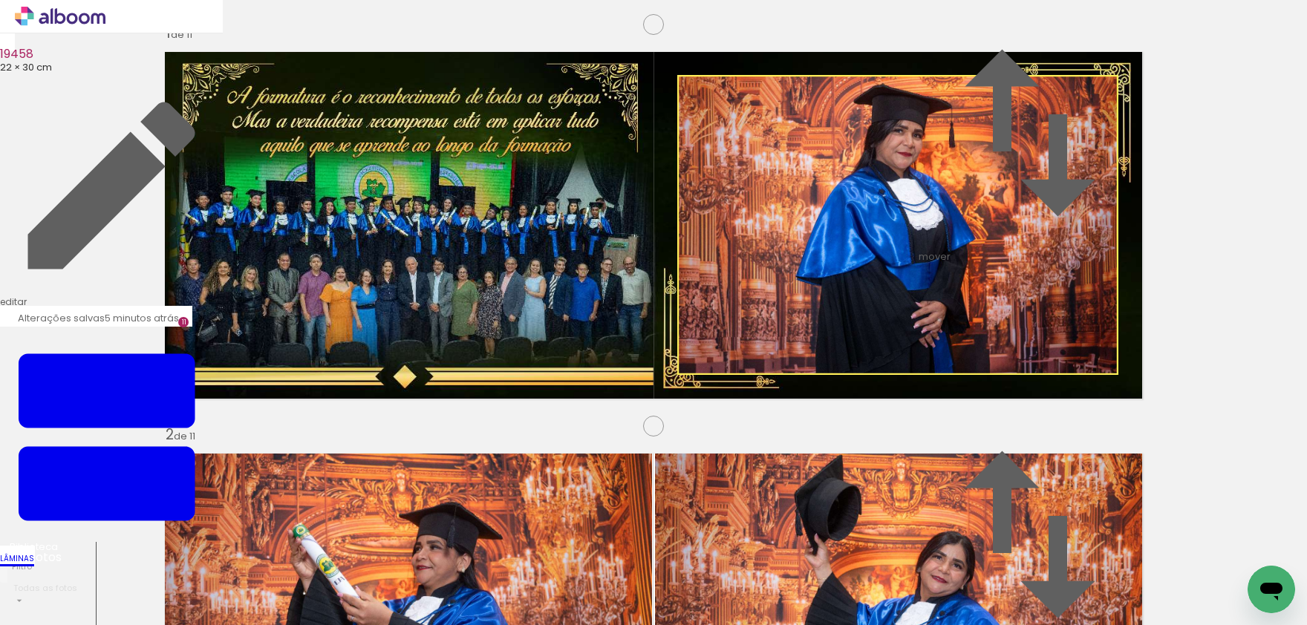
scroll to position [4014, 0]
drag, startPoint x: 691, startPoint y: 424, endPoint x: 870, endPoint y: 281, distance: 228.7
click at [870, 281] on quentale-workspace at bounding box center [653, 312] width 1307 height 625
drag, startPoint x: 619, startPoint y: 550, endPoint x: 810, endPoint y: 583, distance: 194.5
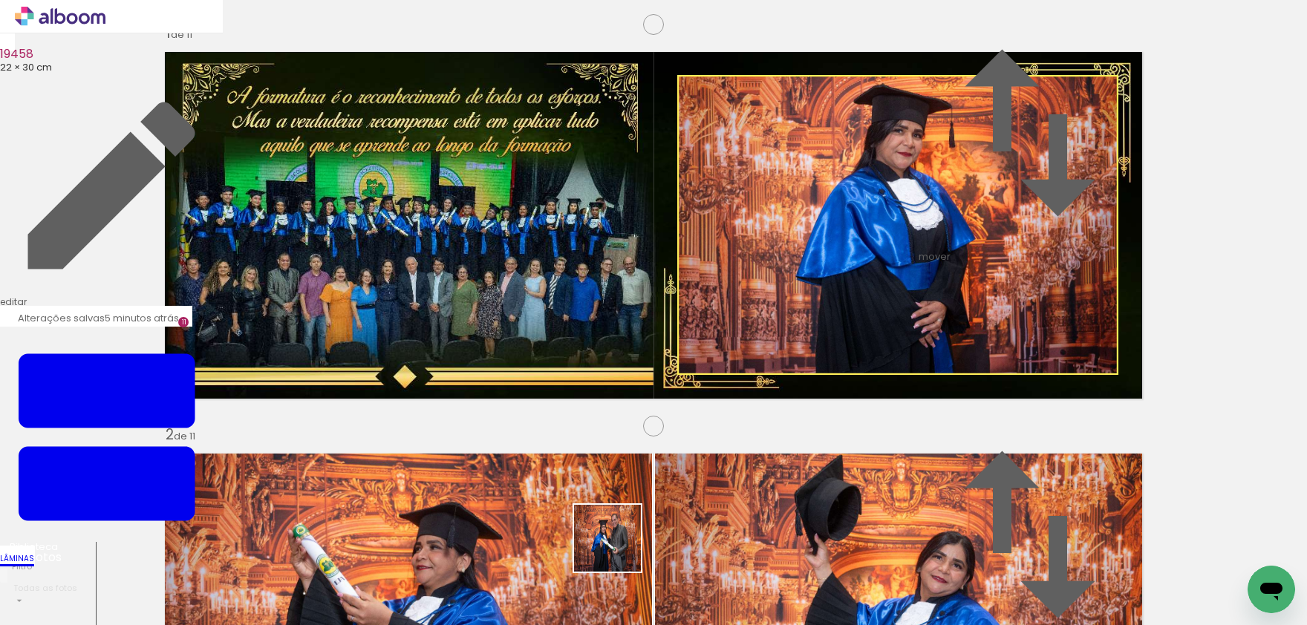
click at [561, 455] on quentale-workspace at bounding box center [653, 312] width 1307 height 625
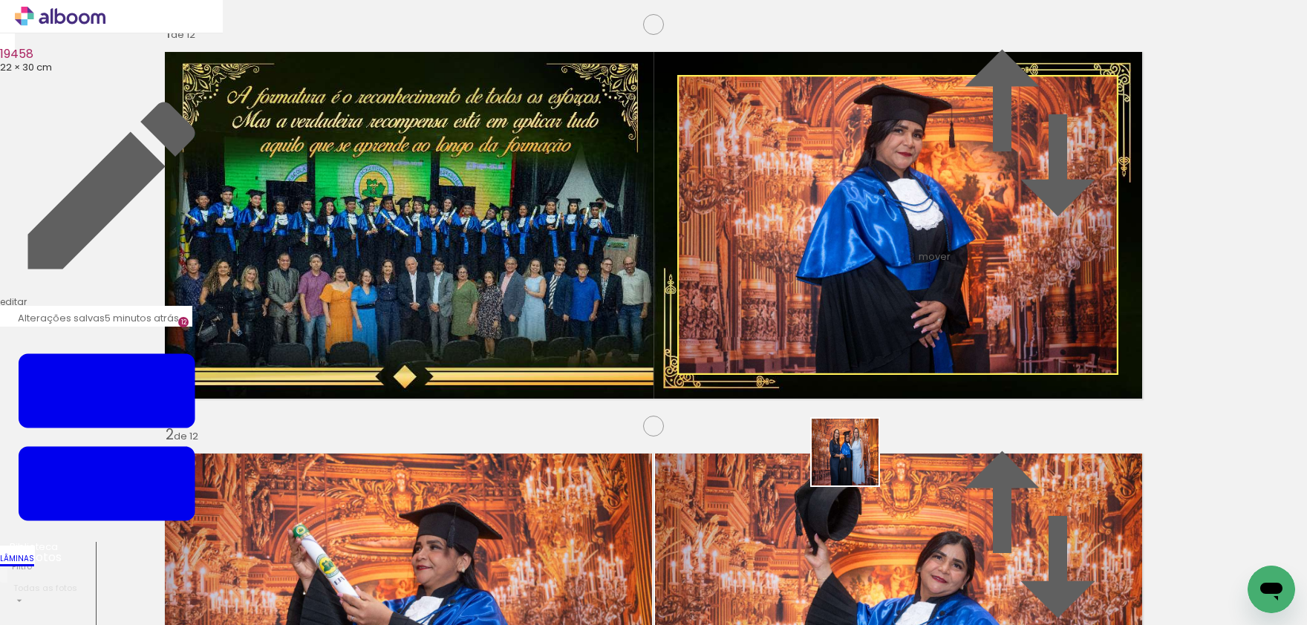
drag, startPoint x: 856, startPoint y: 463, endPoint x: 862, endPoint y: 356, distance: 107.8
click at [862, 356] on quentale-workspace at bounding box center [653, 312] width 1307 height 625
drag, startPoint x: 971, startPoint y: 565, endPoint x: 1002, endPoint y: 544, distance: 37.9
click at [723, 426] on quentale-workspace at bounding box center [653, 312] width 1307 height 625
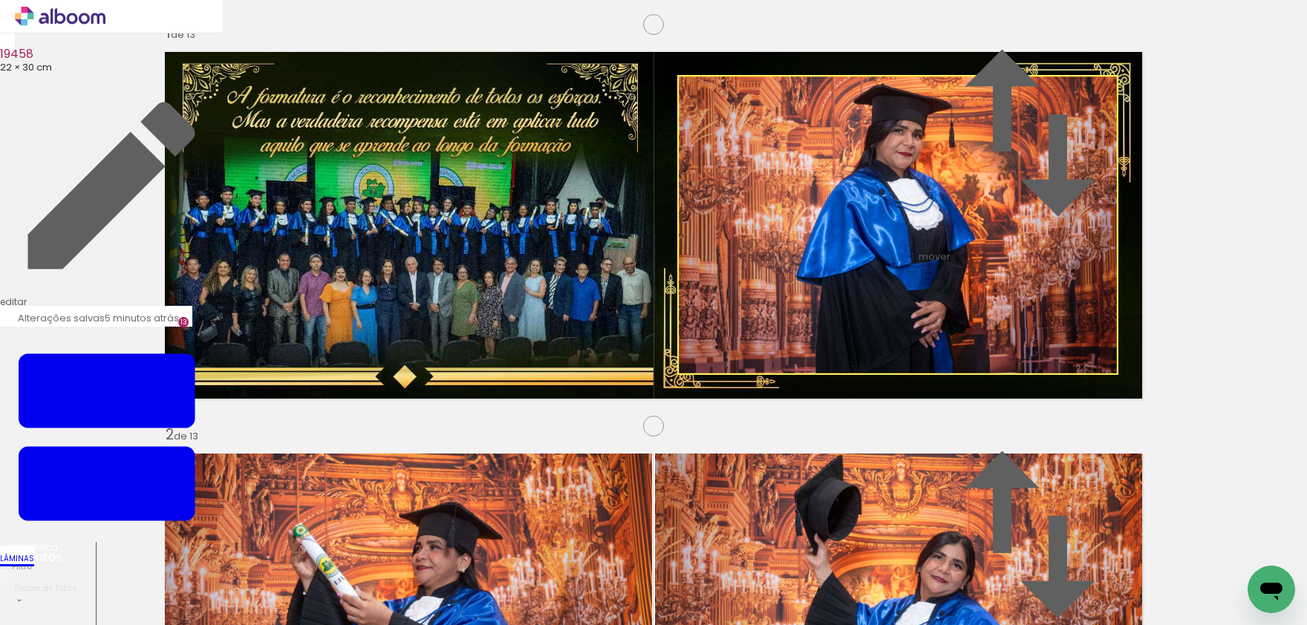
scroll to position [4818, 0]
drag, startPoint x: 1061, startPoint y: 574, endPoint x: 1032, endPoint y: 307, distance: 268.2
click at [1032, 307] on quentale-workspace at bounding box center [653, 312] width 1307 height 625
drag, startPoint x: 707, startPoint y: 431, endPoint x: 879, endPoint y: 536, distance: 201.4
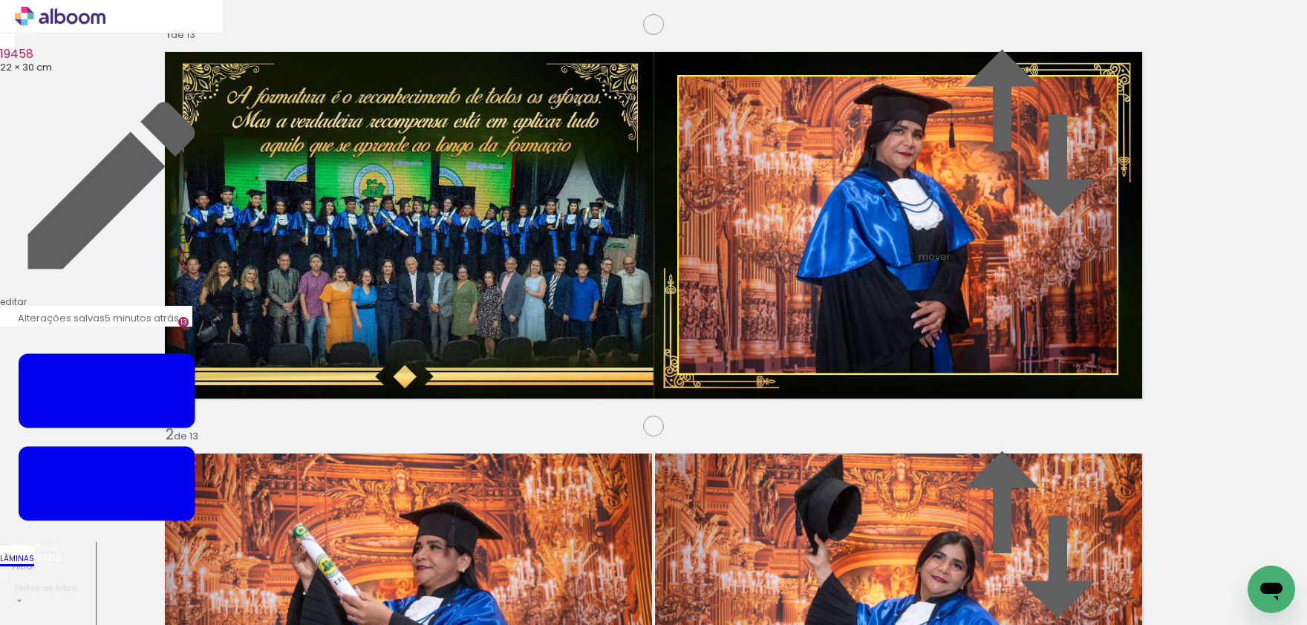
click at [707, 429] on quentale-workspace at bounding box center [653, 312] width 1307 height 625
drag, startPoint x: 944, startPoint y: 426, endPoint x: 898, endPoint y: 393, distance: 56.5
click at [952, 372] on quentale-workspace at bounding box center [653, 312] width 1307 height 625
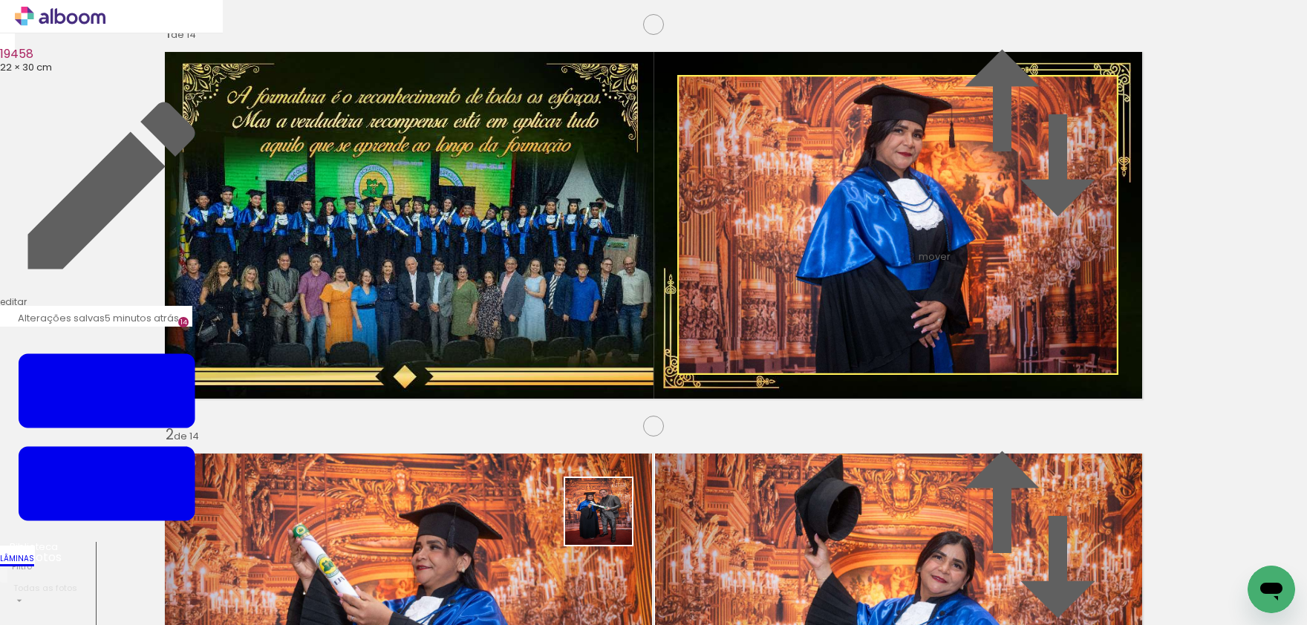
drag, startPoint x: 610, startPoint y: 523, endPoint x: 773, endPoint y: 342, distance: 244.0
click at [723, 354] on quentale-workspace at bounding box center [653, 312] width 1307 height 625
drag, startPoint x: 405, startPoint y: 559, endPoint x: 606, endPoint y: 270, distance: 352.1
click at [606, 270] on quentale-workspace at bounding box center [653, 312] width 1307 height 625
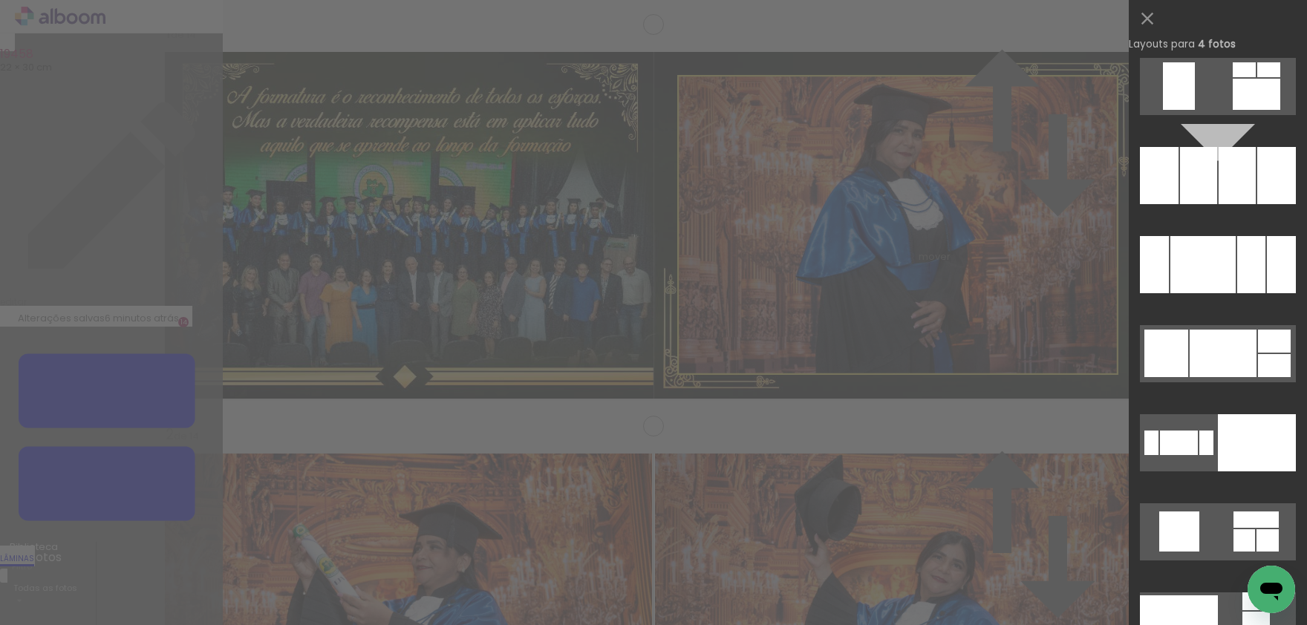
scroll to position [20279, 0]
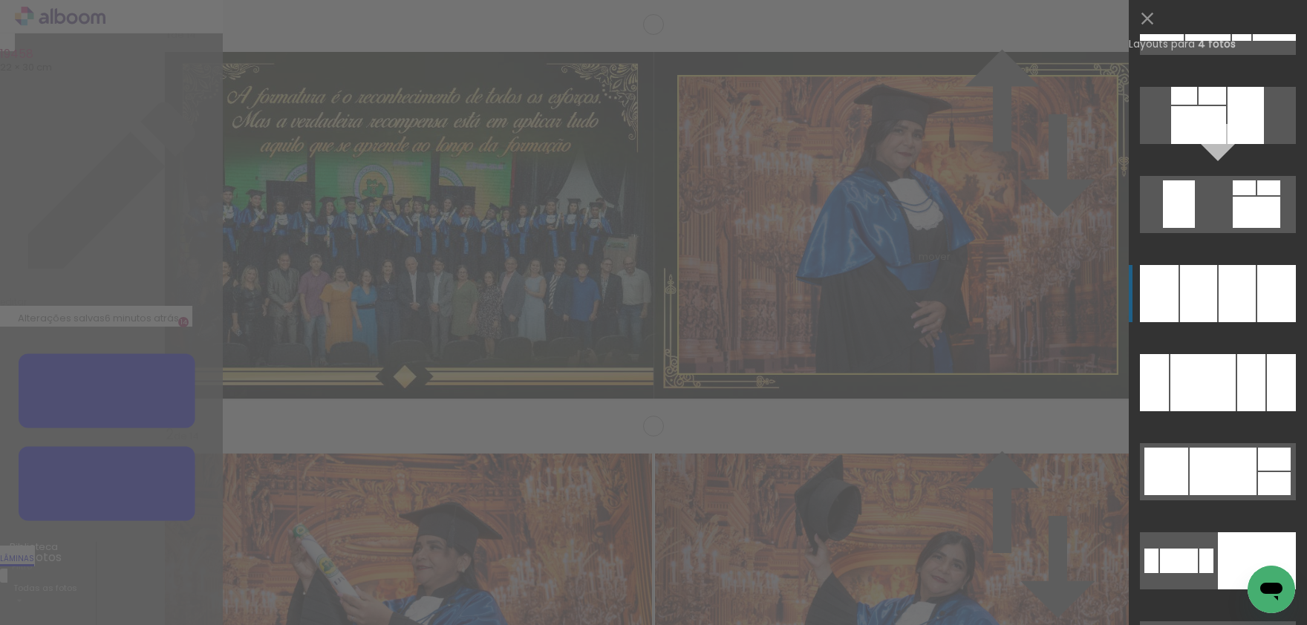
click at [1252, 311] on div at bounding box center [1237, 293] width 37 height 57
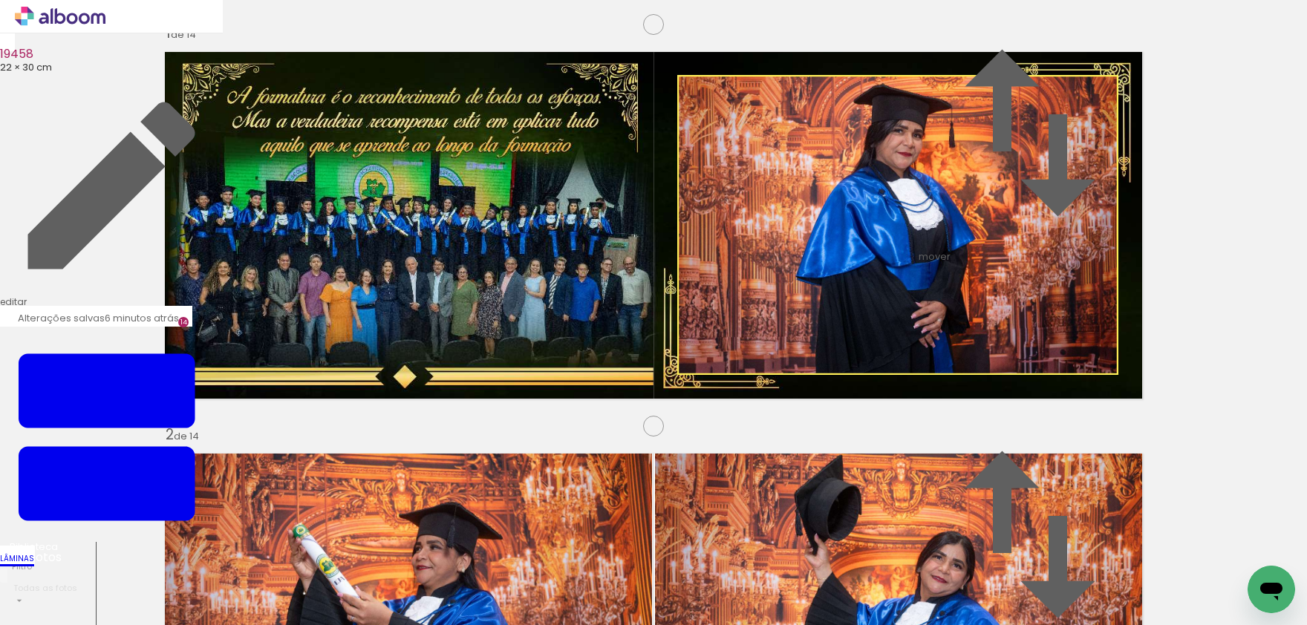
drag, startPoint x: 284, startPoint y: 586, endPoint x: 380, endPoint y: 535, distance: 108.7
click at [326, 400] on quentale-workspace at bounding box center [653, 312] width 1307 height 625
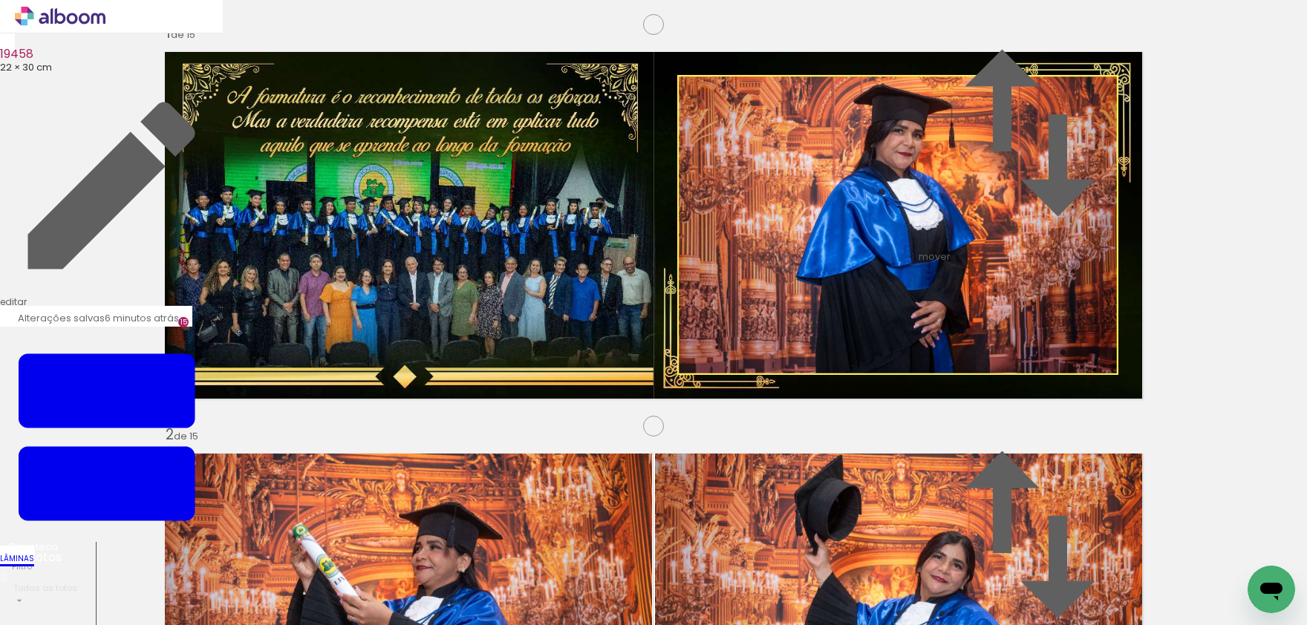
scroll to position [5621, 0]
drag, startPoint x: 386, startPoint y: 561, endPoint x: 459, endPoint y: 541, distance: 75.7
click at [437, 382] on quentale-workspace at bounding box center [653, 312] width 1307 height 625
drag, startPoint x: 462, startPoint y: 576, endPoint x: 644, endPoint y: 345, distance: 294.6
click at [644, 345] on quentale-workspace at bounding box center [653, 312] width 1307 height 625
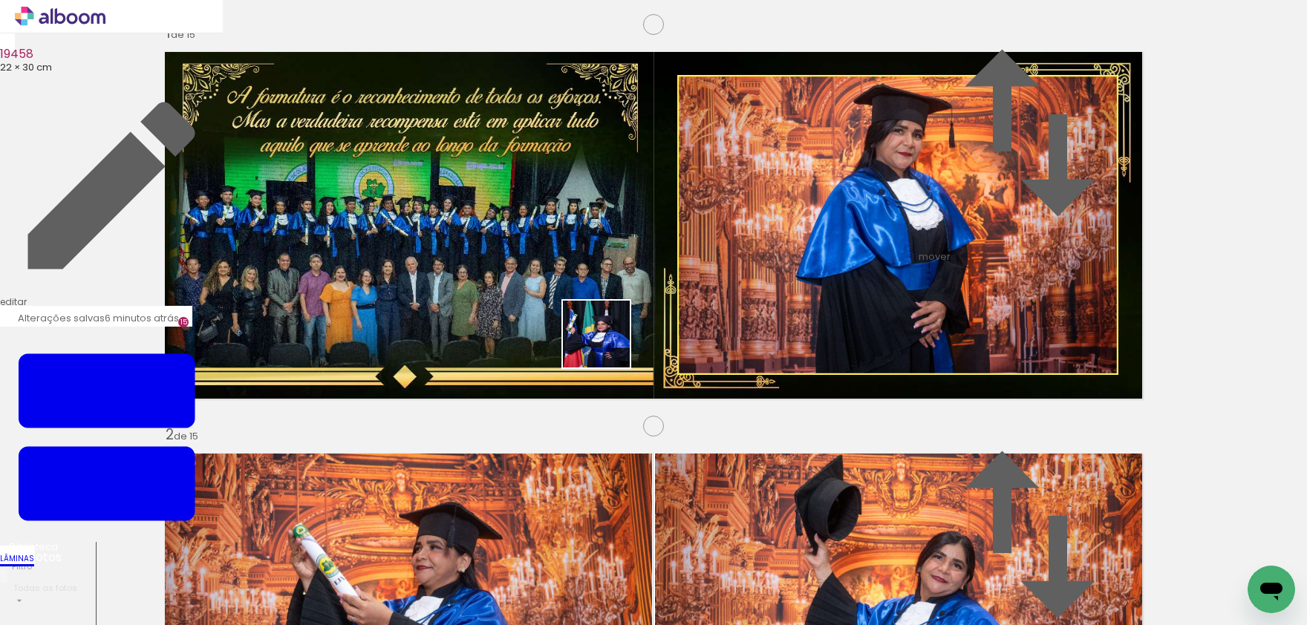
drag, startPoint x: 606, startPoint y: 367, endPoint x: 606, endPoint y: 328, distance: 38.6
click at [606, 328] on quentale-workspace at bounding box center [653, 312] width 1307 height 625
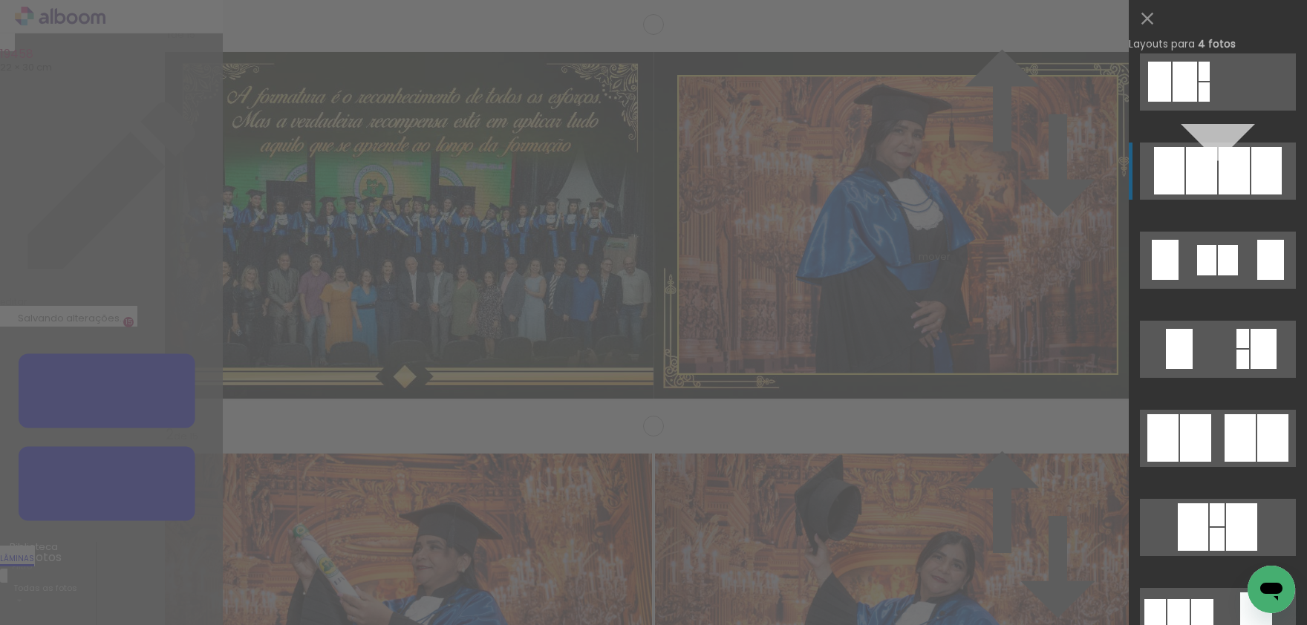
scroll to position [1176, 0]
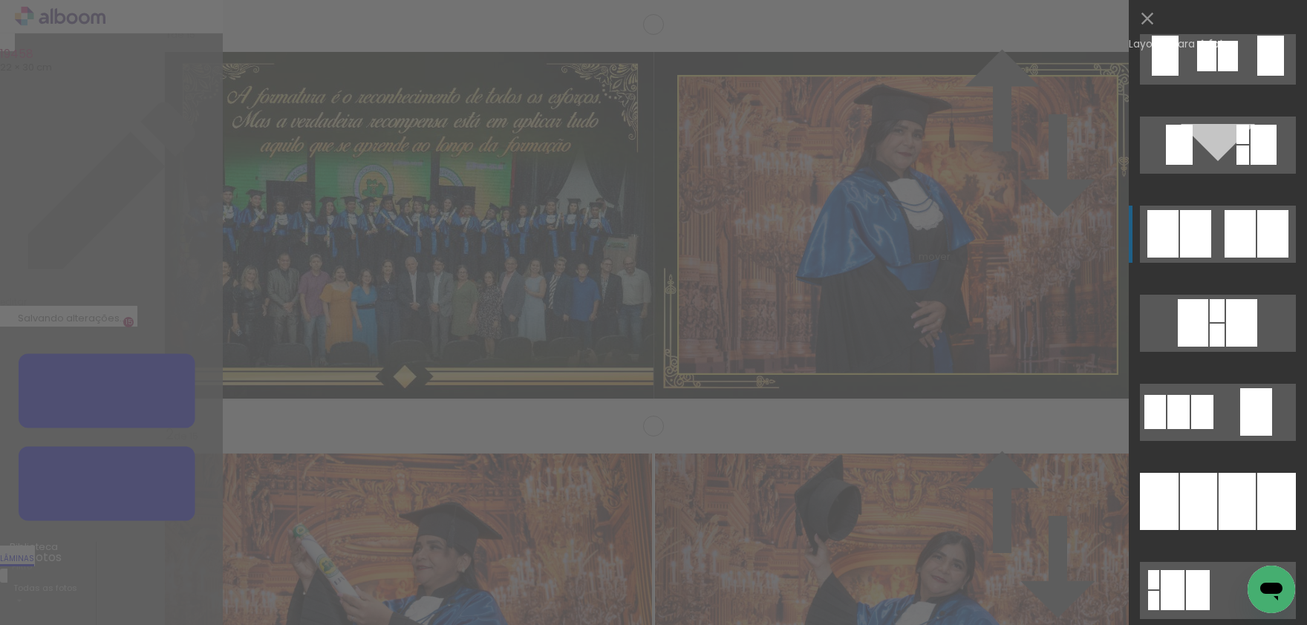
click at [1251, 235] on div at bounding box center [1240, 234] width 31 height 48
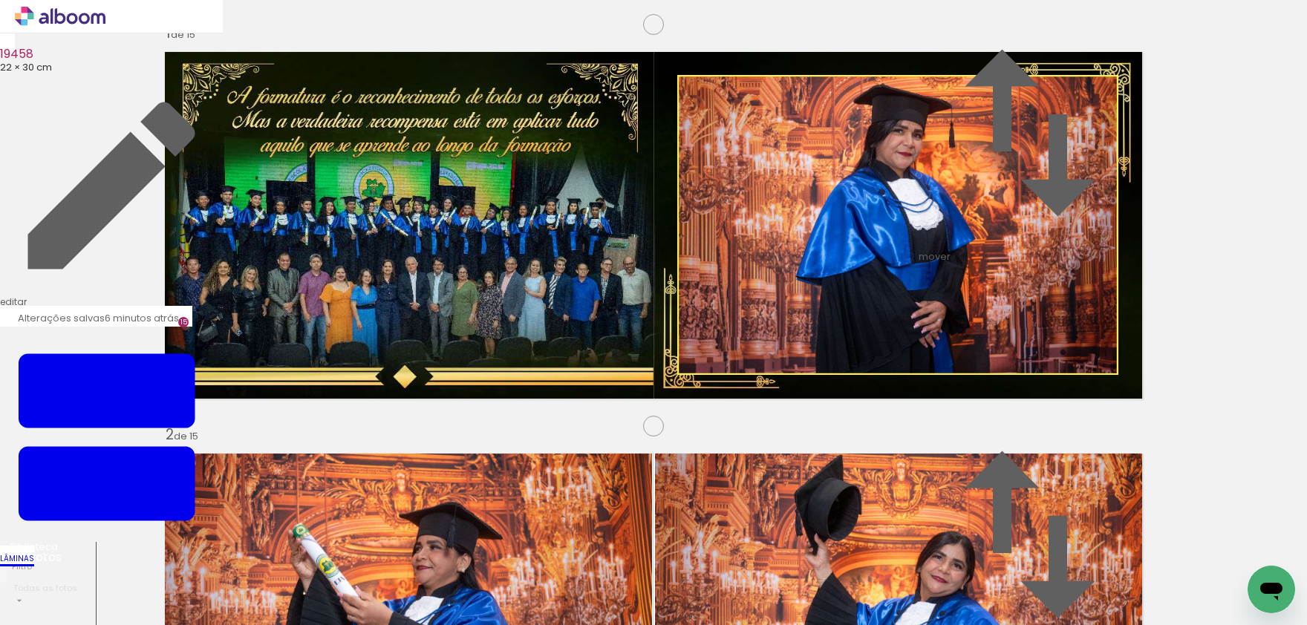
drag, startPoint x: 613, startPoint y: 546, endPoint x: 740, endPoint y: 492, distance: 137.4
click at [484, 379] on quentale-workspace at bounding box center [653, 312] width 1307 height 625
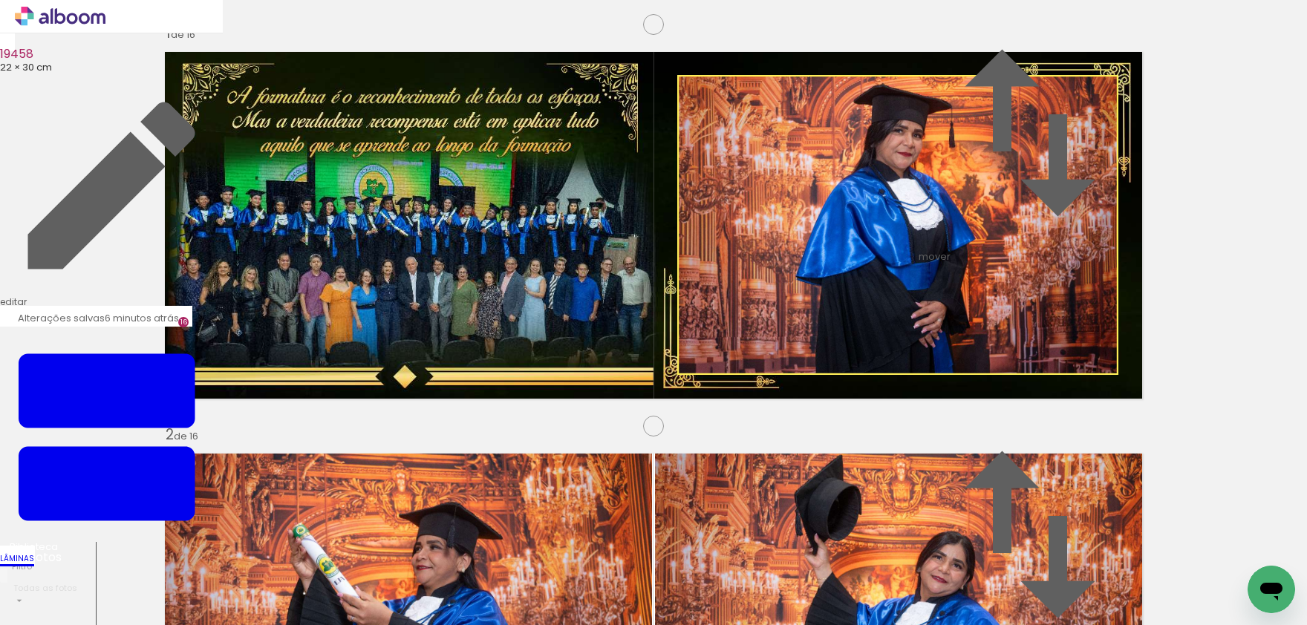
scroll to position [6023, 0]
drag, startPoint x: 890, startPoint y: 365, endPoint x: 963, endPoint y: 241, distance: 144.2
click at [963, 241] on quentale-workspace at bounding box center [653, 312] width 1307 height 625
drag, startPoint x: 853, startPoint y: 544, endPoint x: 719, endPoint y: 524, distance: 135.3
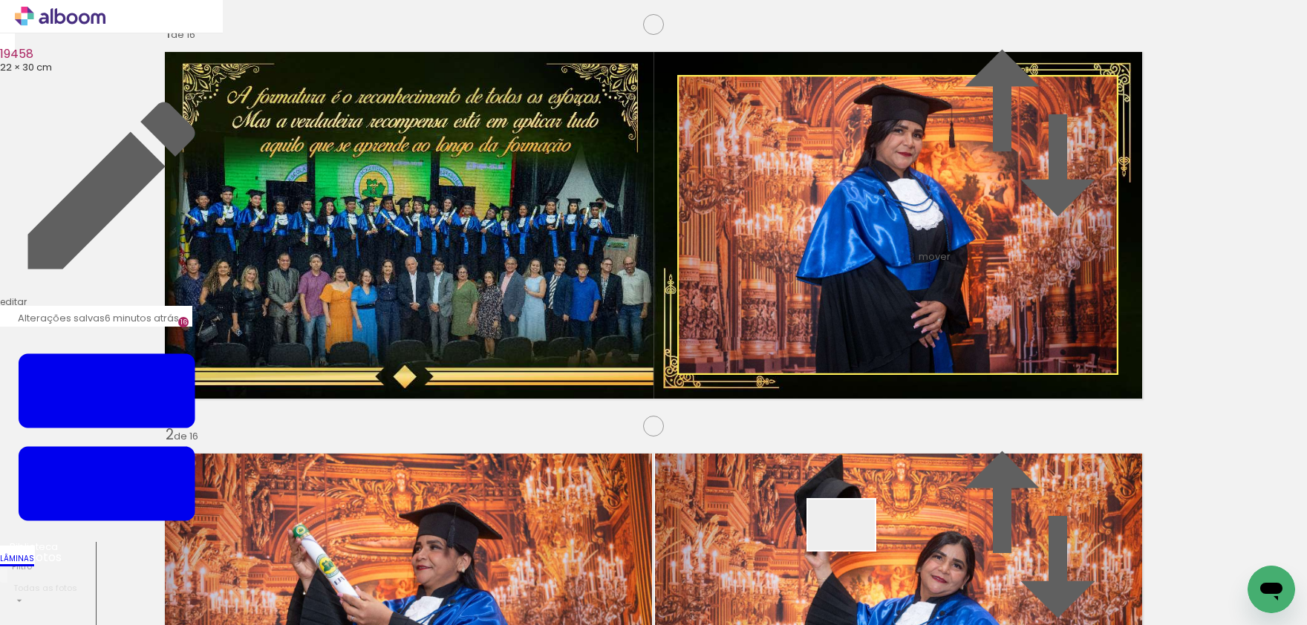
click at [485, 424] on quentale-workspace at bounding box center [653, 312] width 1307 height 625
drag, startPoint x: 784, startPoint y: 567, endPoint x: 905, endPoint y: 508, distance: 135.2
click at [827, 396] on quentale-workspace at bounding box center [653, 312] width 1307 height 625
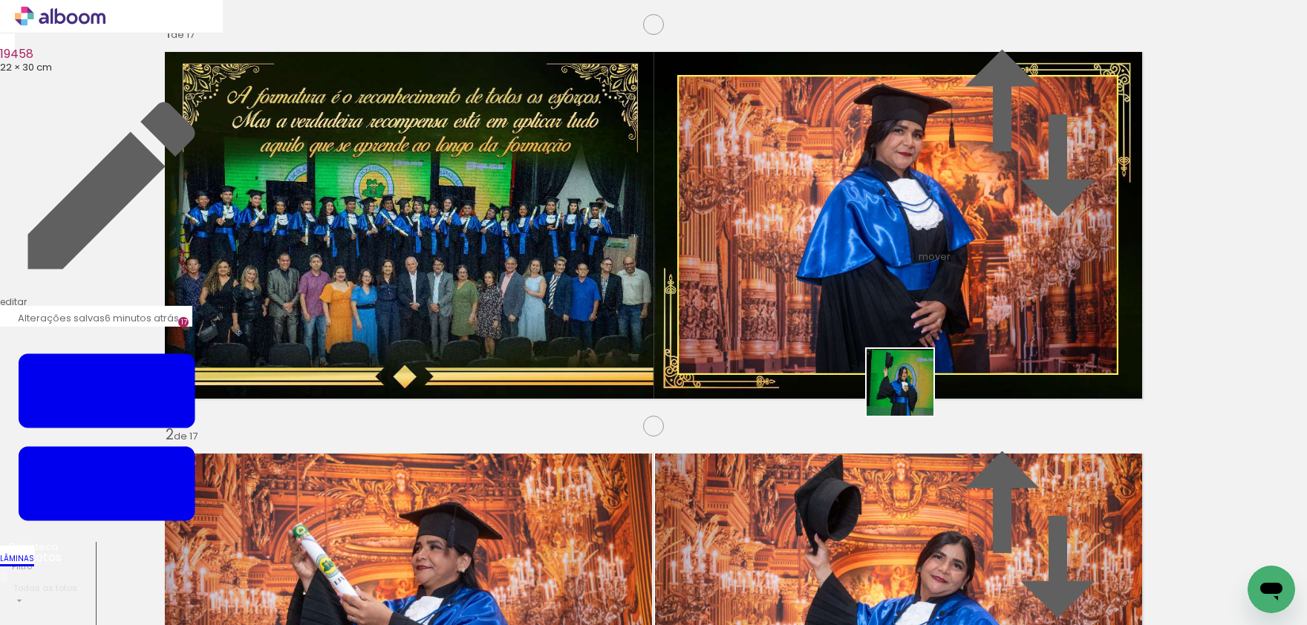
drag, startPoint x: 940, startPoint y: 562, endPoint x: 911, endPoint y: 388, distance: 176.1
click at [911, 388] on quentale-workspace at bounding box center [653, 312] width 1307 height 625
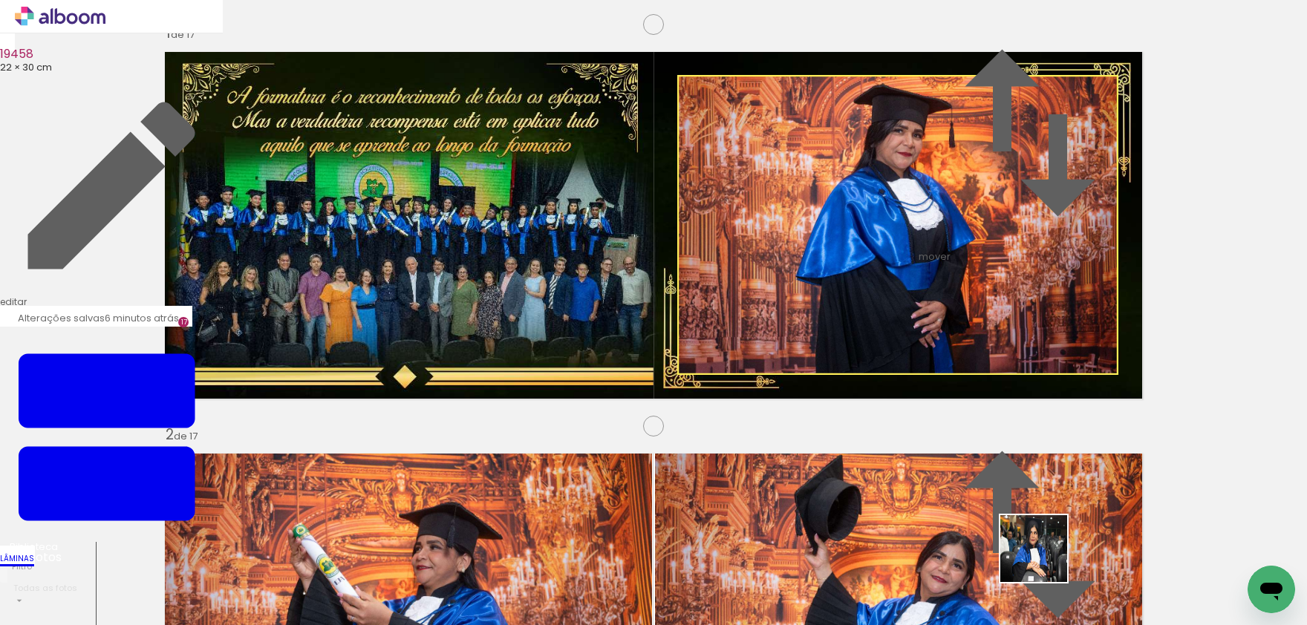
drag, startPoint x: 1055, startPoint y: 569, endPoint x: 1091, endPoint y: 528, distance: 54.7
click at [583, 363] on quentale-workspace at bounding box center [653, 312] width 1307 height 625
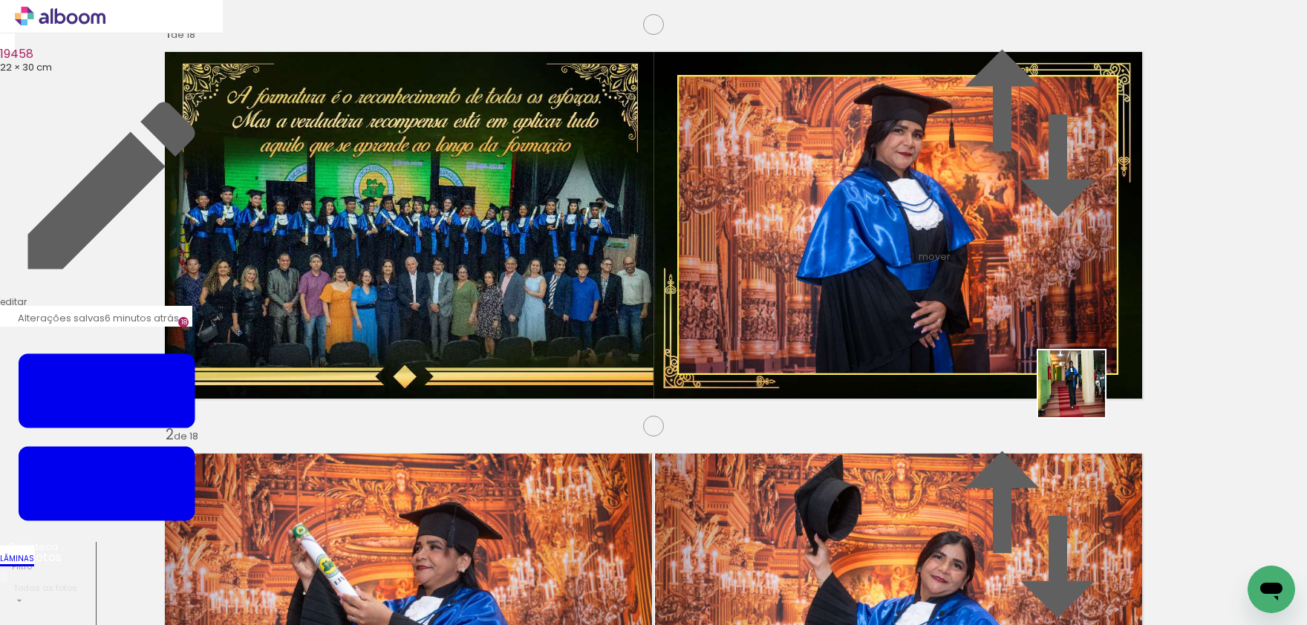
drag, startPoint x: 1083, startPoint y: 395, endPoint x: 1032, endPoint y: 307, distance: 101.2
click at [1032, 307] on quentale-workspace at bounding box center [653, 312] width 1307 height 625
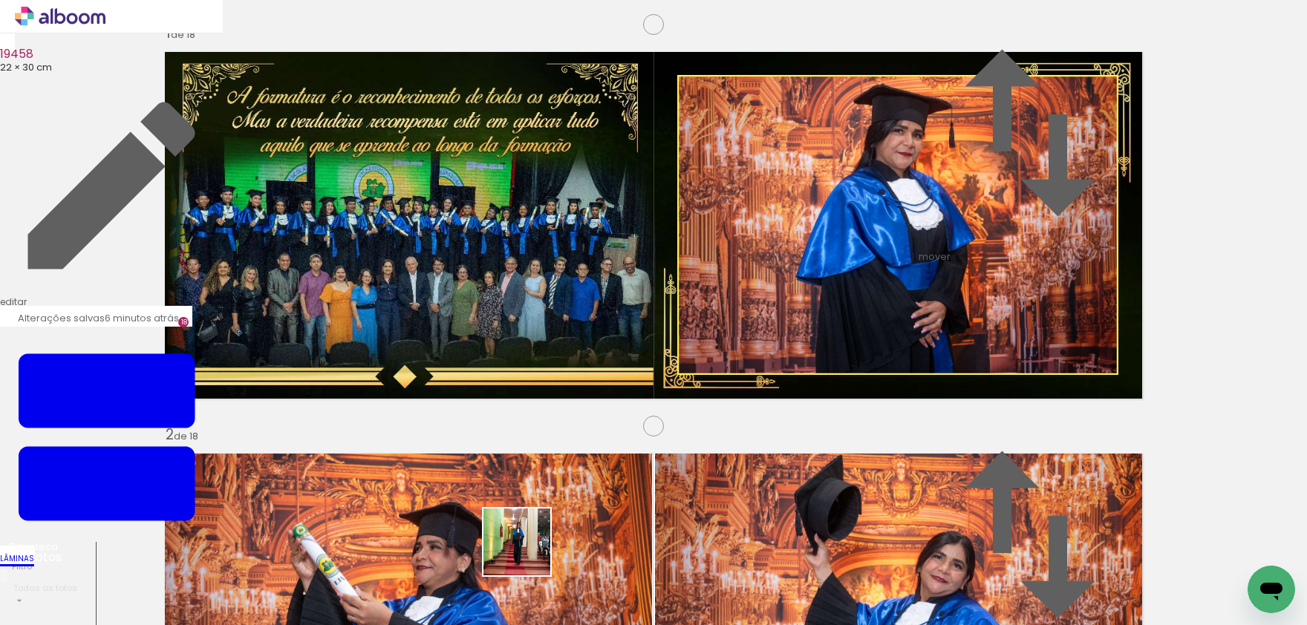
drag, startPoint x: 528, startPoint y: 553, endPoint x: 507, endPoint y: 484, distance: 72.8
click at [417, 421] on quentale-workspace at bounding box center [653, 312] width 1307 height 625
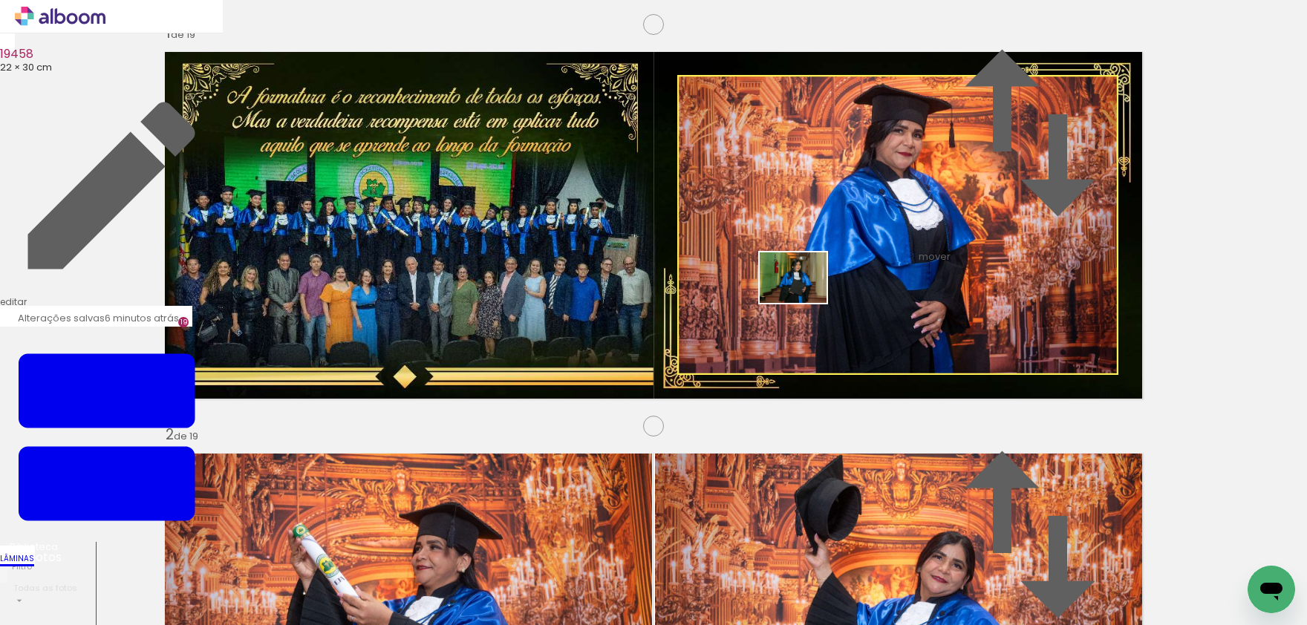
drag, startPoint x: 466, startPoint y: 585, endPoint x: 804, endPoint y: 297, distance: 444.2
click at [804, 297] on quentale-workspace at bounding box center [653, 312] width 1307 height 625
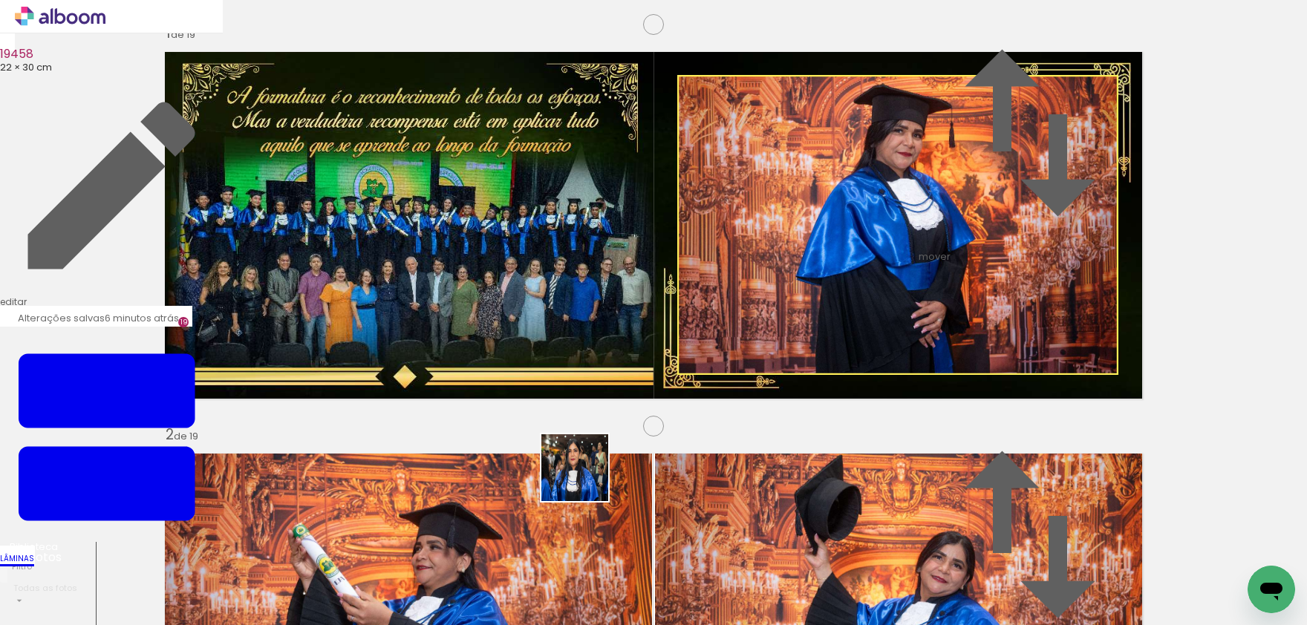
click at [586, 479] on quentale-workspace at bounding box center [653, 312] width 1307 height 625
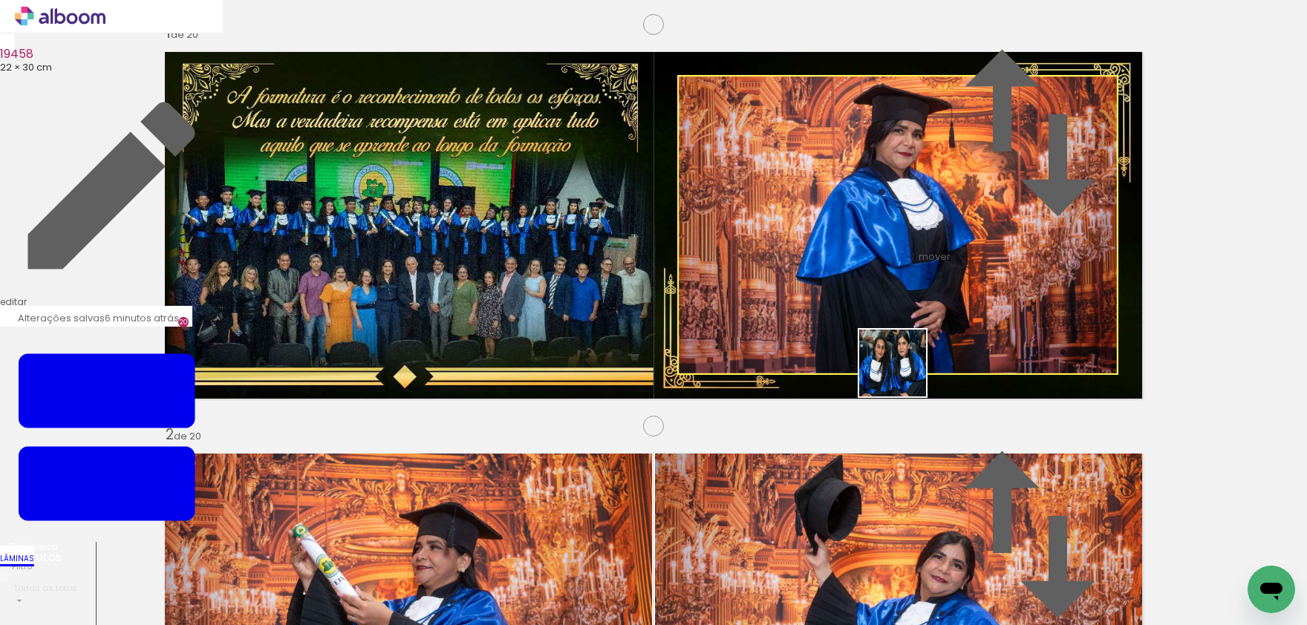
drag, startPoint x: 903, startPoint y: 477, endPoint x: 904, endPoint y: 374, distance: 103.2
click at [904, 374] on quentale-workspace at bounding box center [653, 312] width 1307 height 625
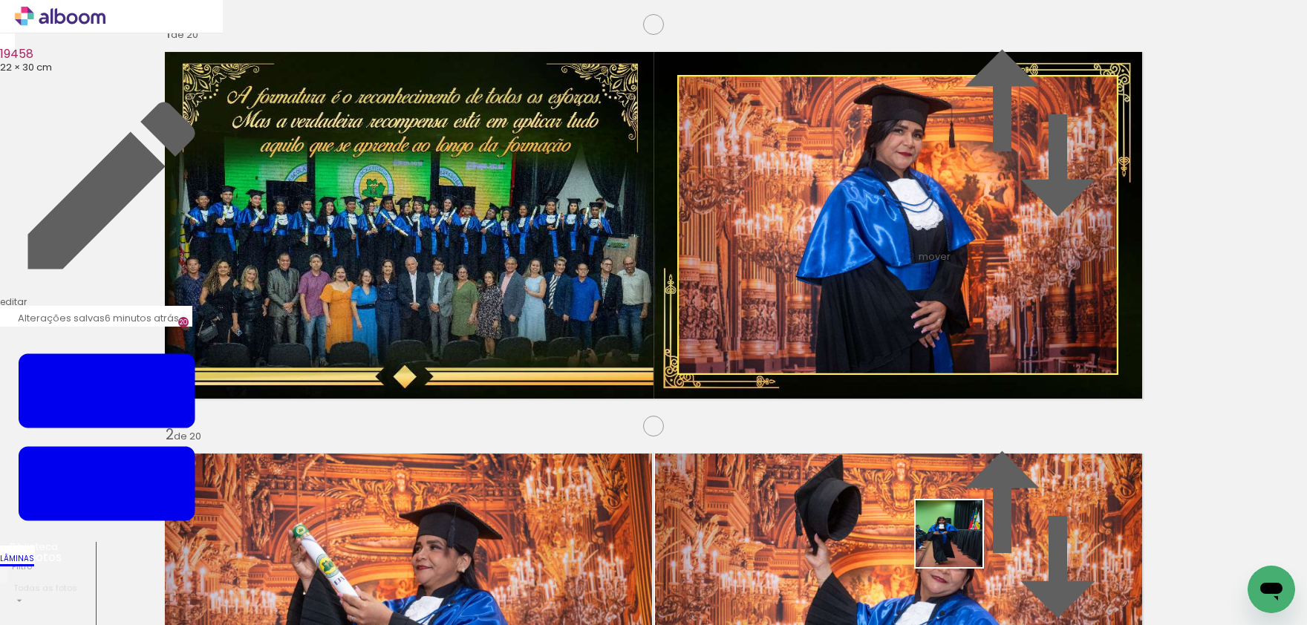
drag, startPoint x: 954, startPoint y: 582, endPoint x: 929, endPoint y: 334, distance: 248.6
click at [929, 334] on quentale-workspace at bounding box center [653, 312] width 1307 height 625
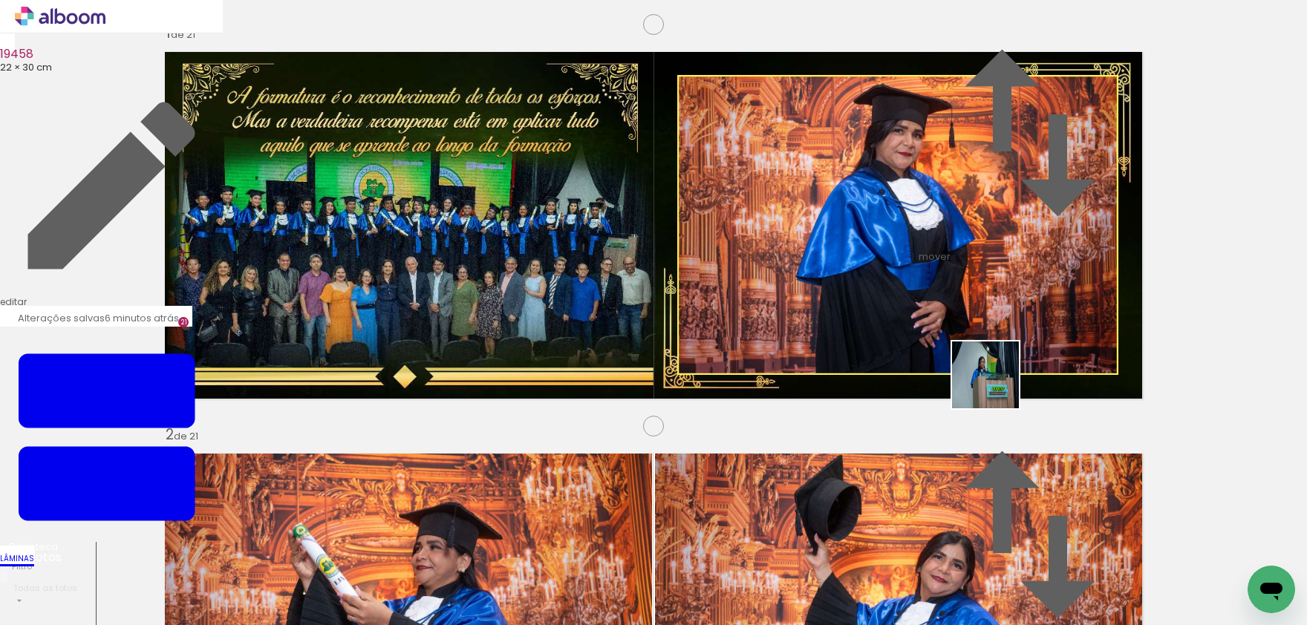
drag, startPoint x: 1030, startPoint y: 576, endPoint x: 997, endPoint y: 386, distance: 192.3
click at [997, 386] on quentale-workspace at bounding box center [653, 312] width 1307 height 625
drag, startPoint x: 1192, startPoint y: 570, endPoint x: 1038, endPoint y: 348, distance: 271.1
click at [1038, 348] on quentale-workspace at bounding box center [653, 312] width 1307 height 625
drag, startPoint x: 622, startPoint y: 497, endPoint x: 1017, endPoint y: 308, distance: 437.9
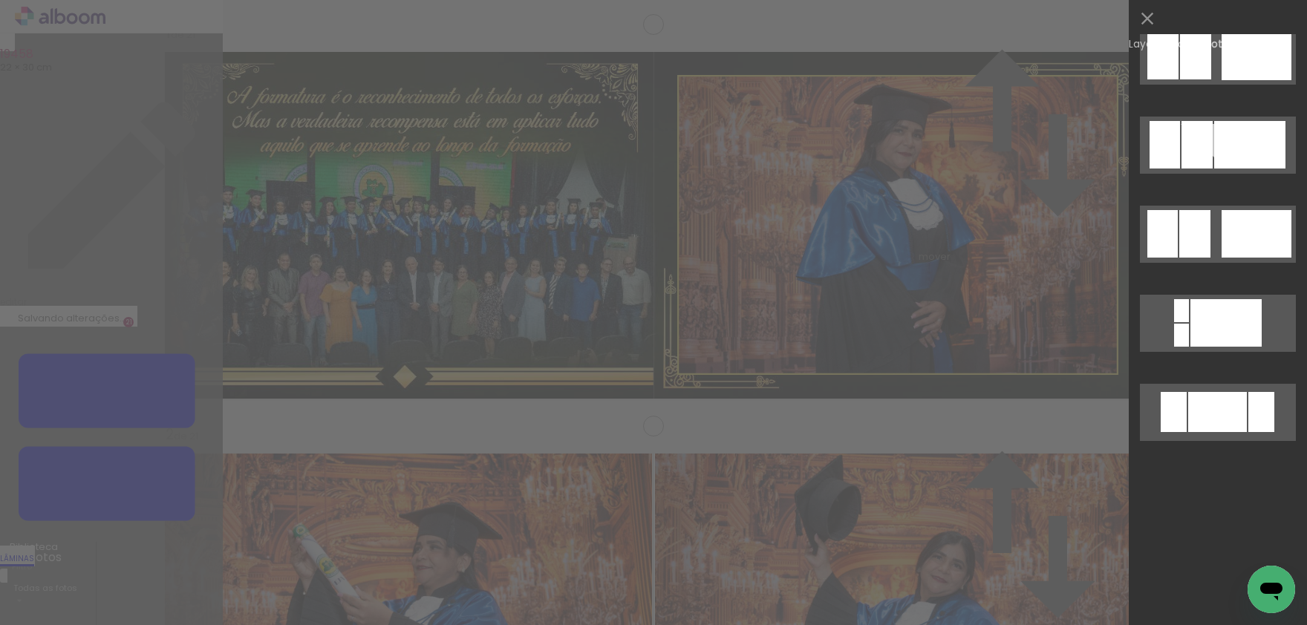
scroll to position [0, 0]
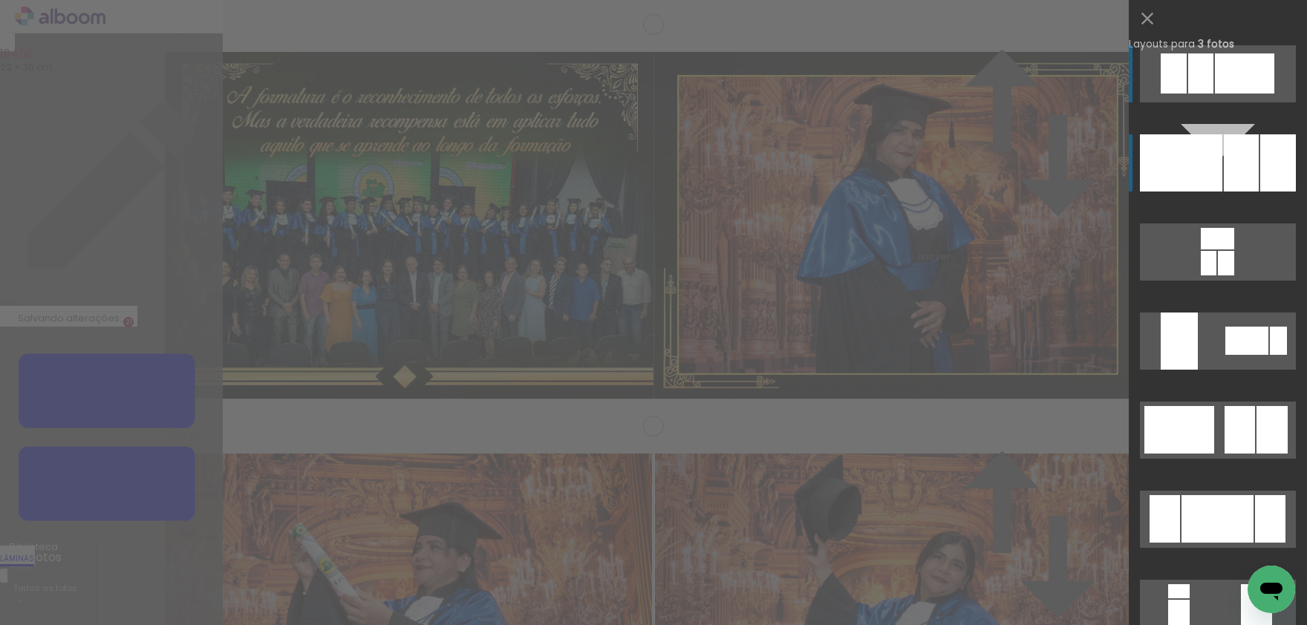
click at [1220, 162] on div at bounding box center [1181, 162] width 82 height 57
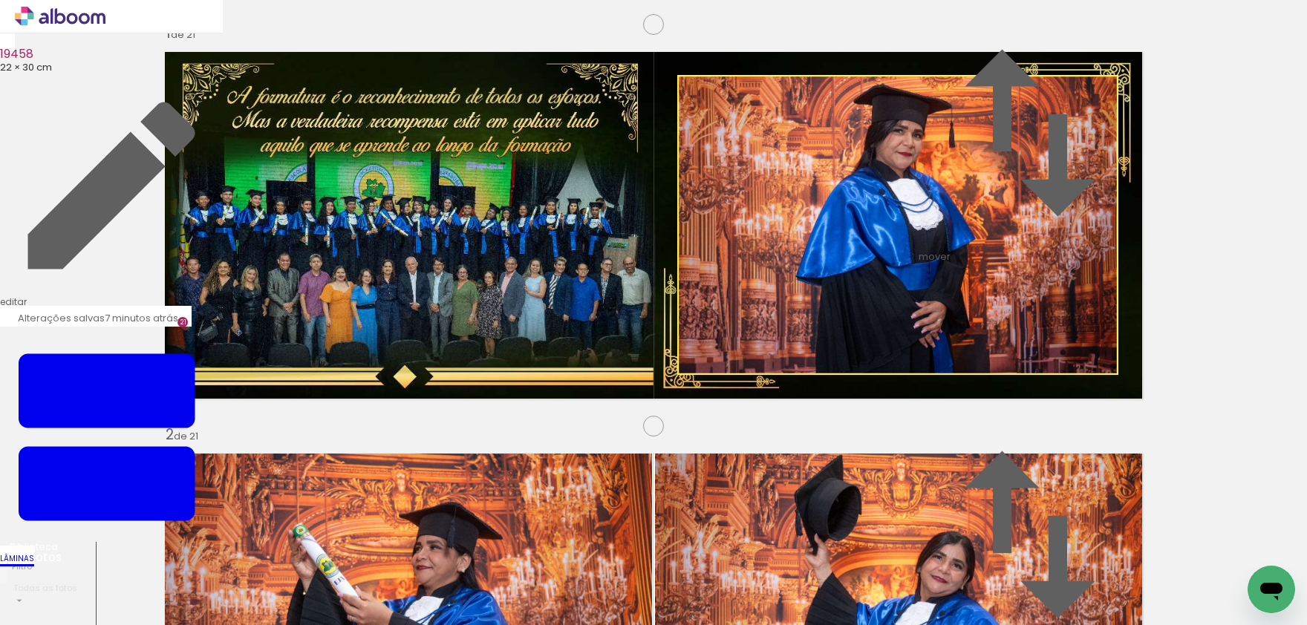
drag, startPoint x: 494, startPoint y: 295, endPoint x: 258, endPoint y: 258, distance: 239.1
click at [0, 0] on slot at bounding box center [0, 0] width 0 height 0
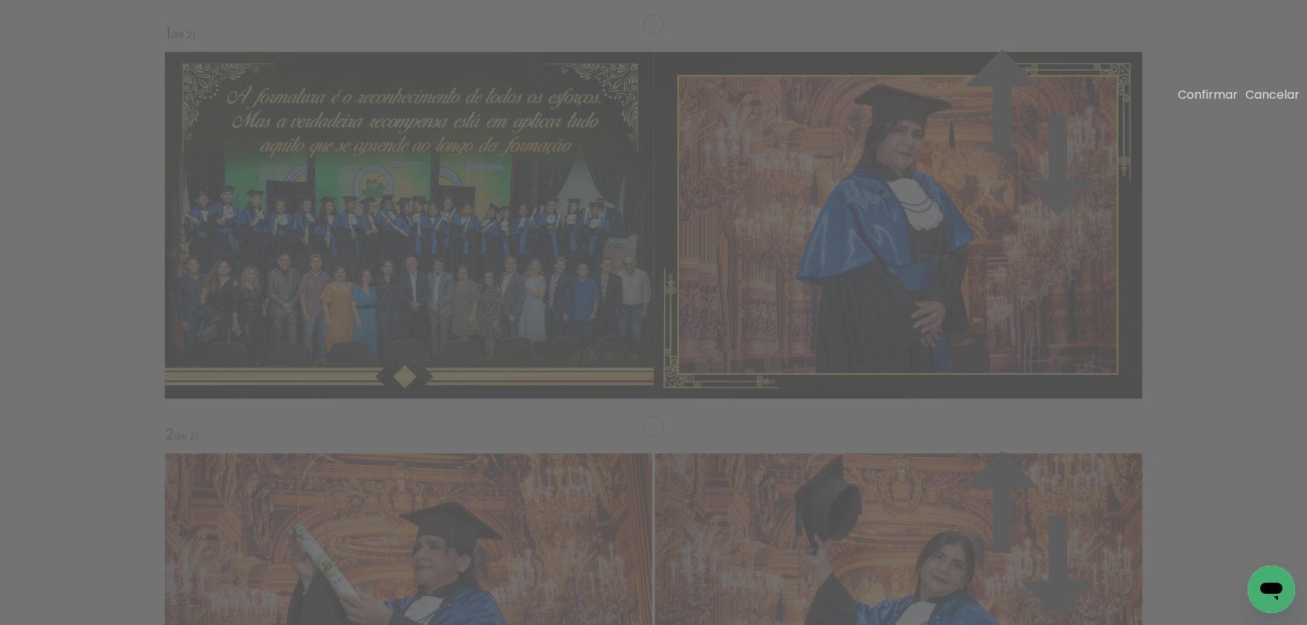
drag, startPoint x: 642, startPoint y: 300, endPoint x: 657, endPoint y: 303, distance: 15.9
drag, startPoint x: 642, startPoint y: 298, endPoint x: 654, endPoint y: 298, distance: 11.9
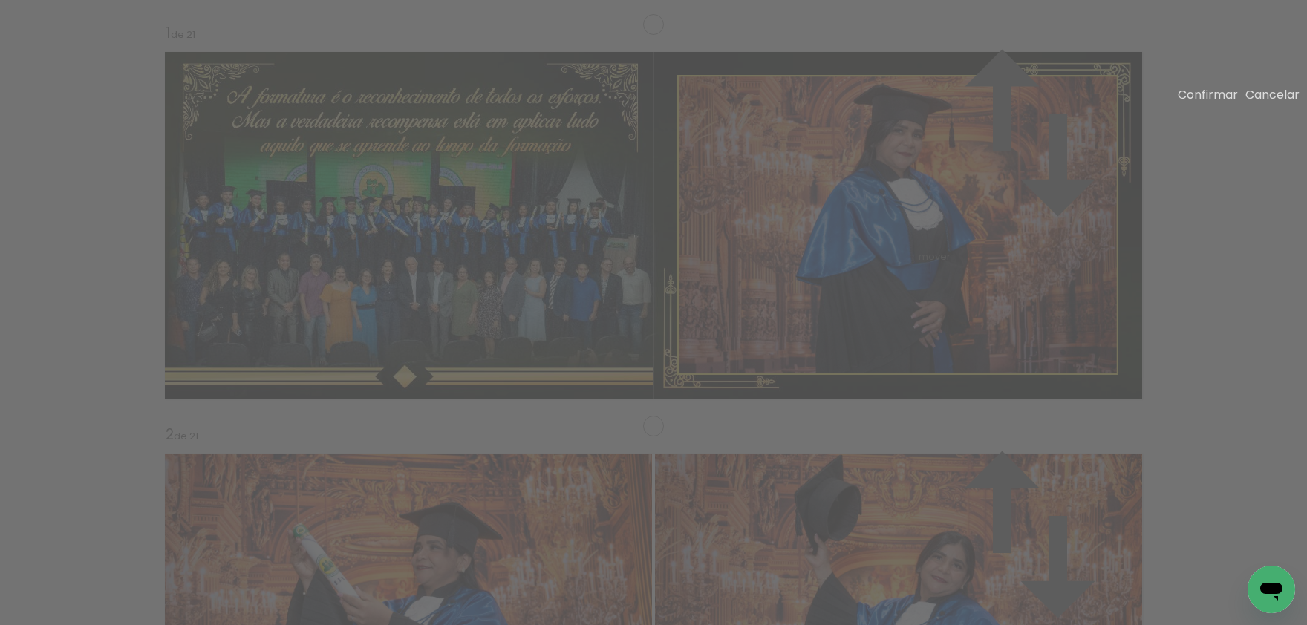
click at [0, 0] on slot "Confirmar" at bounding box center [0, 0] width 0 height 0
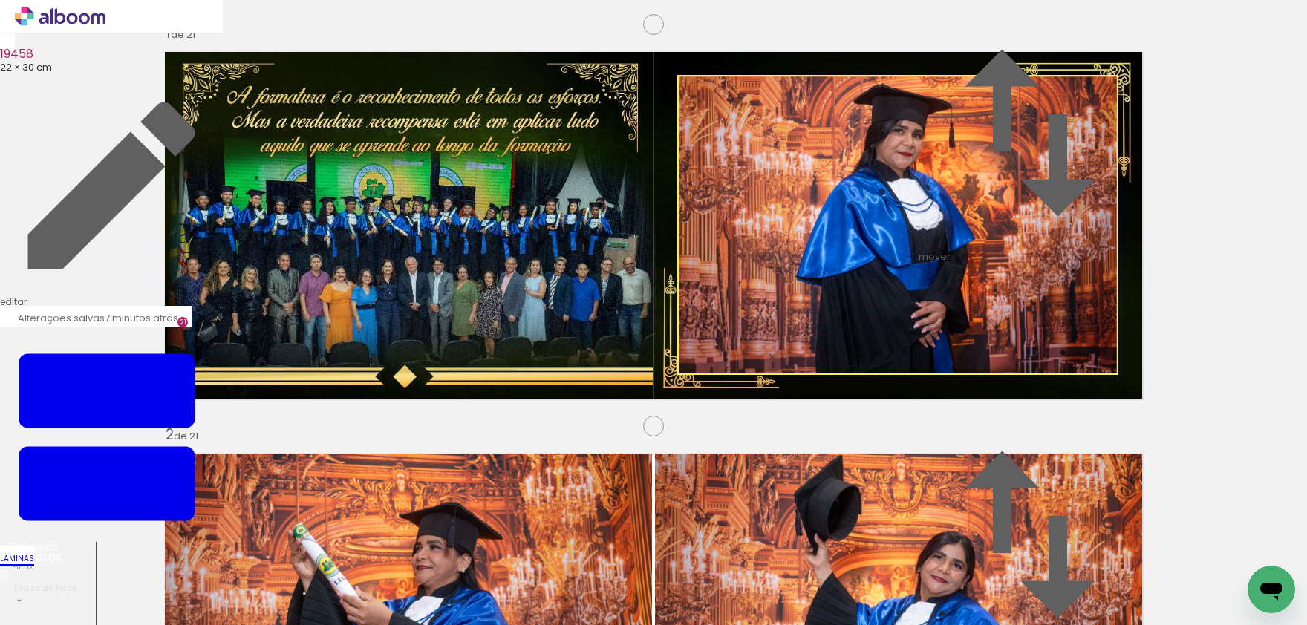
drag, startPoint x: 432, startPoint y: 137, endPoint x: 451, endPoint y: 150, distance: 22.9
type paper-slider "136"
drag, startPoint x: 495, startPoint y: 201, endPoint x: 469, endPoint y: 270, distance: 72.8
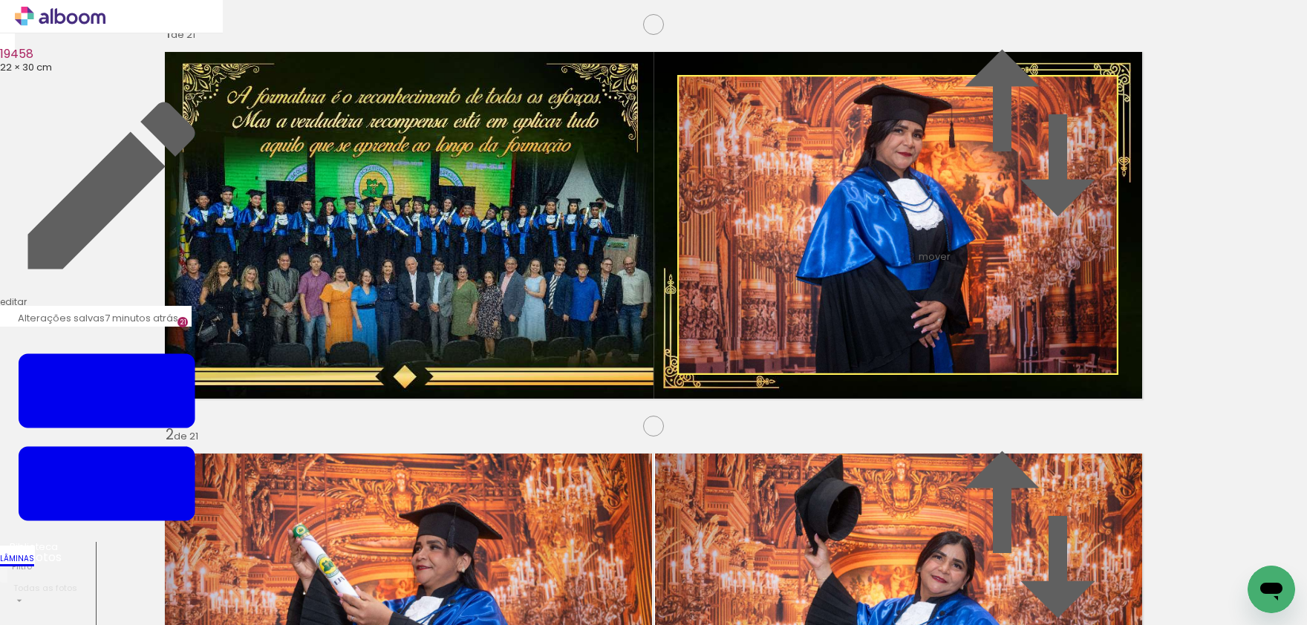
drag, startPoint x: 693, startPoint y: 135, endPoint x: 703, endPoint y: 143, distance: 12.8
type paper-slider "120"
drag, startPoint x: 844, startPoint y: 227, endPoint x: 813, endPoint y: 223, distance: 31.5
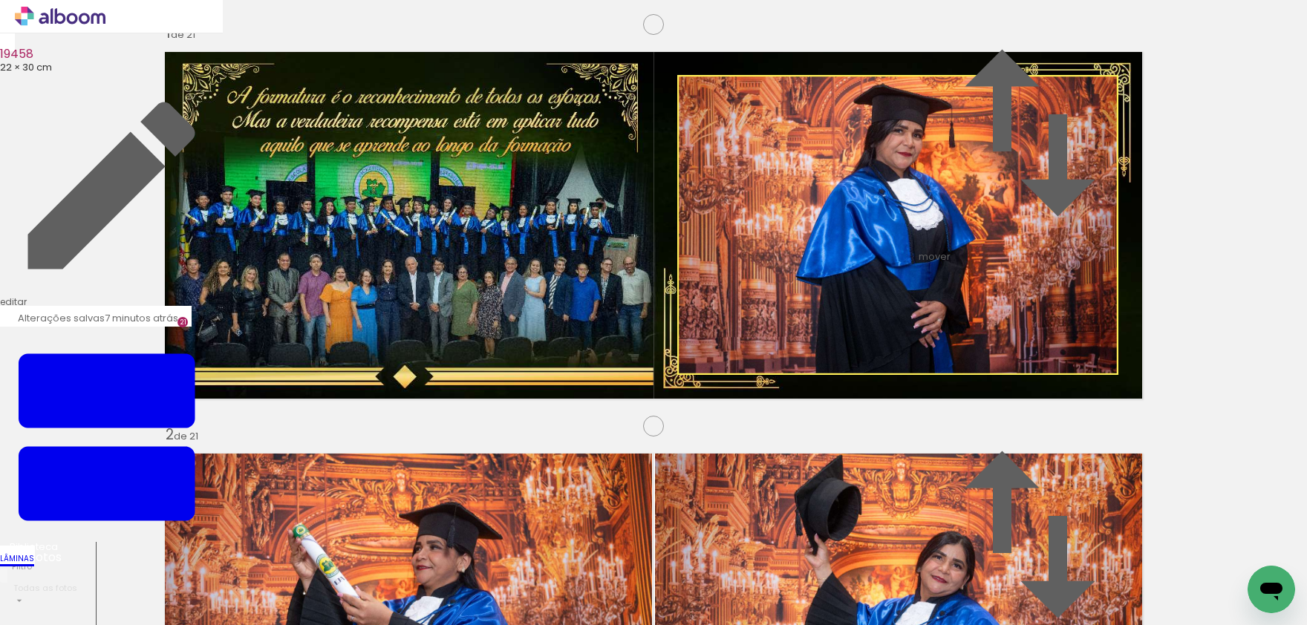
drag, startPoint x: 272, startPoint y: 264, endPoint x: 266, endPoint y: 229, distance: 34.7
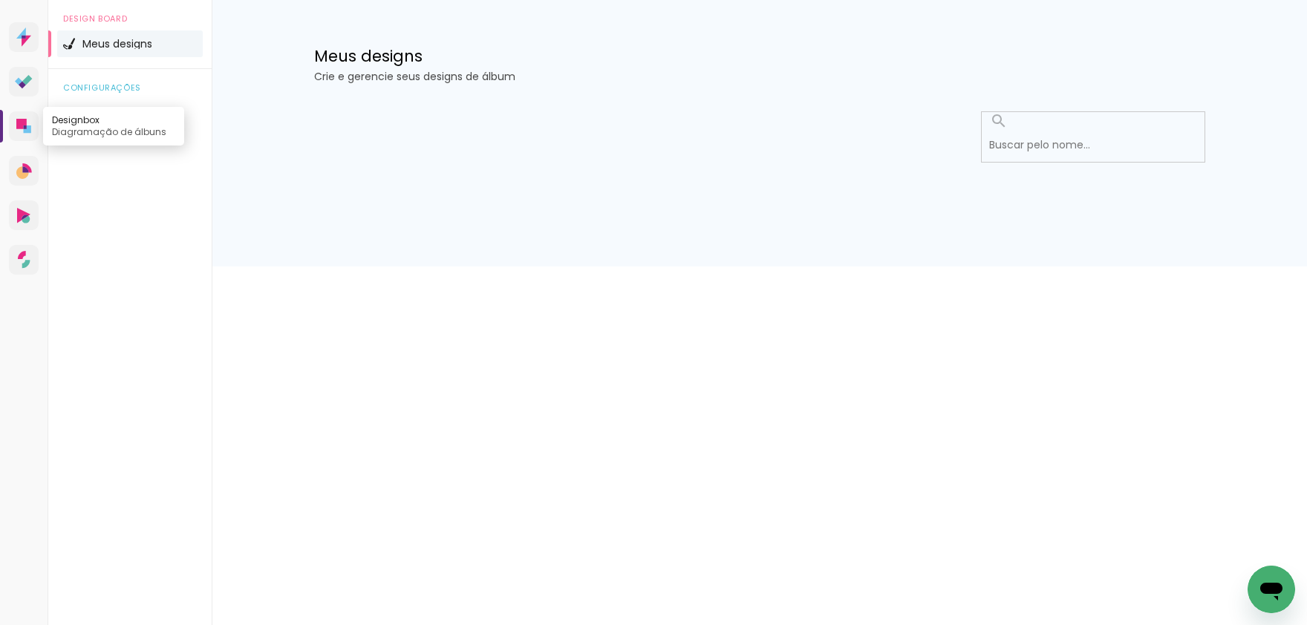
click at [27, 134] on icon at bounding box center [23, 126] width 15 height 15
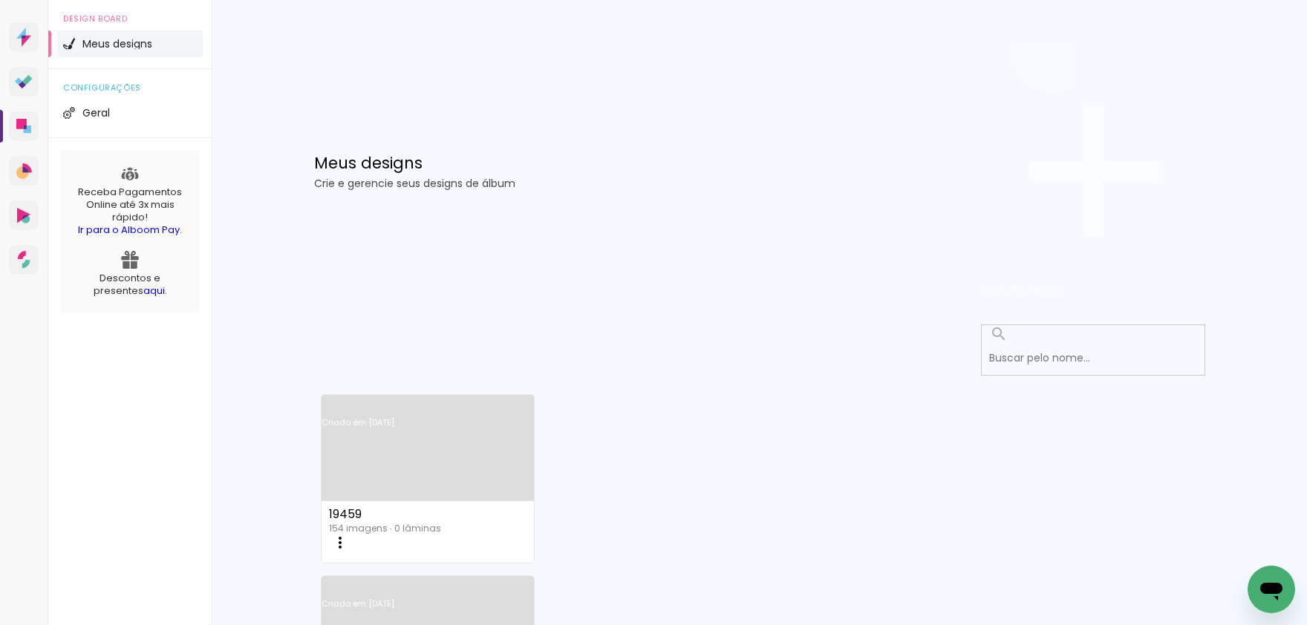
click at [1060, 282] on span "Criar um design" at bounding box center [1021, 289] width 77 height 14
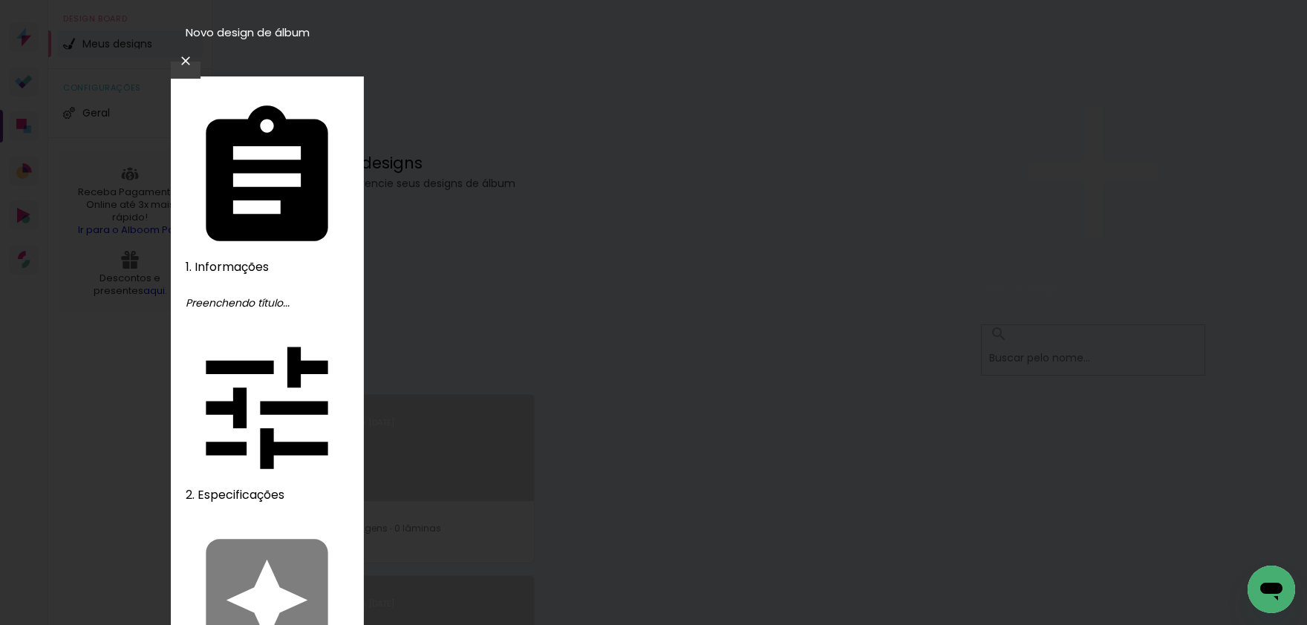
type input "19461"
type paper-input "19461"
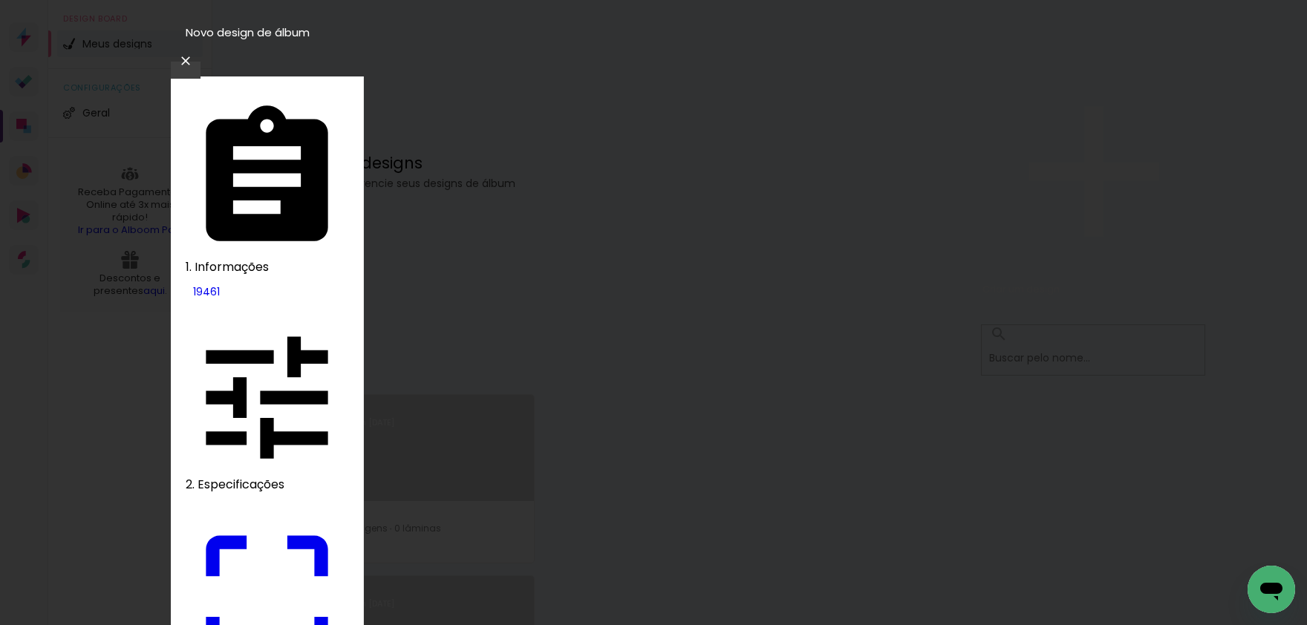
drag, startPoint x: 378, startPoint y: 423, endPoint x: 432, endPoint y: 437, distance: 56.0
type input "22"
type paper-input "22"
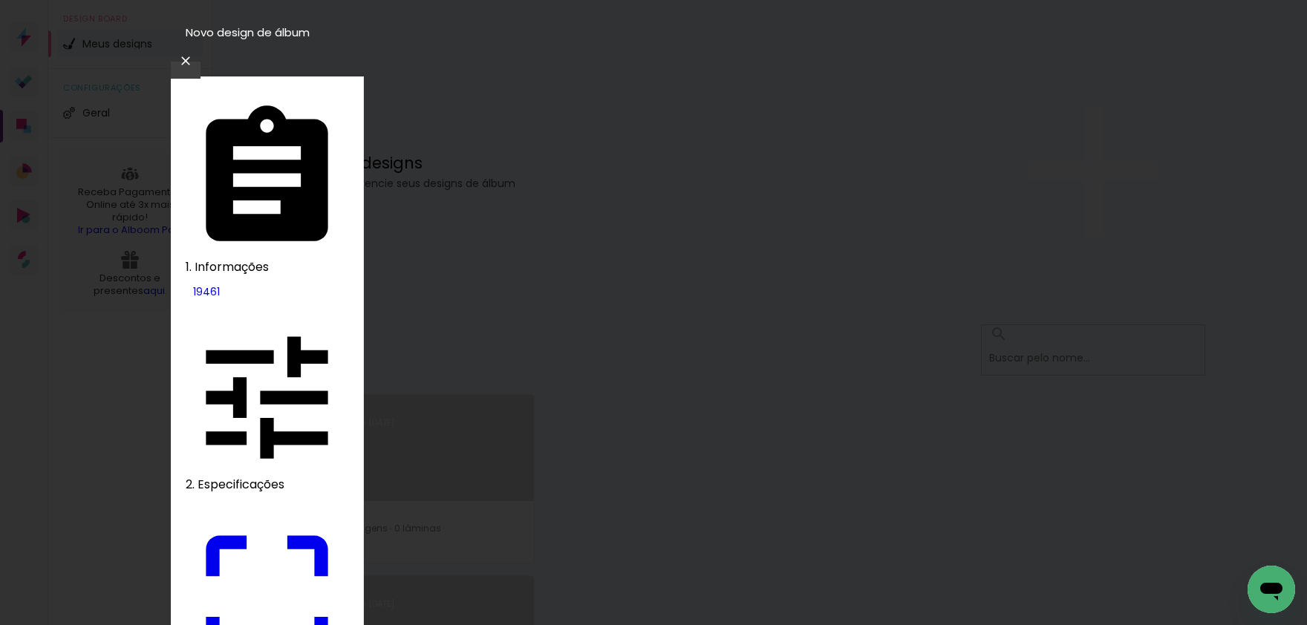
type paper-checkbox "on"
